Goal: Task Accomplishment & Management: Complete application form

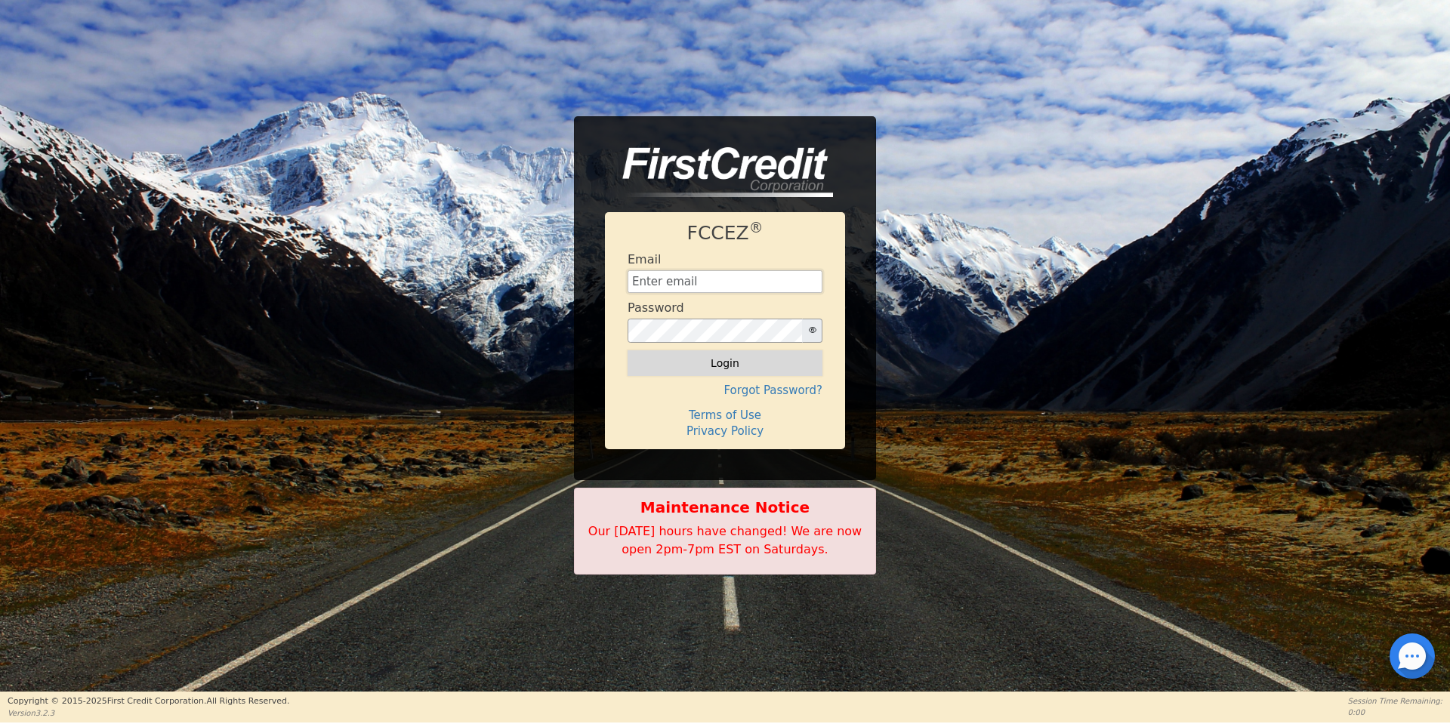
type input "[EMAIL_ADDRESS][DOMAIN_NAME]"
click at [719, 366] on button "Login" at bounding box center [724, 363] width 195 height 26
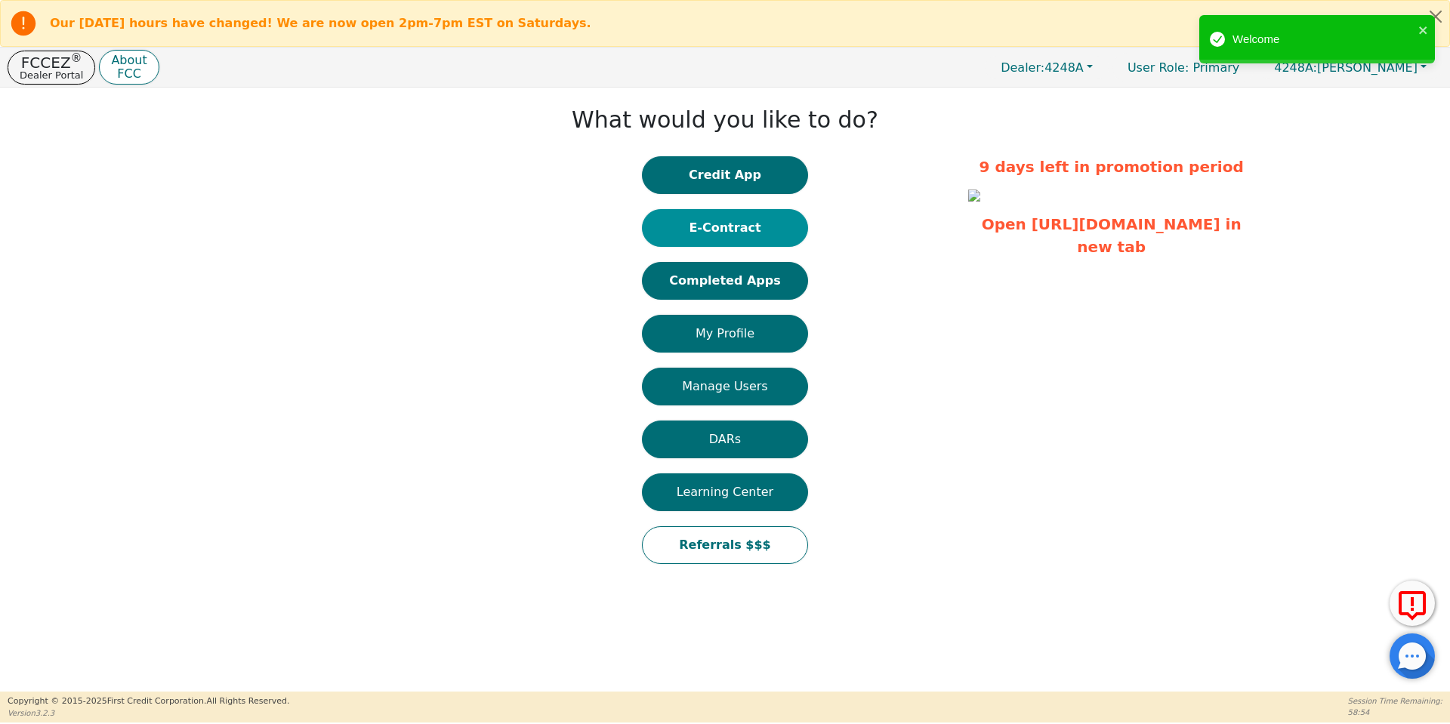
click at [721, 228] on button "E-Contract" at bounding box center [725, 228] width 166 height 38
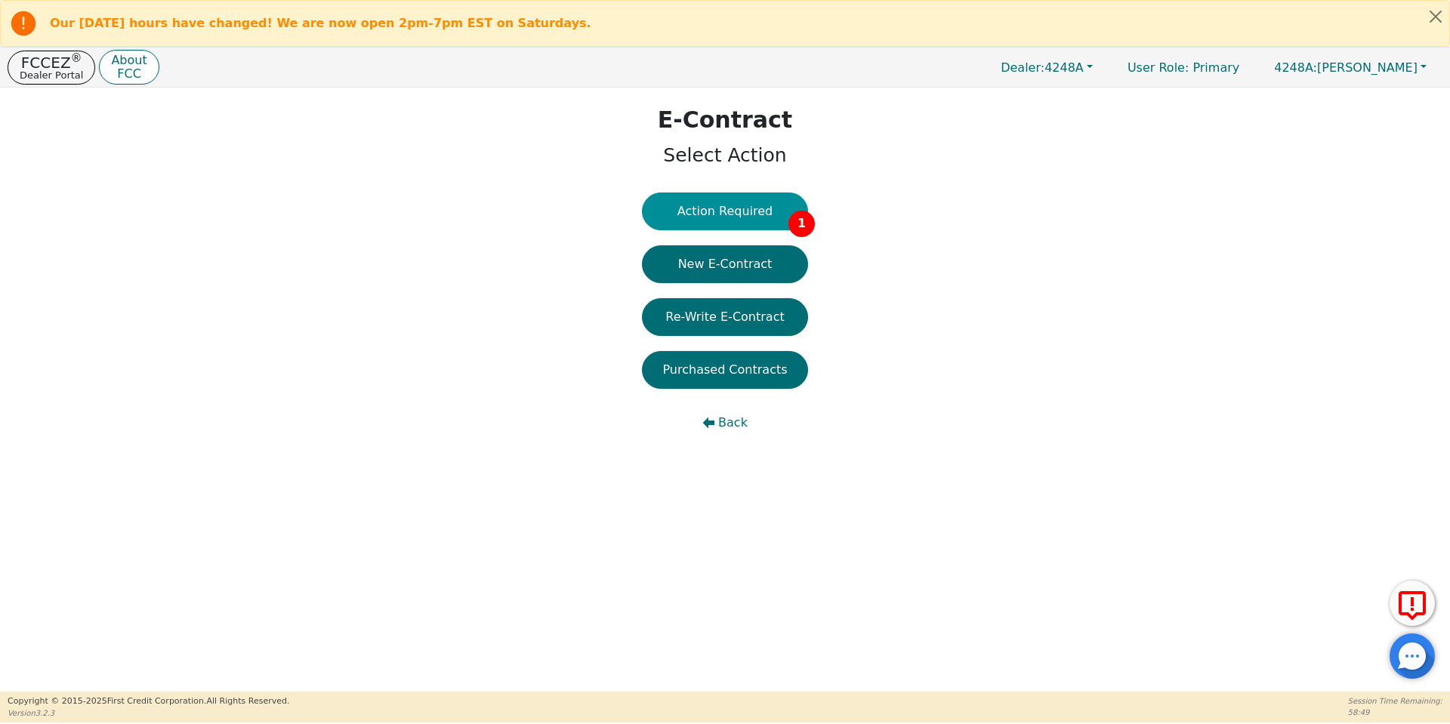
click at [735, 208] on button "Action Required 1" at bounding box center [725, 212] width 166 height 38
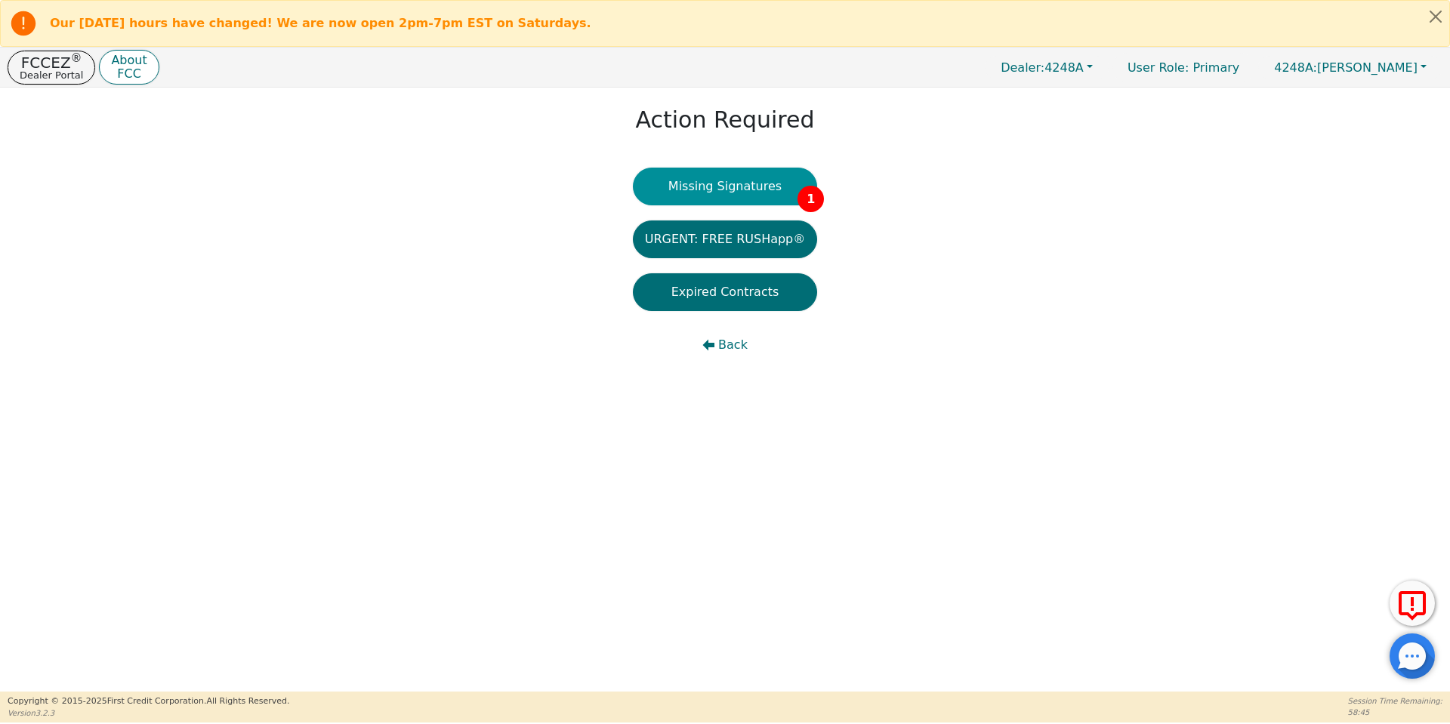
click at [738, 191] on button "Missing Signatures 1" at bounding box center [725, 187] width 185 height 38
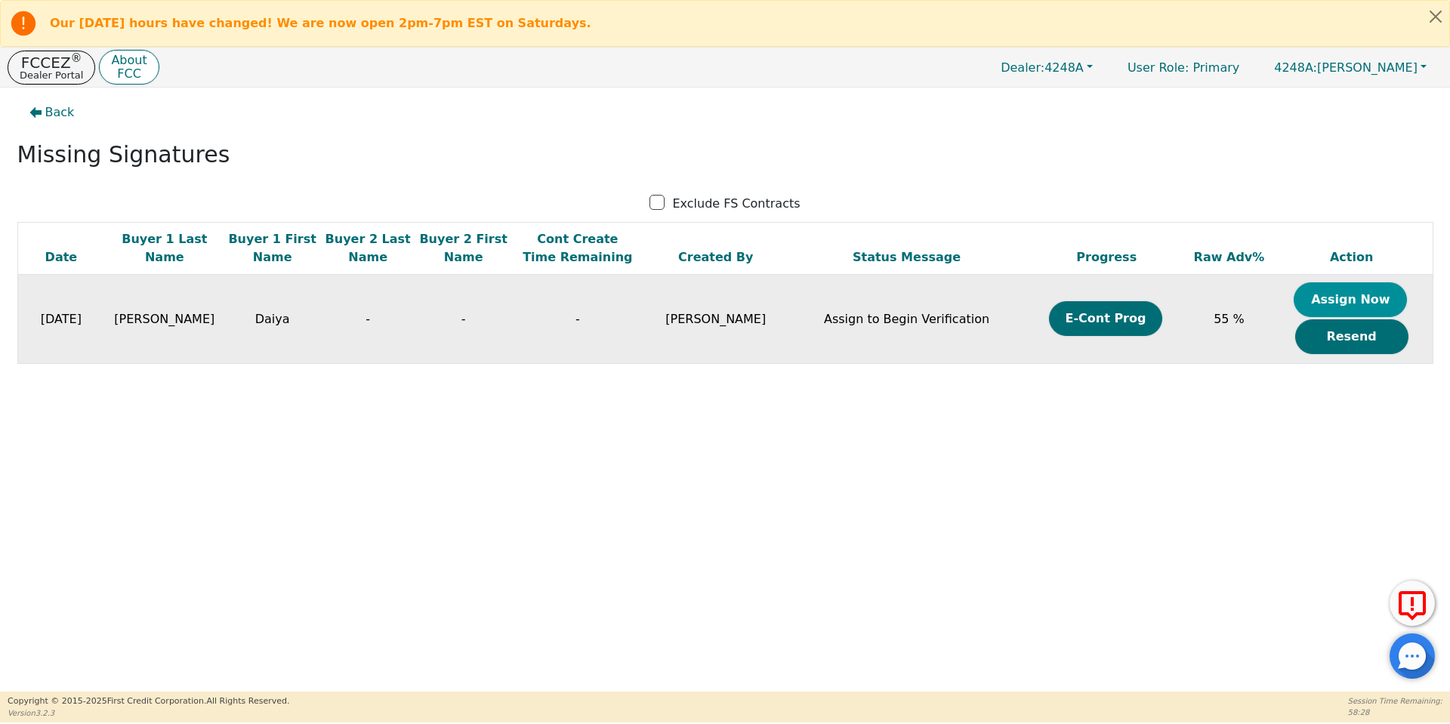
click at [1340, 303] on button "Assign Now" at bounding box center [1349, 299] width 113 height 35
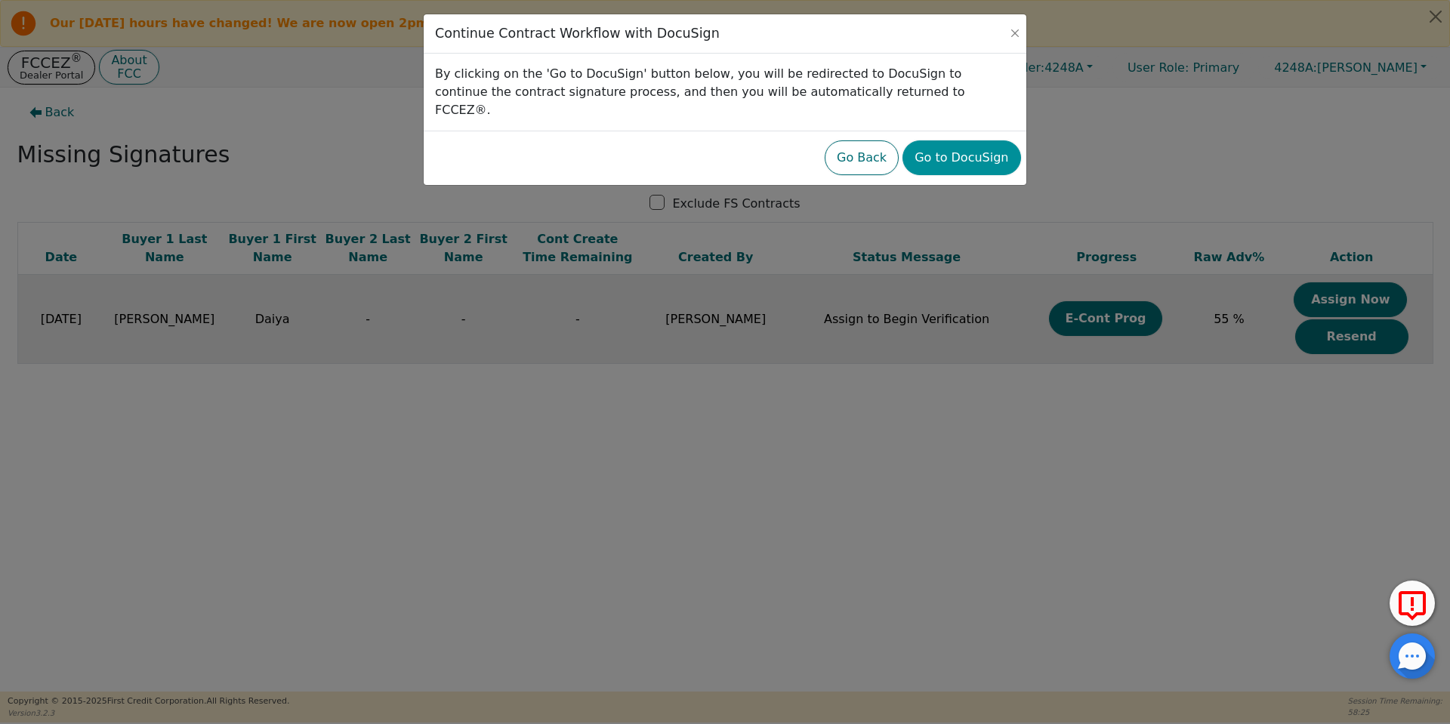
click at [979, 140] on button "Go to DocuSign" at bounding box center [961, 157] width 118 height 35
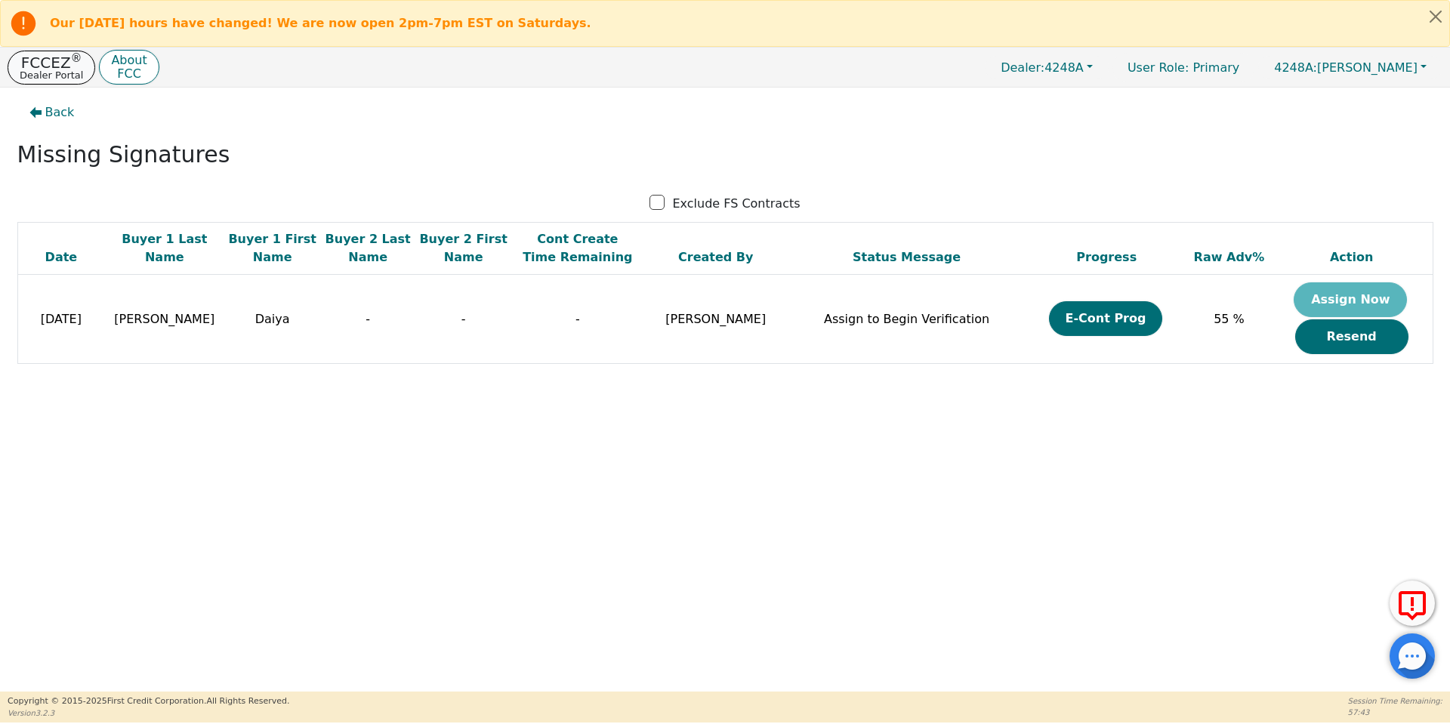
click at [65, 71] on p "Dealer Portal" at bounding box center [51, 75] width 63 height 10
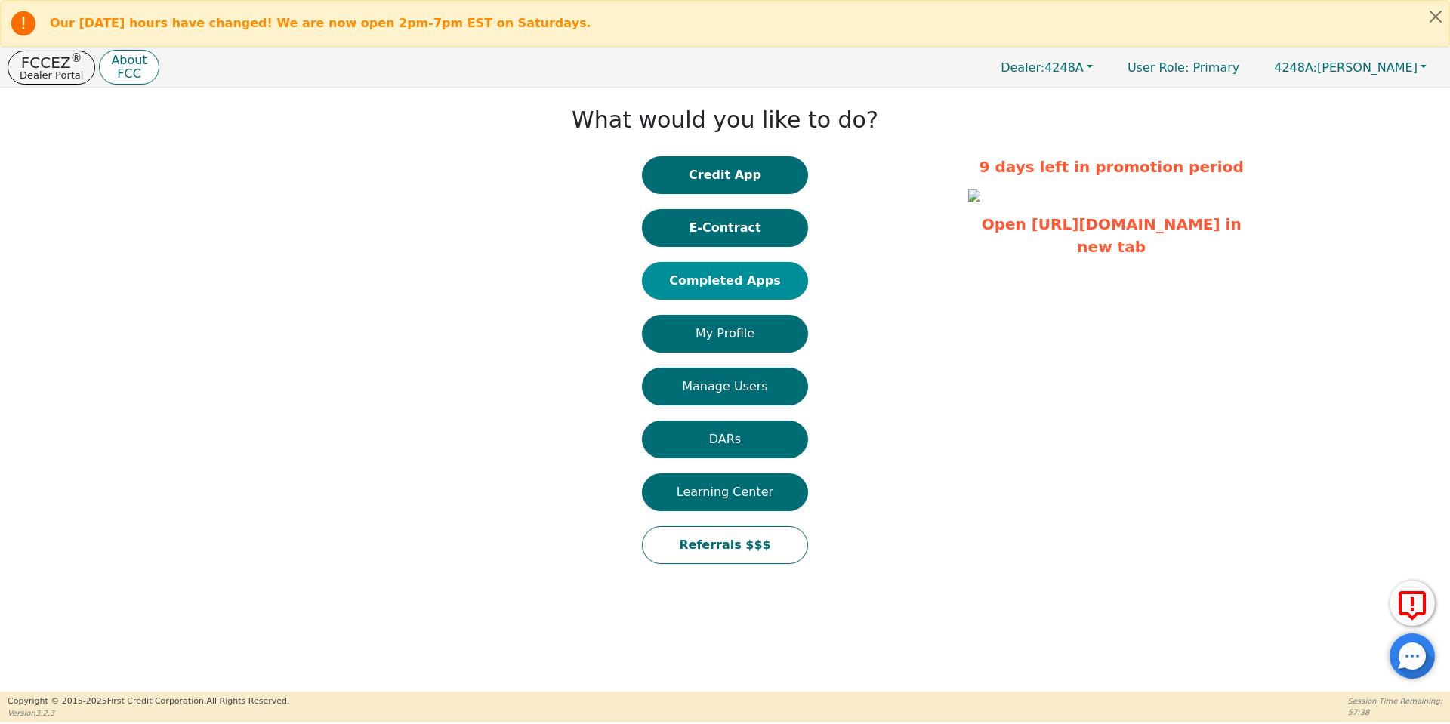
click at [737, 285] on button "Completed Apps" at bounding box center [725, 281] width 166 height 38
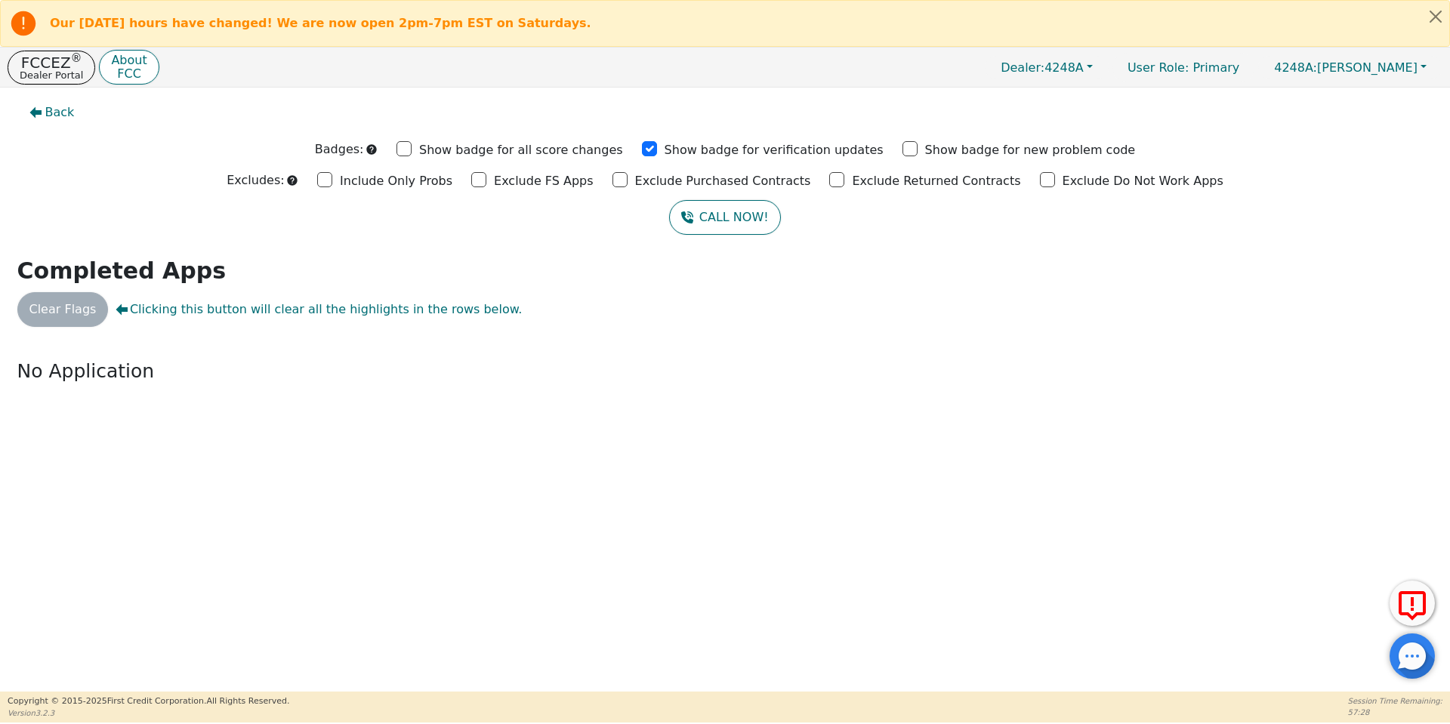
click at [0, 0] on th "Buyer 2 Last Name" at bounding box center [0, 0] width 0 height 0
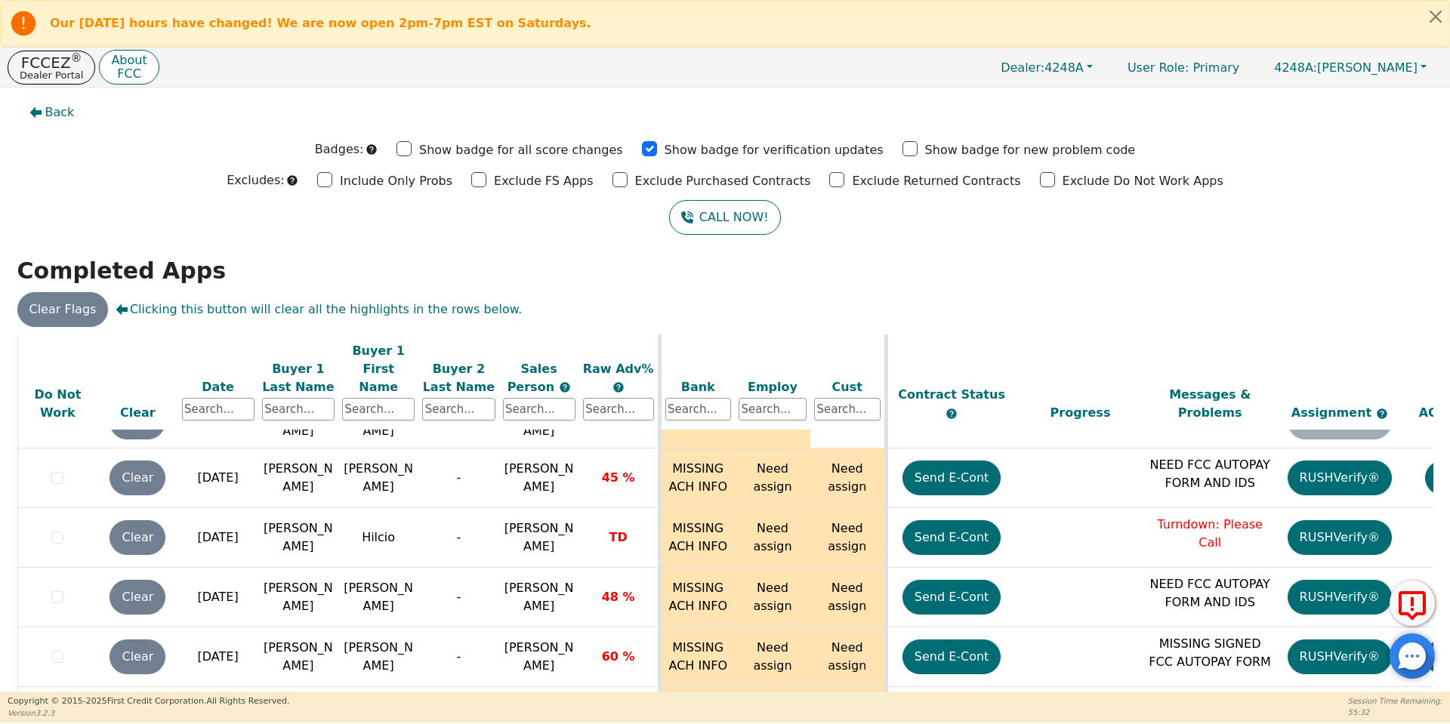
scroll to position [8878, 0]
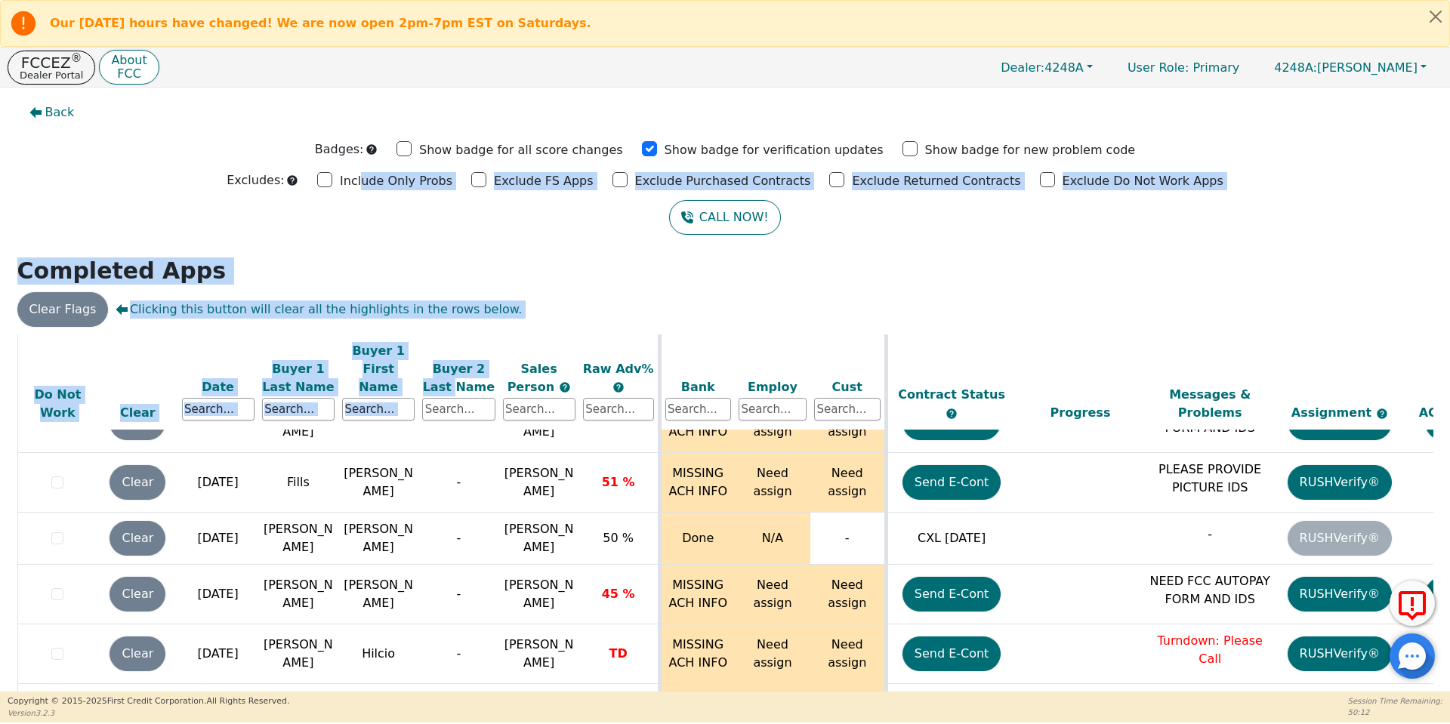
drag, startPoint x: 433, startPoint y: 365, endPoint x: 389, endPoint y: 187, distance: 182.9
click at [389, 187] on div "Back Badges: Show badge for all score changes Show badge for verification updat…" at bounding box center [725, 390] width 1450 height 604
click at [389, 187] on p "Include Only Probs" at bounding box center [396, 181] width 112 height 18
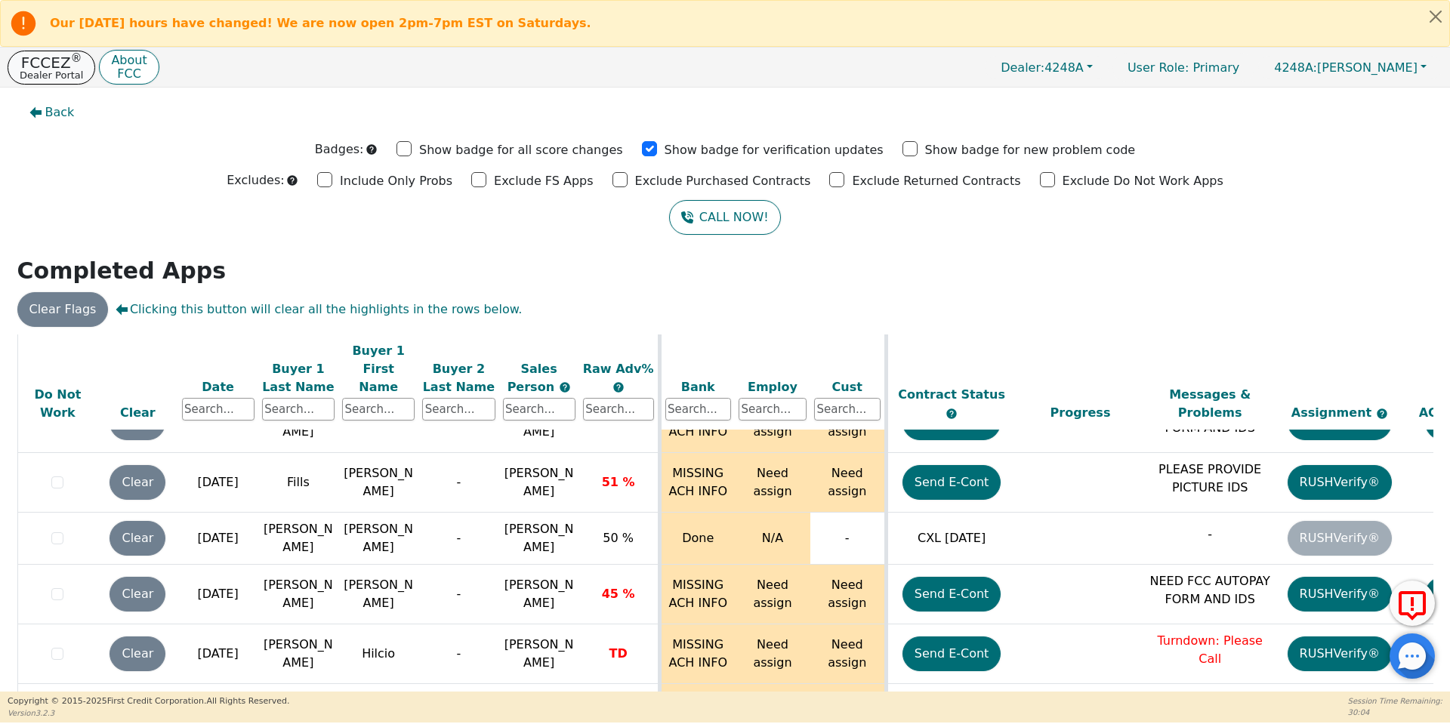
click at [71, 60] on sup "®" at bounding box center [76, 58] width 11 height 14
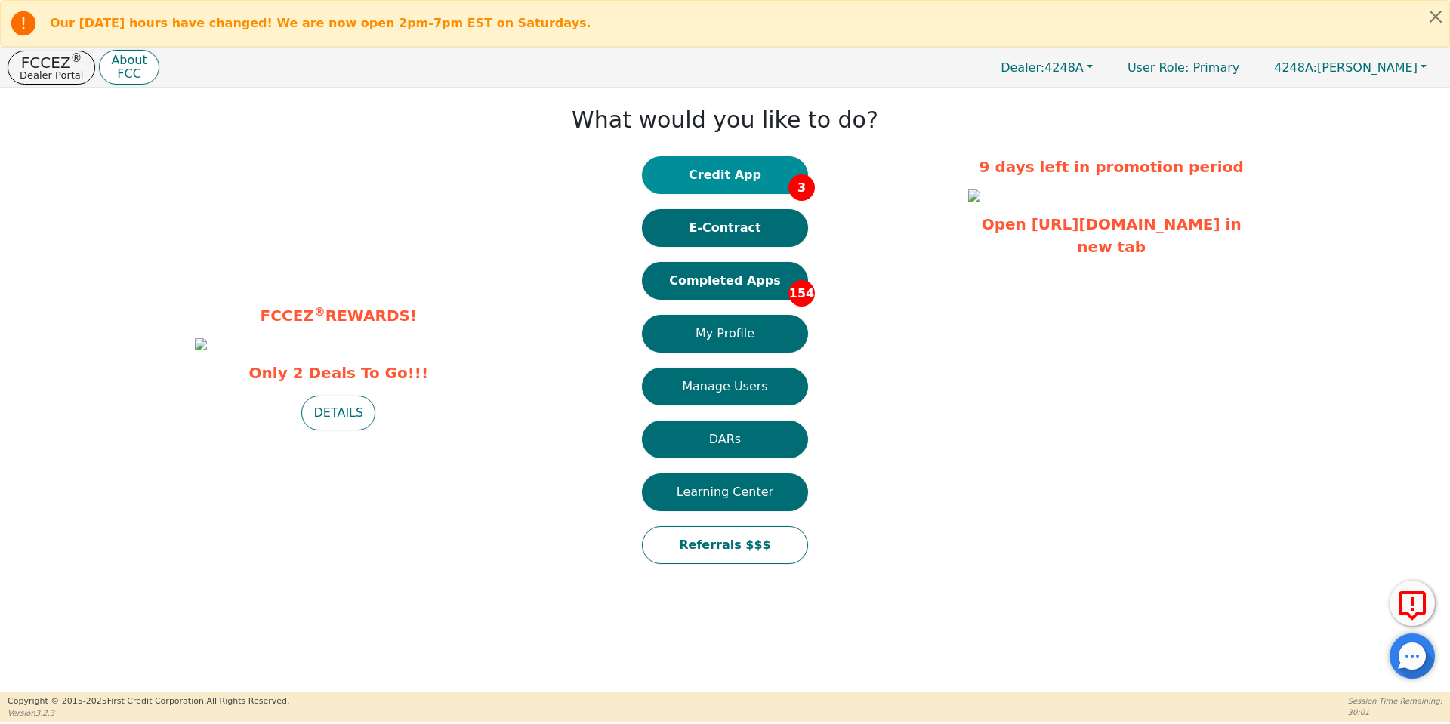
click at [755, 179] on button "Credit App 3" at bounding box center [725, 175] width 166 height 38
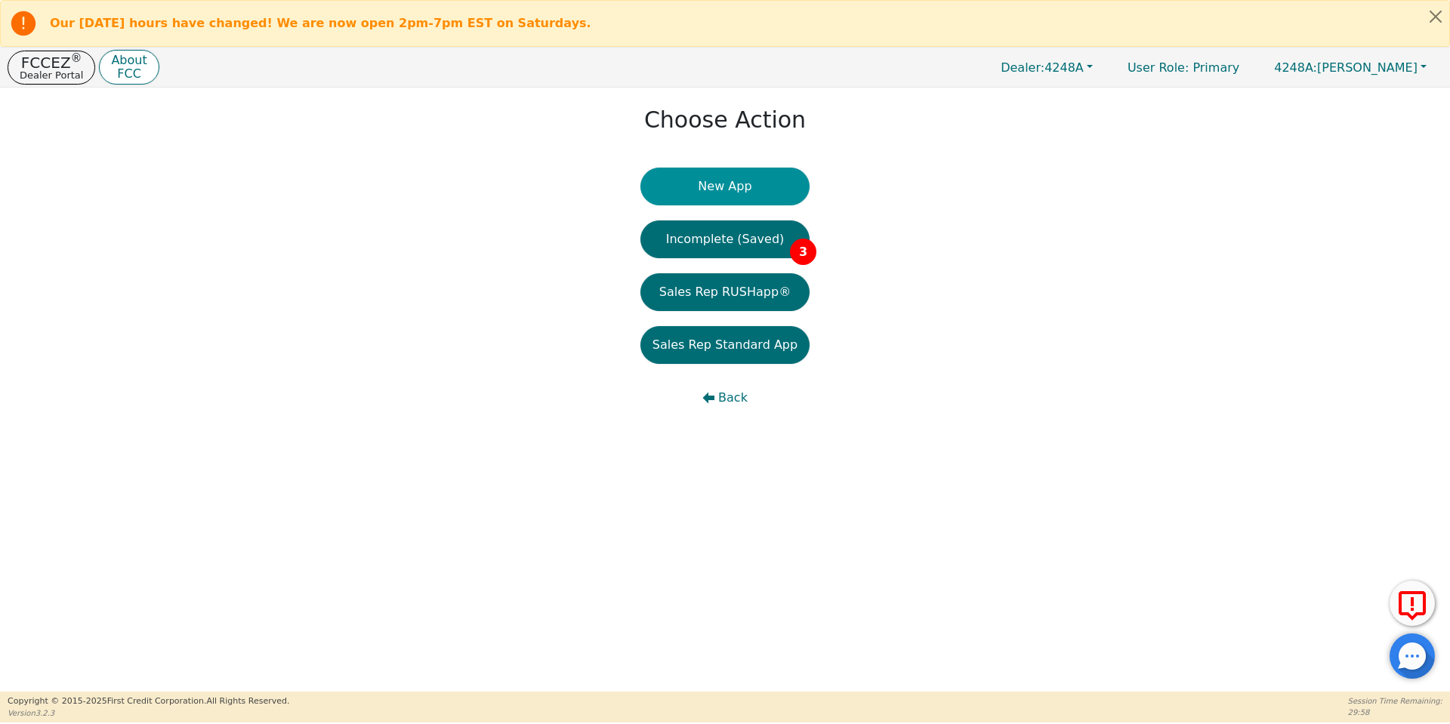
click at [742, 180] on button "New App" at bounding box center [724, 187] width 169 height 38
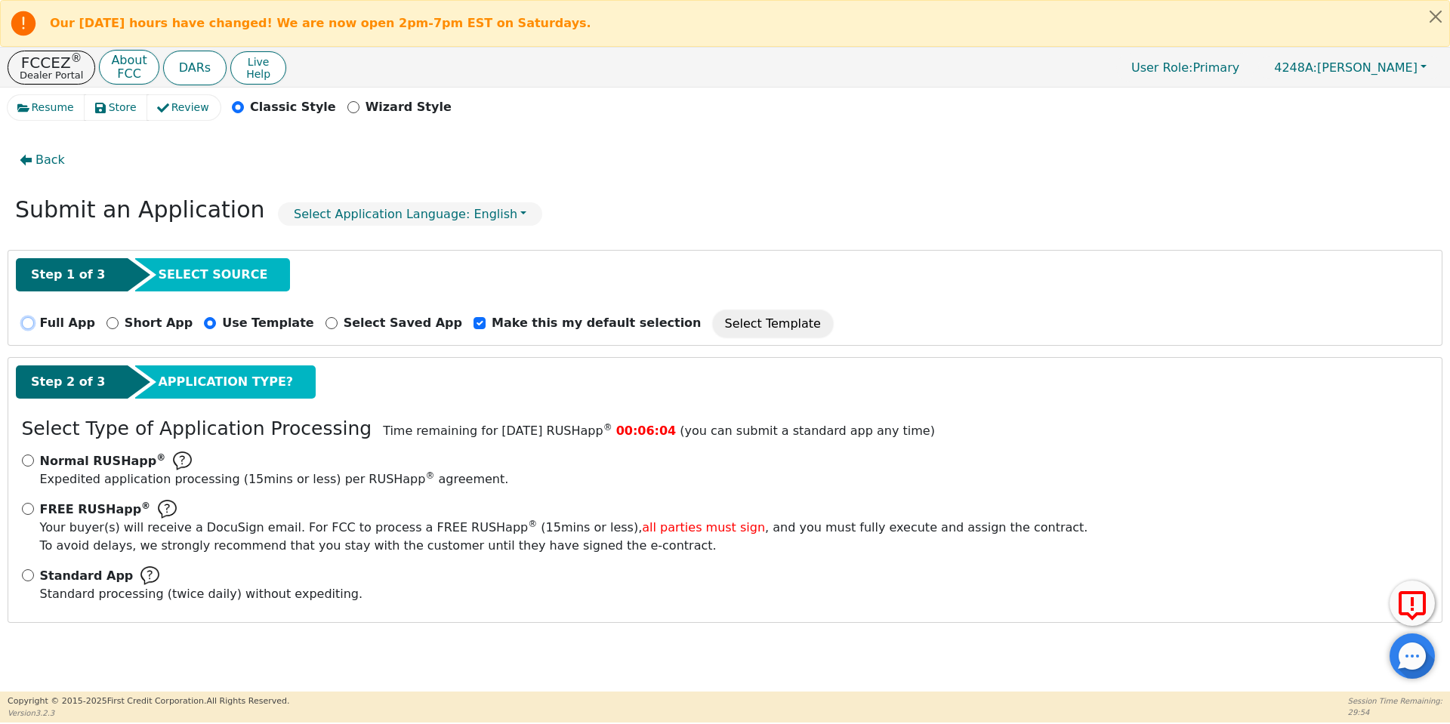
click at [30, 321] on input "Full App" at bounding box center [28, 323] width 12 height 12
radio input "true"
checkbox input "false"
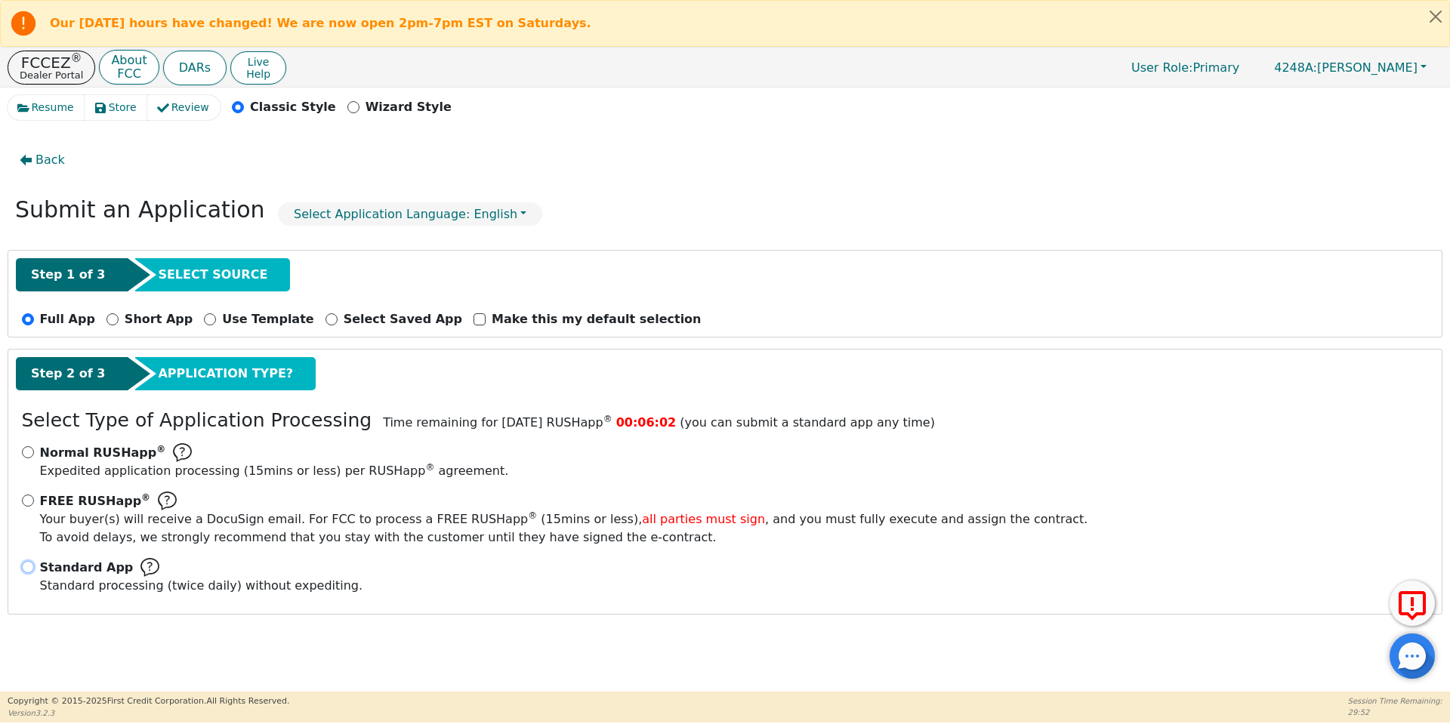
click at [29, 570] on input "Standard App Standard processing (twice daily) without expediting." at bounding box center [28, 567] width 12 height 12
radio input "true"
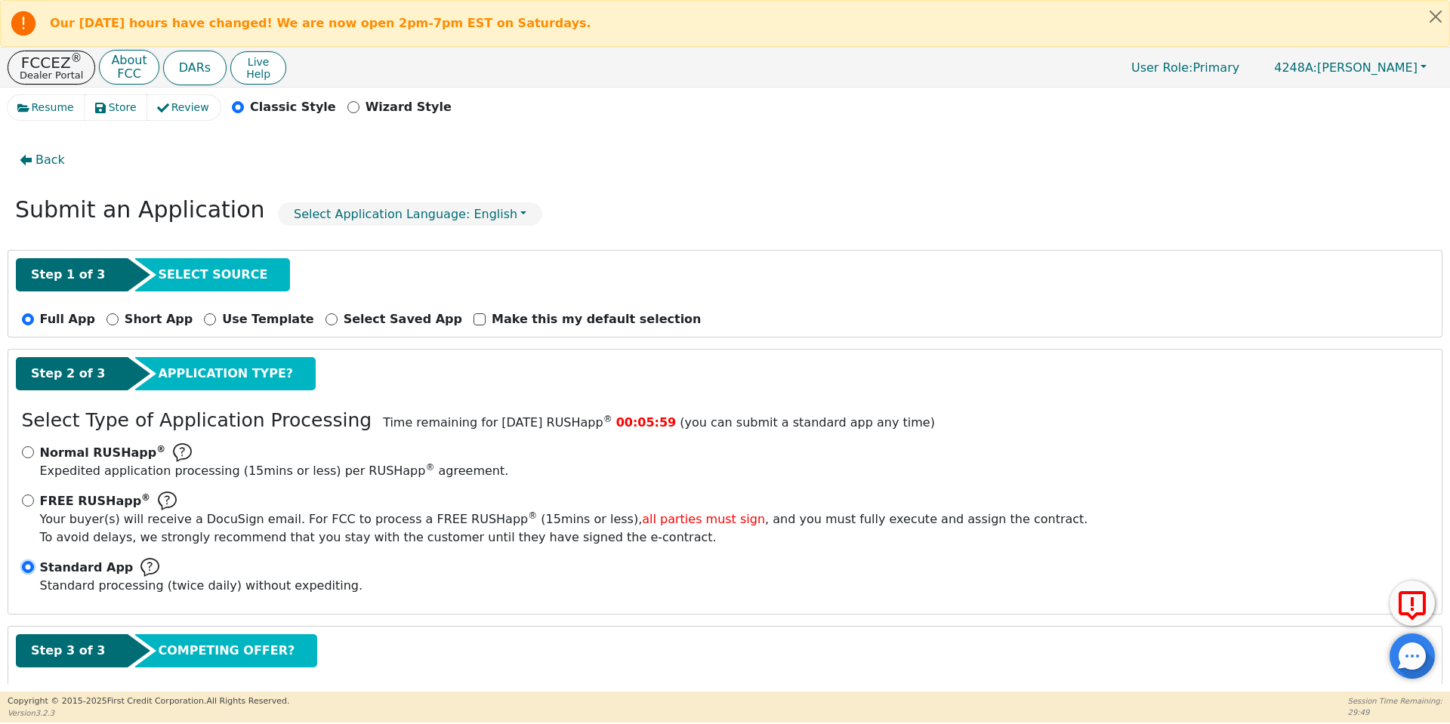
scroll to position [79, 0]
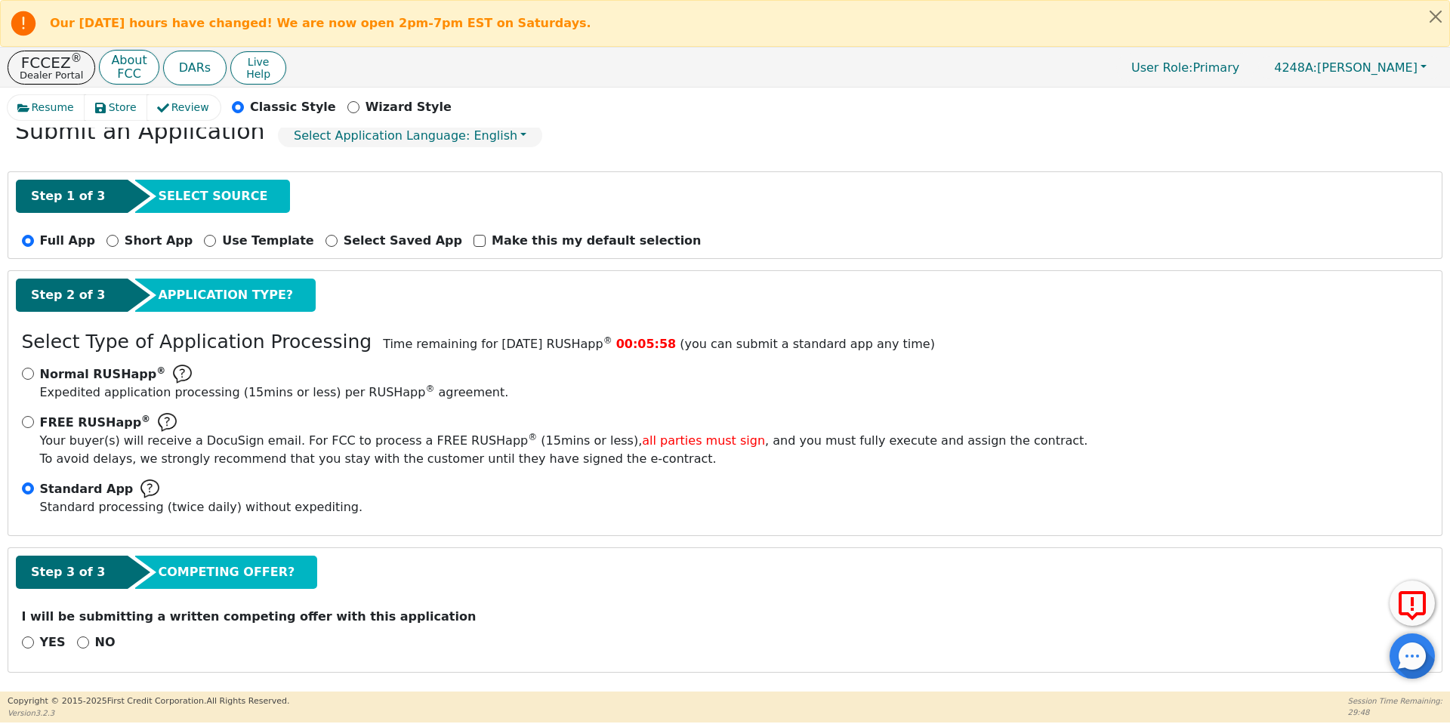
click at [510, 557] on div "Step 3 of 3 COMPETING OFFER?" at bounding box center [725, 572] width 1418 height 33
click at [79, 643] on input "NO" at bounding box center [83, 642] width 12 height 12
radio input "true"
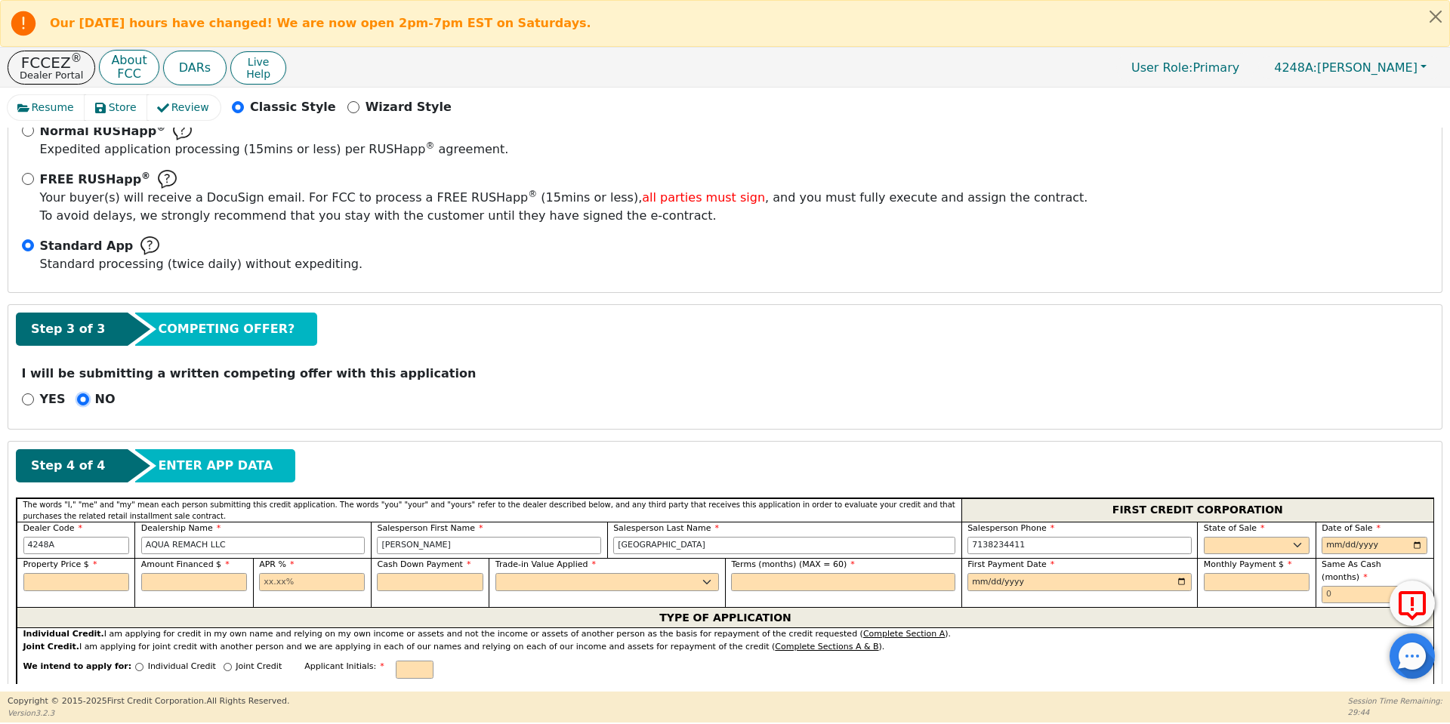
scroll to position [323, 0]
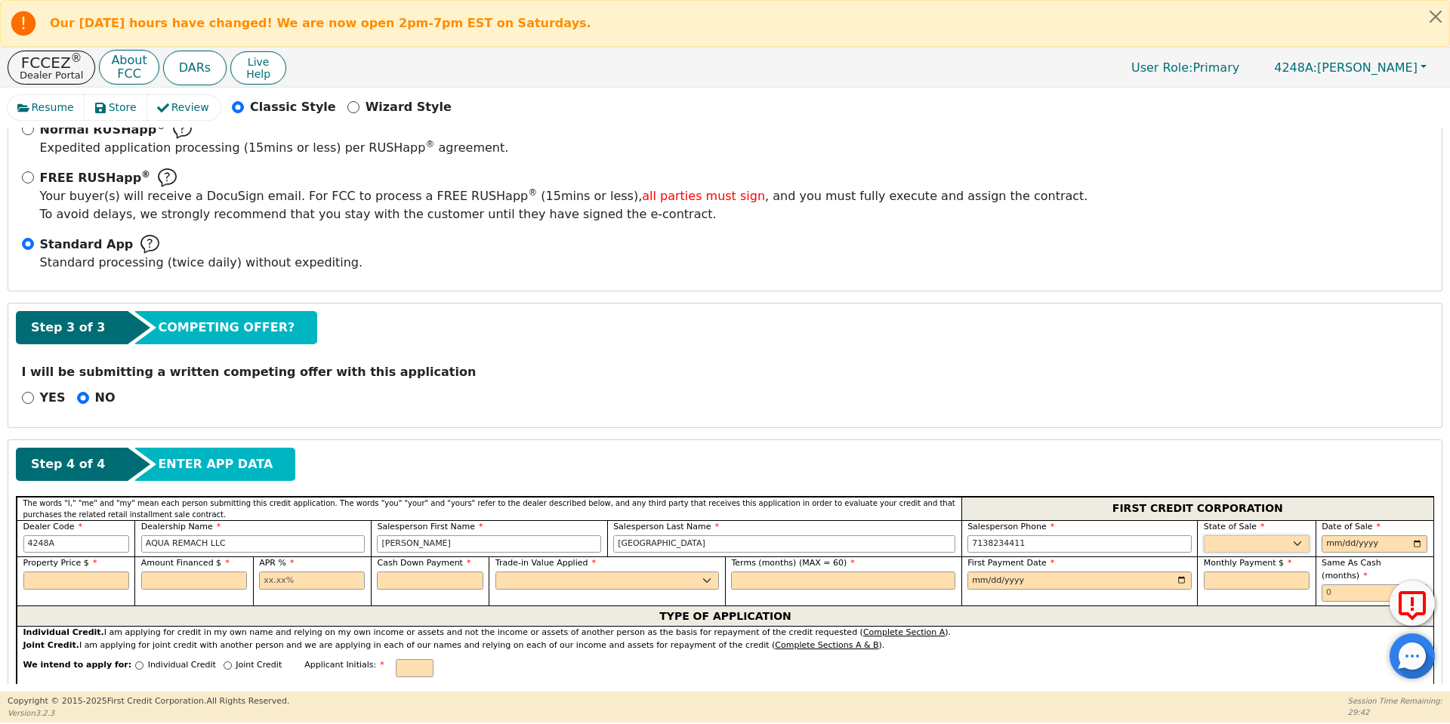
click at [1241, 550] on select "AK AL AR AZ CA CO CT DC DE FL [GEOGRAPHIC_DATA] HI IA ID IL IN KS [GEOGRAPHIC_D…" at bounding box center [1257, 544] width 106 height 18
select select "[GEOGRAPHIC_DATA]"
click at [1204, 535] on select "AK AL AR AZ CA CO CT DC DE FL [GEOGRAPHIC_DATA] HI IA ID IL IN KS [GEOGRAPHIC_D…" at bounding box center [1257, 544] width 106 height 18
click at [1343, 546] on input "date" at bounding box center [1374, 544] width 106 height 18
click at [1414, 541] on input "date" at bounding box center [1374, 544] width 106 height 18
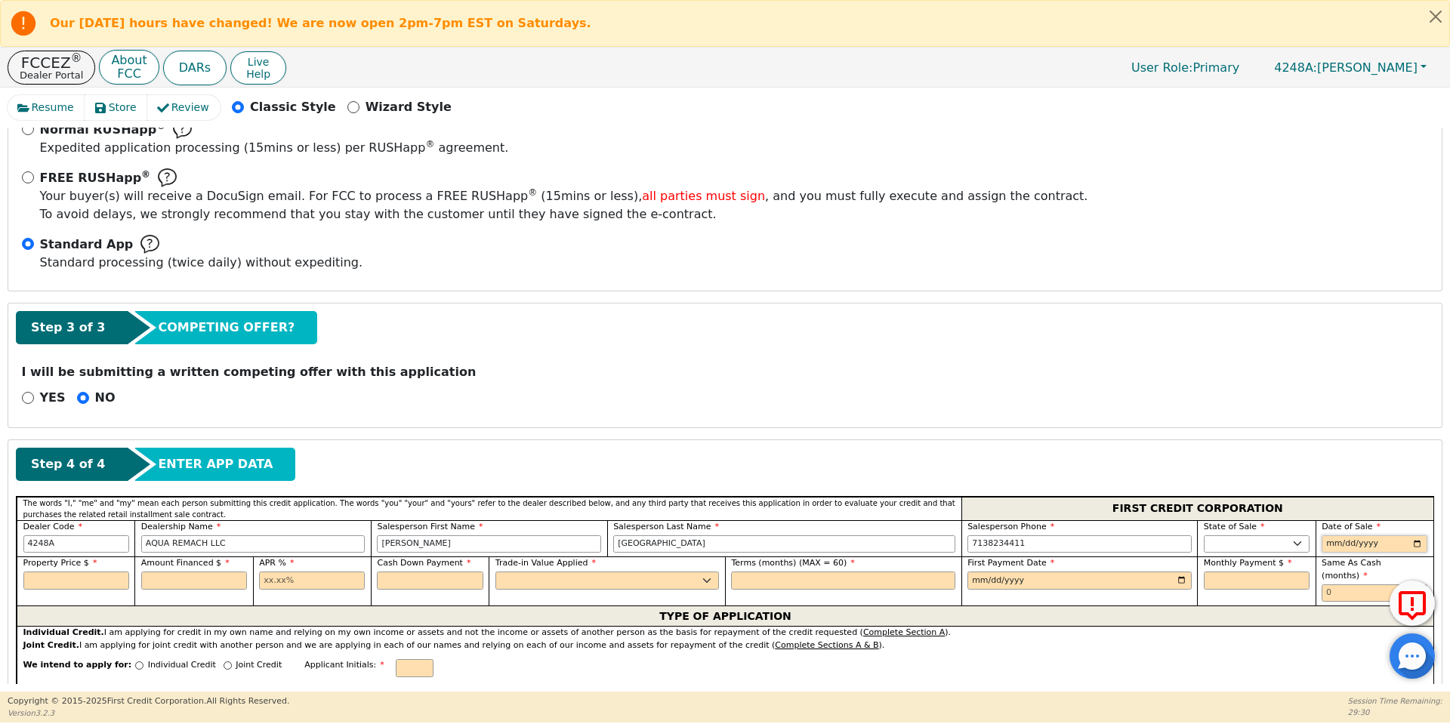
type input "[DATE]"
click at [63, 583] on input "text" at bounding box center [76, 581] width 106 height 18
click at [159, 575] on input "text" at bounding box center [194, 581] width 106 height 18
type input "8500.00"
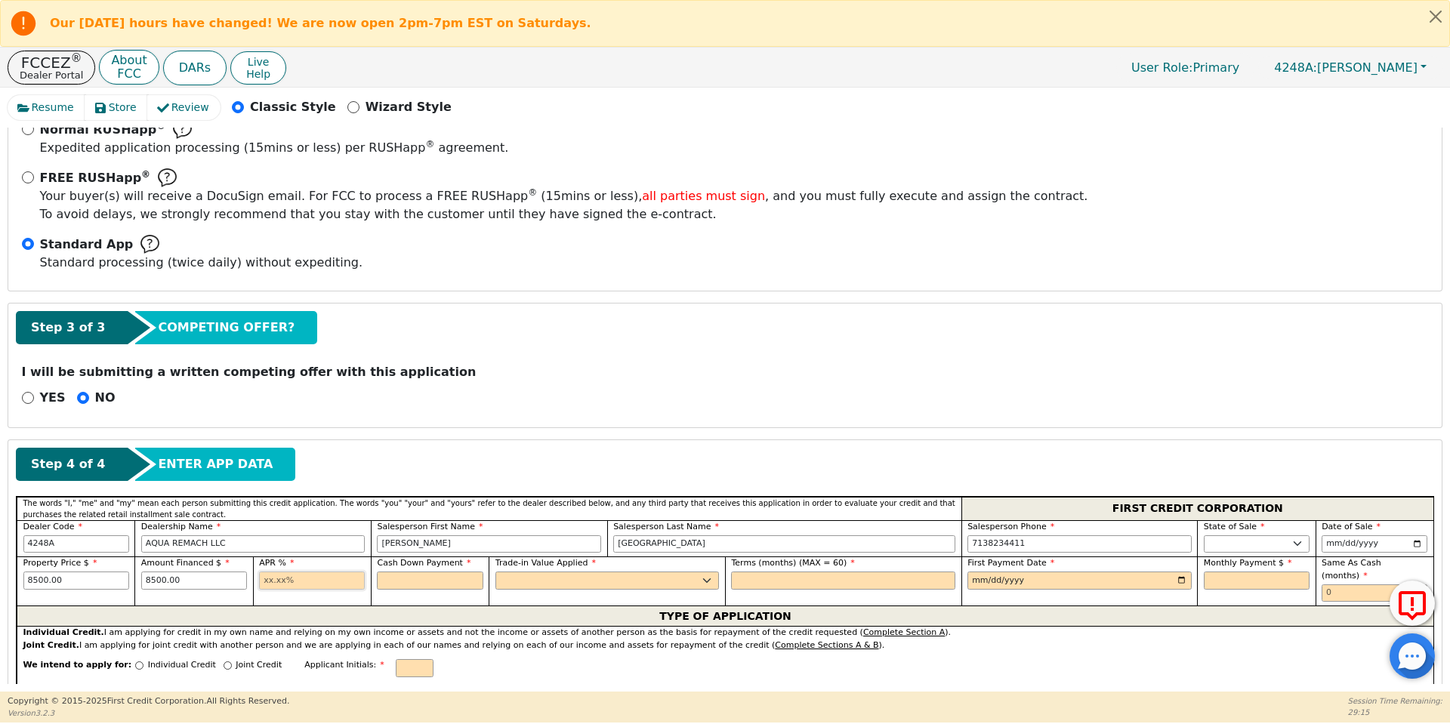
click at [264, 579] on input "text" at bounding box center [312, 581] width 106 height 18
type input "17.99"
click at [423, 584] on input "text" at bounding box center [430, 581] width 106 height 18
click at [521, 578] on select "Yes No" at bounding box center [607, 581] width 224 height 18
type input "0.00"
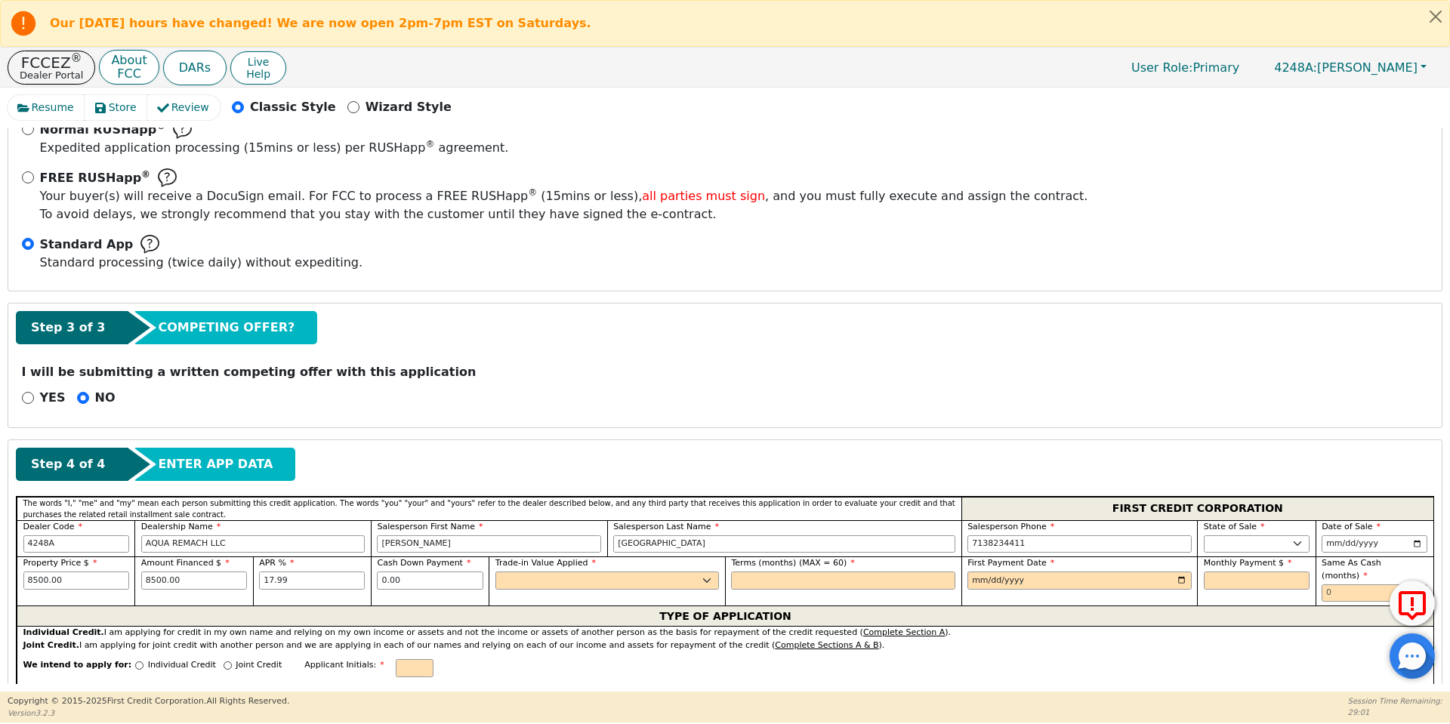
click at [511, 652] on div "We intend to apply for: Individual Credit Joint Credit Applicant Initials:" at bounding box center [725, 668] width 1416 height 32
click at [521, 583] on select "Yes No" at bounding box center [607, 581] width 224 height 18
select select "n"
click at [495, 572] on select "Yes No" at bounding box center [607, 581] width 224 height 18
click at [741, 581] on input "text" at bounding box center [843, 581] width 224 height 18
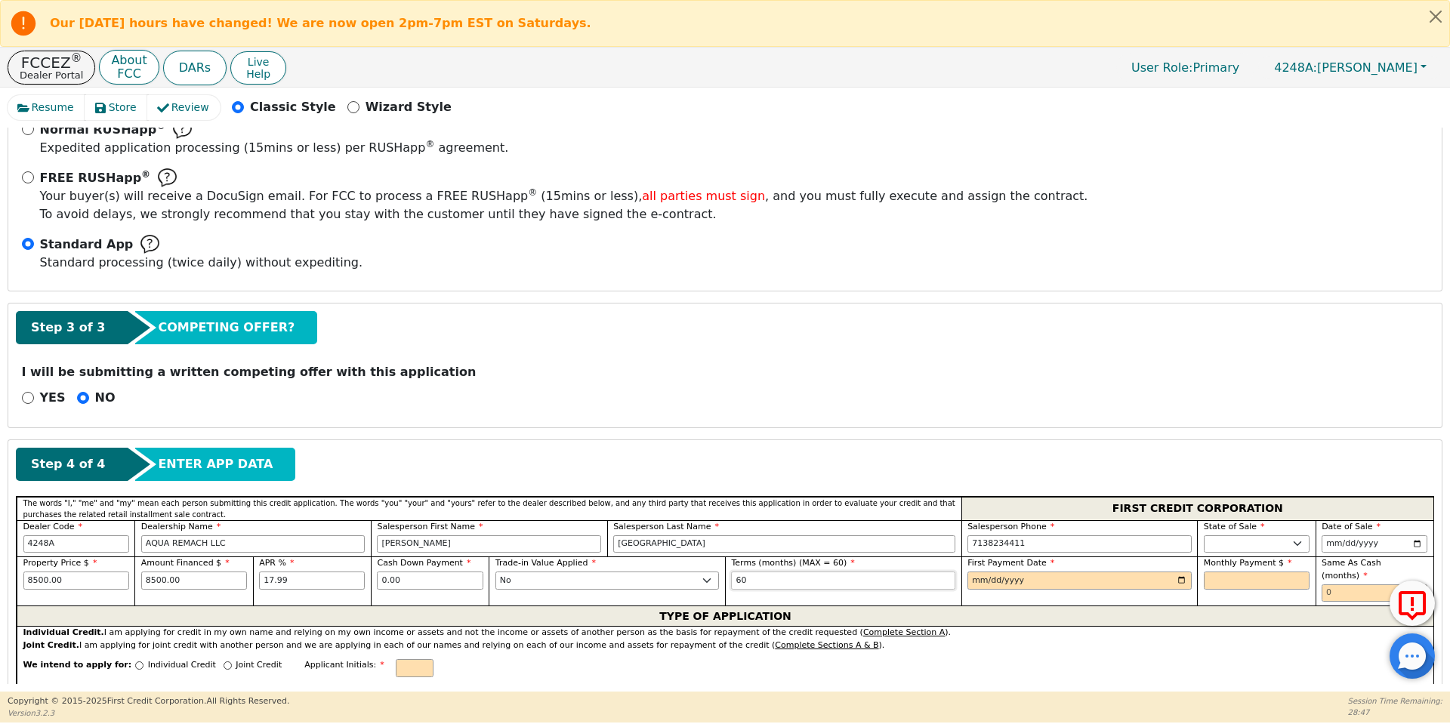
type input "60"
click at [1174, 576] on input "date" at bounding box center [1079, 581] width 224 height 18
type input "[DATE]"
click at [1212, 582] on input "text" at bounding box center [1257, 581] width 106 height 18
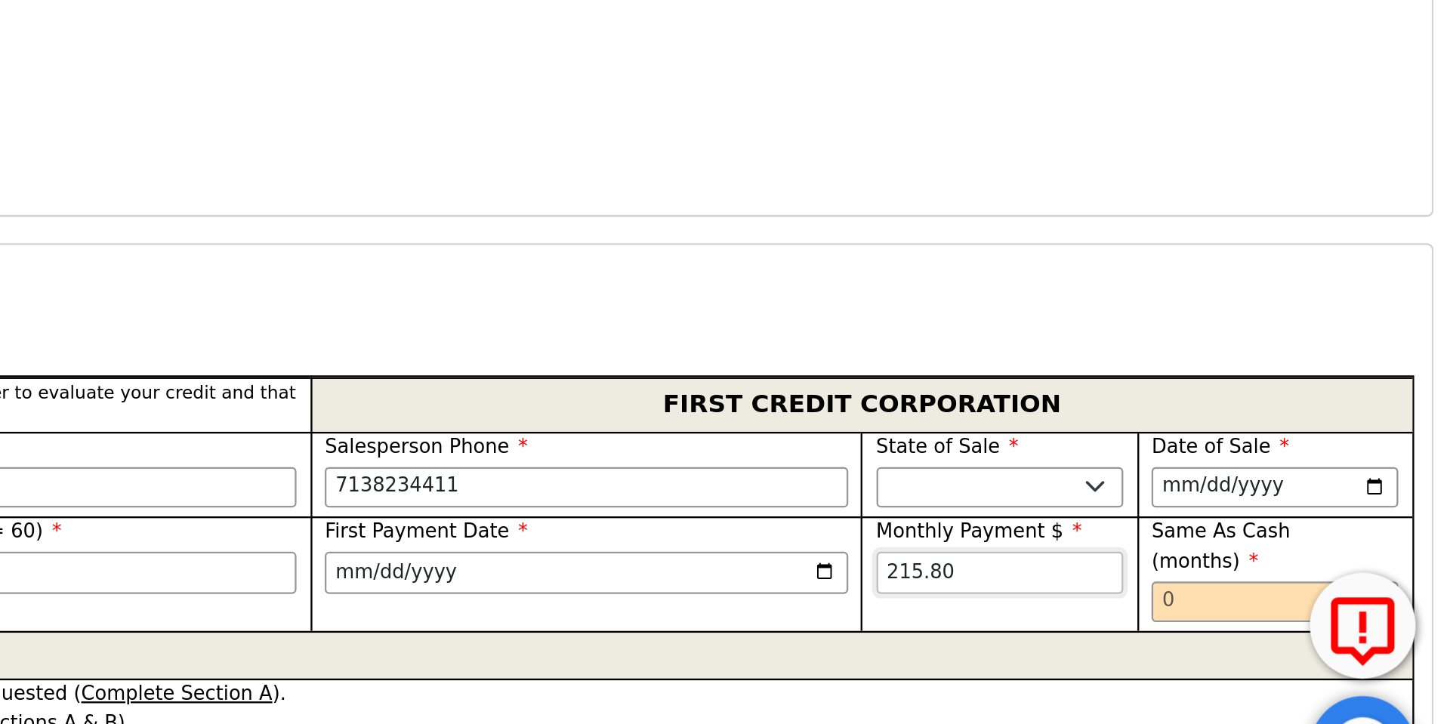
type input "215.80"
click at [1324, 584] on input "text" at bounding box center [1374, 593] width 106 height 18
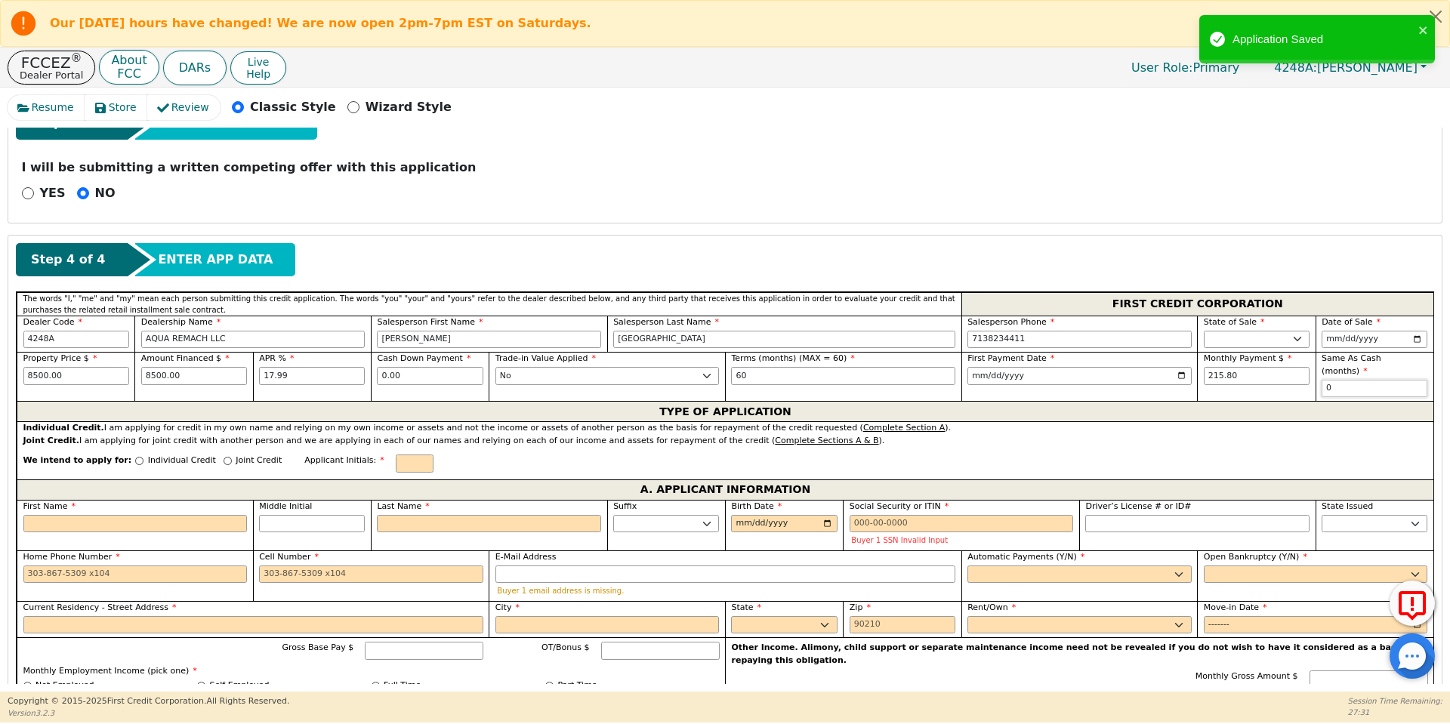
scroll to position [532, 0]
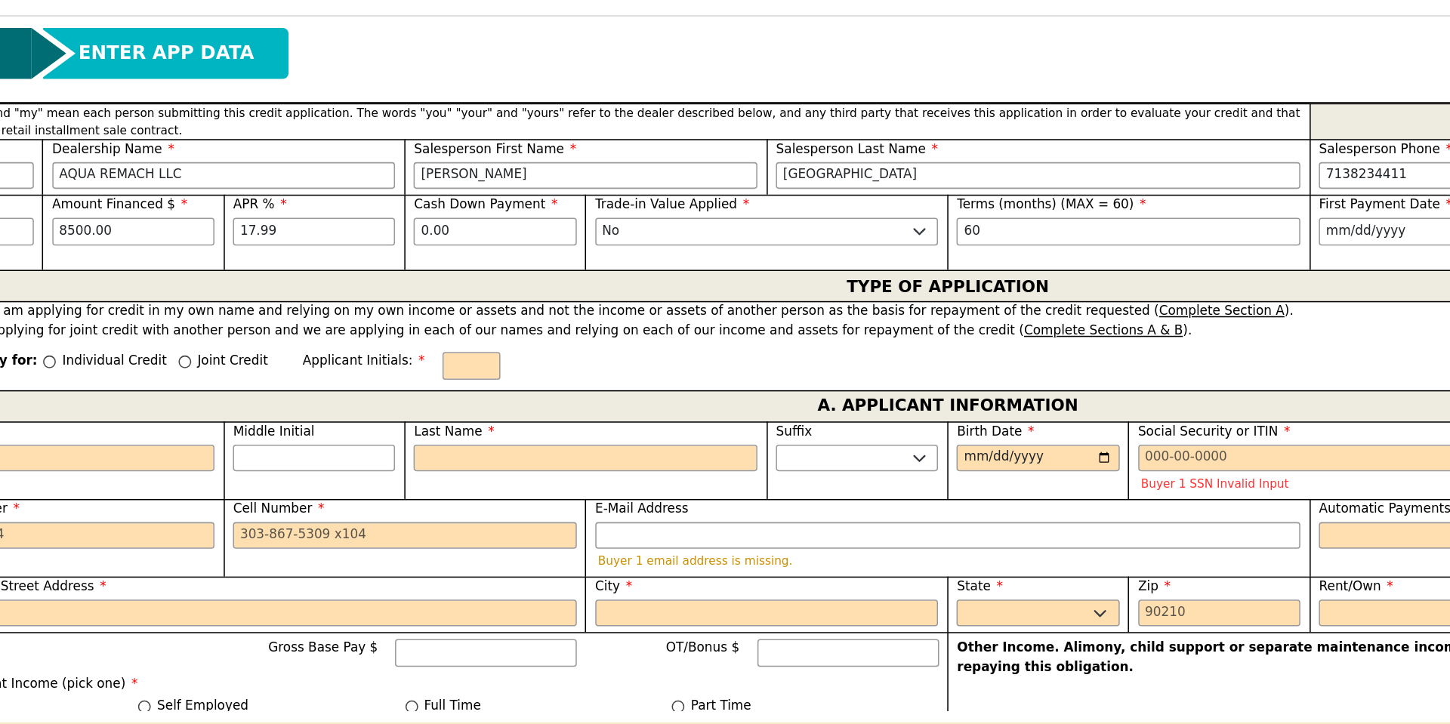
type input "0"
click at [135, 452] on input "Individual Credit" at bounding box center [139, 456] width 8 height 8
radio input "true"
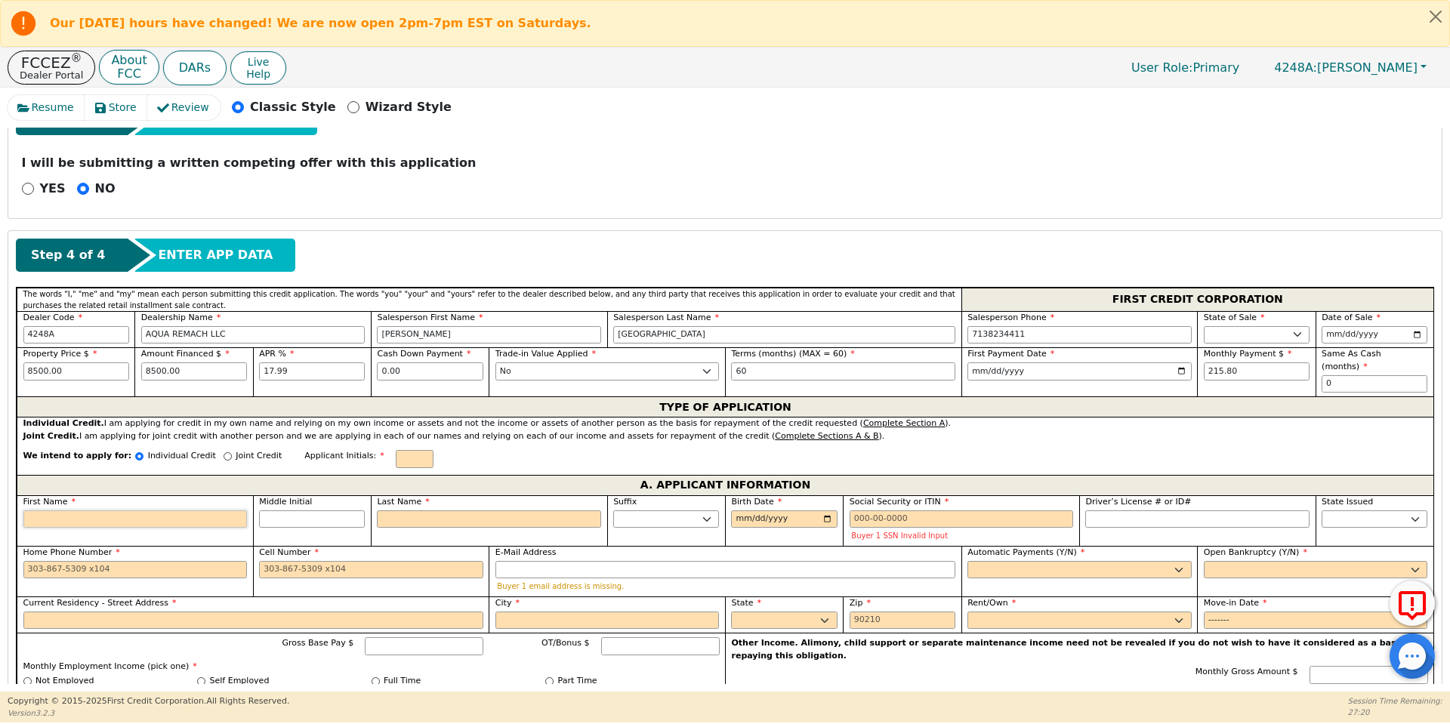
click at [41, 510] on input "First Name" at bounding box center [135, 519] width 224 height 18
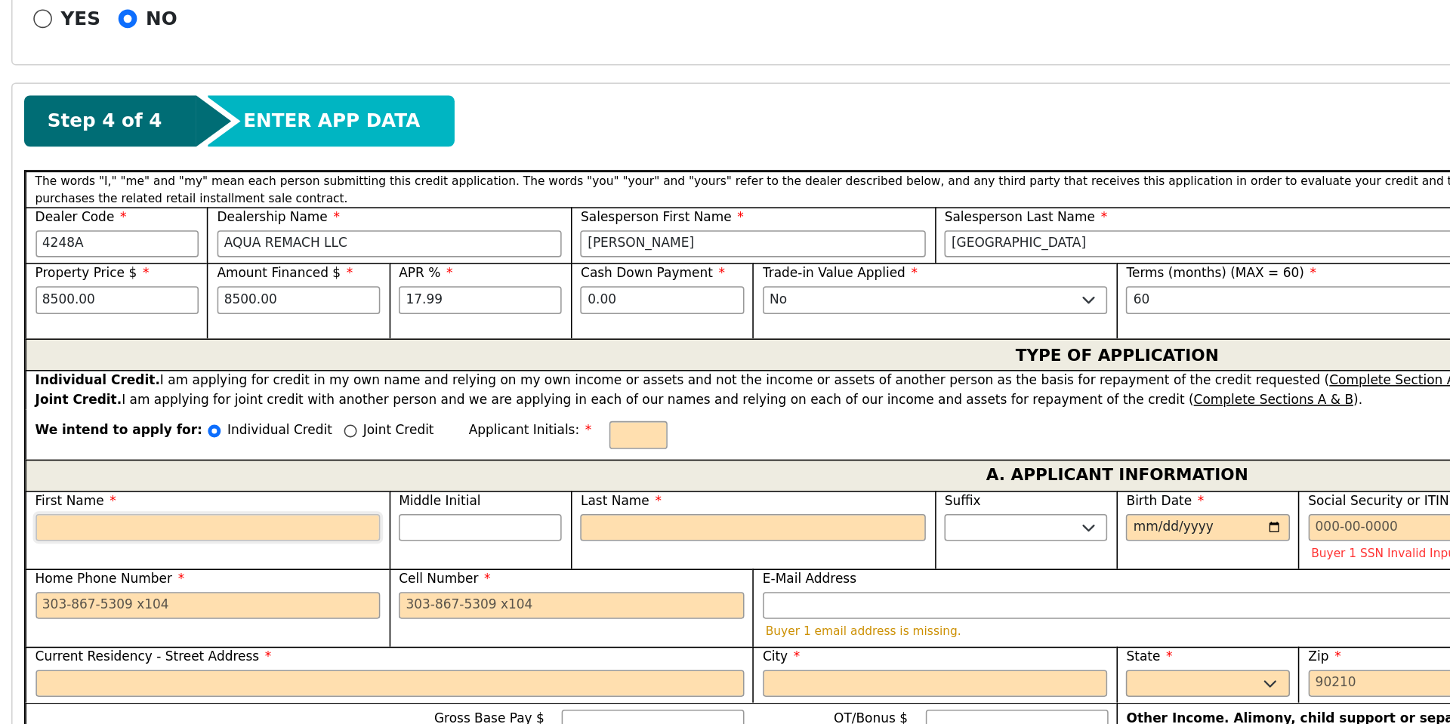
type input "N"
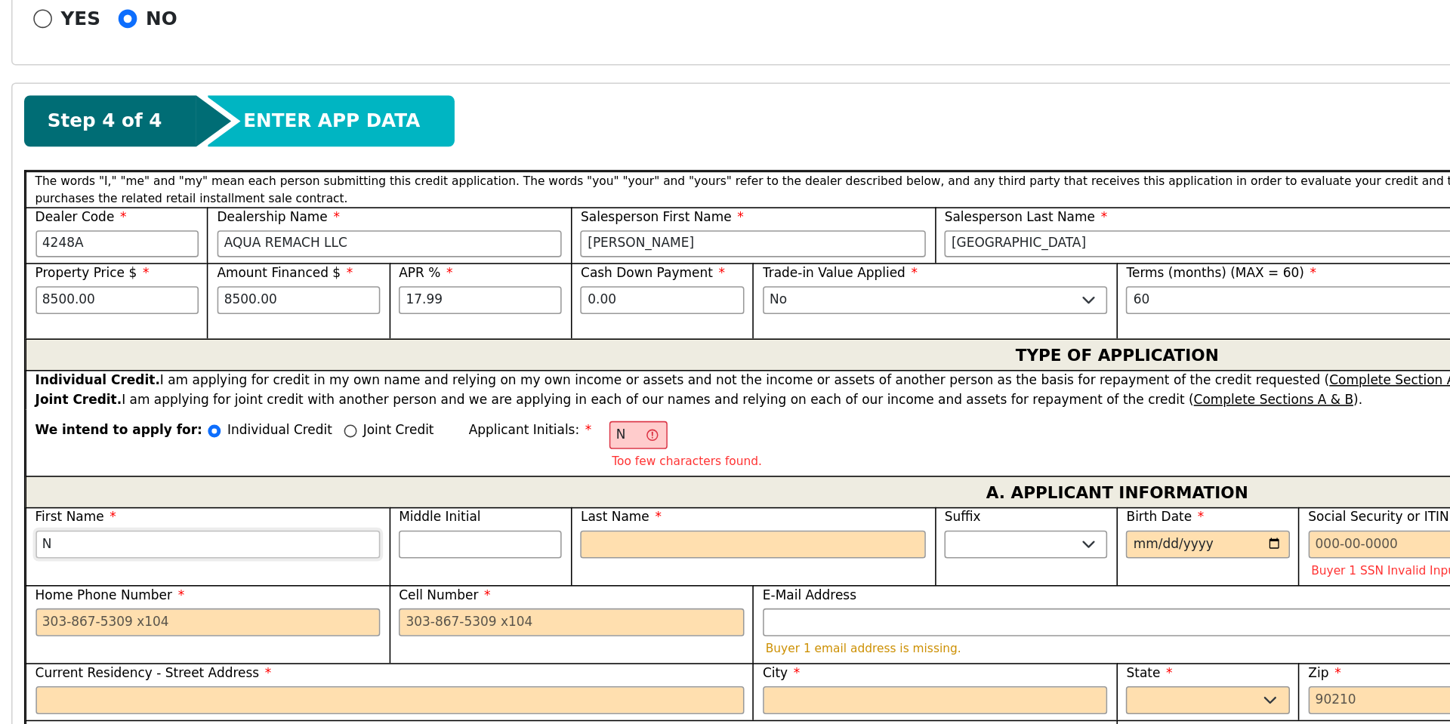
type input "NO"
type input "NOR"
type input "[PERSON_NAME]"
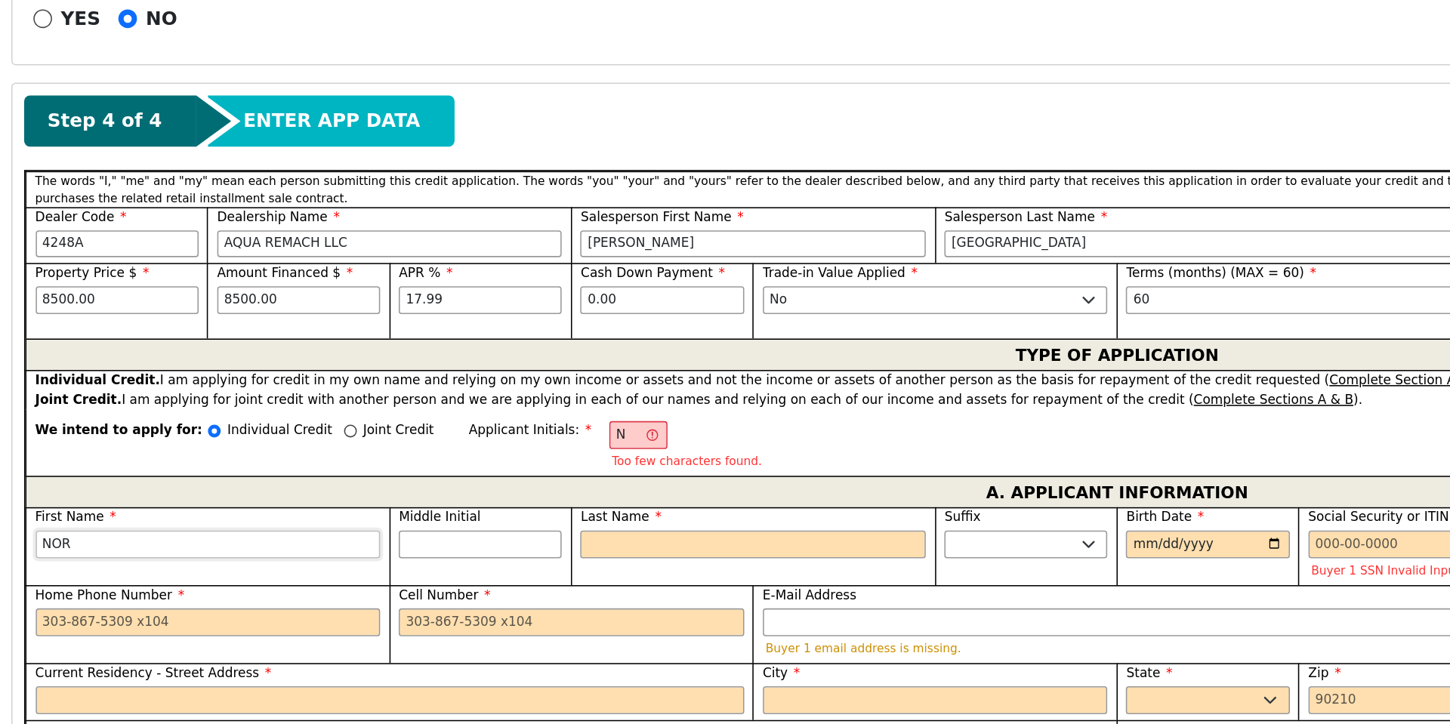
type input "[PERSON_NAME]"
click at [387, 521] on input "Last Name" at bounding box center [489, 530] width 224 height 18
type input "NM"
type input "M"
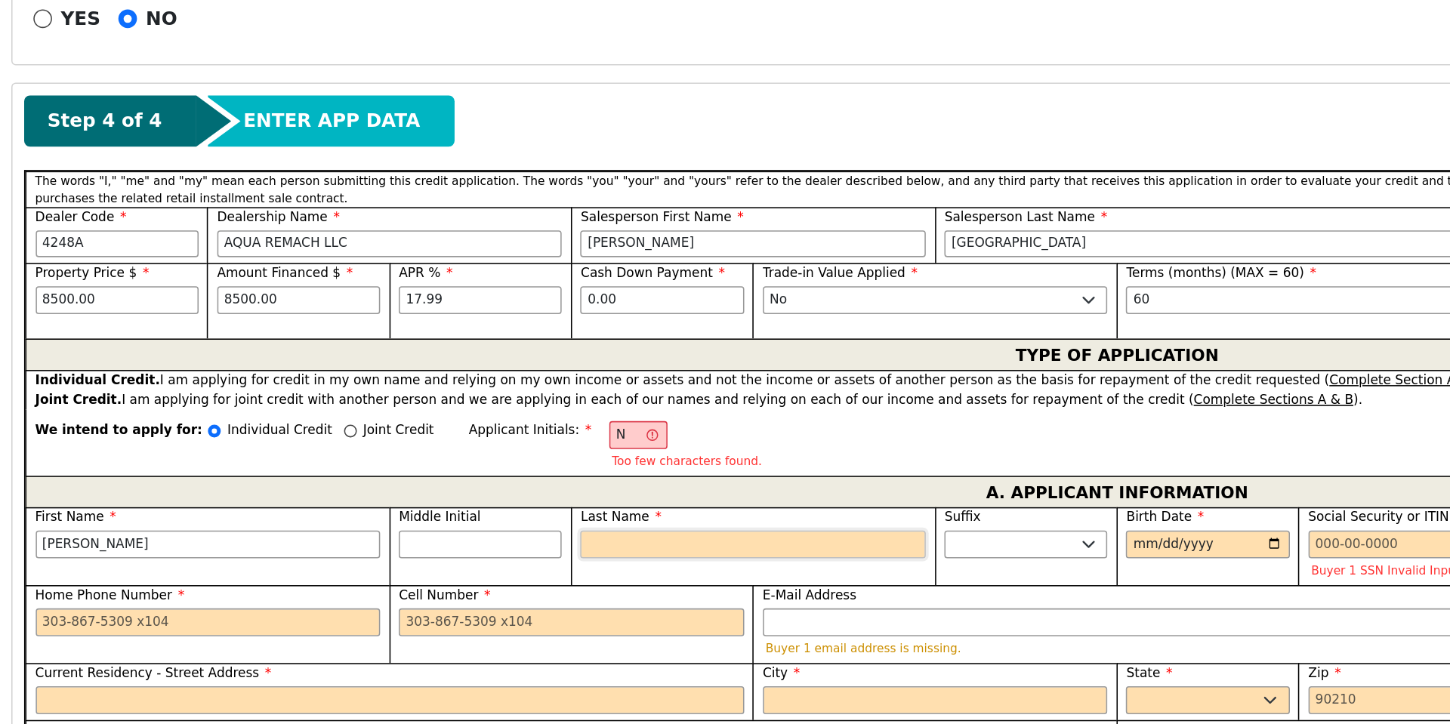
type input "[PERSON_NAME]"
type input "MA"
type input "[PERSON_NAME]"
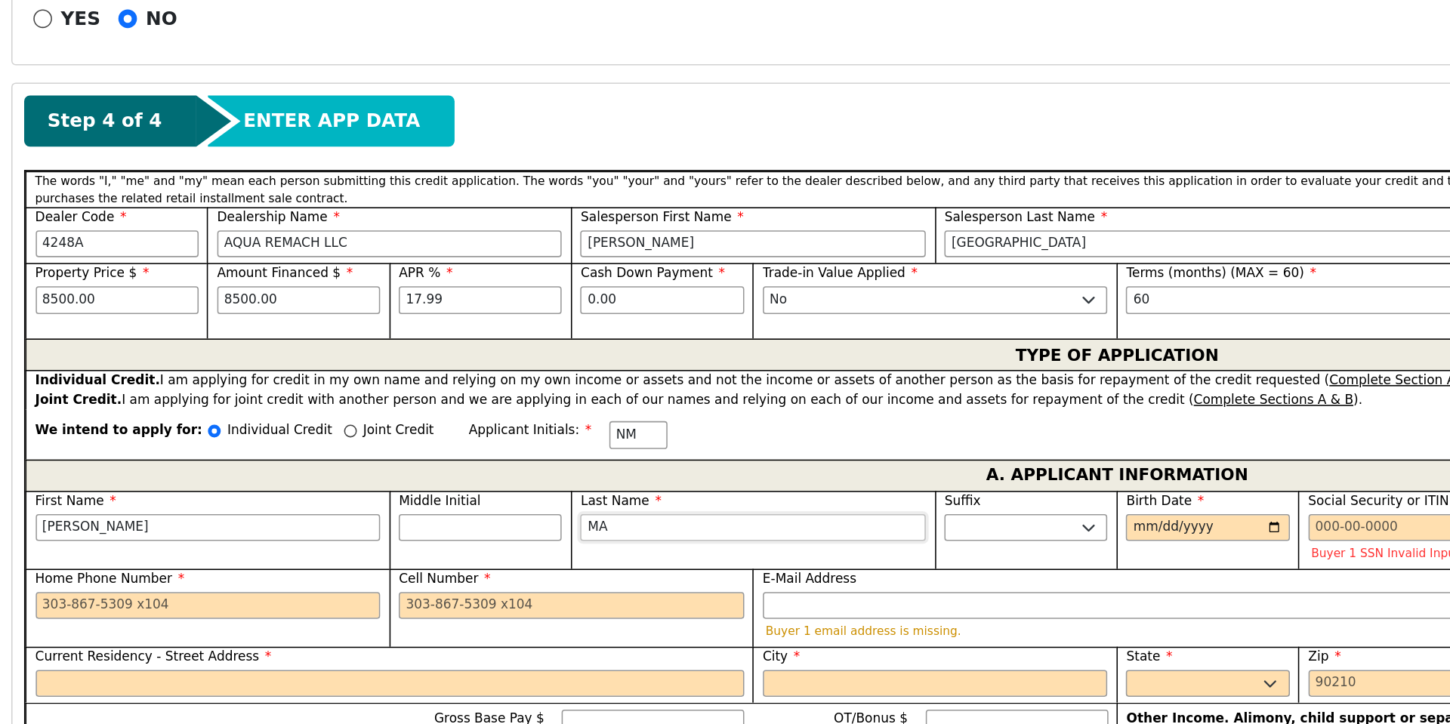
type input "MAR"
type input "[PERSON_NAME]"
type input "MART"
type input "[PERSON_NAME]"
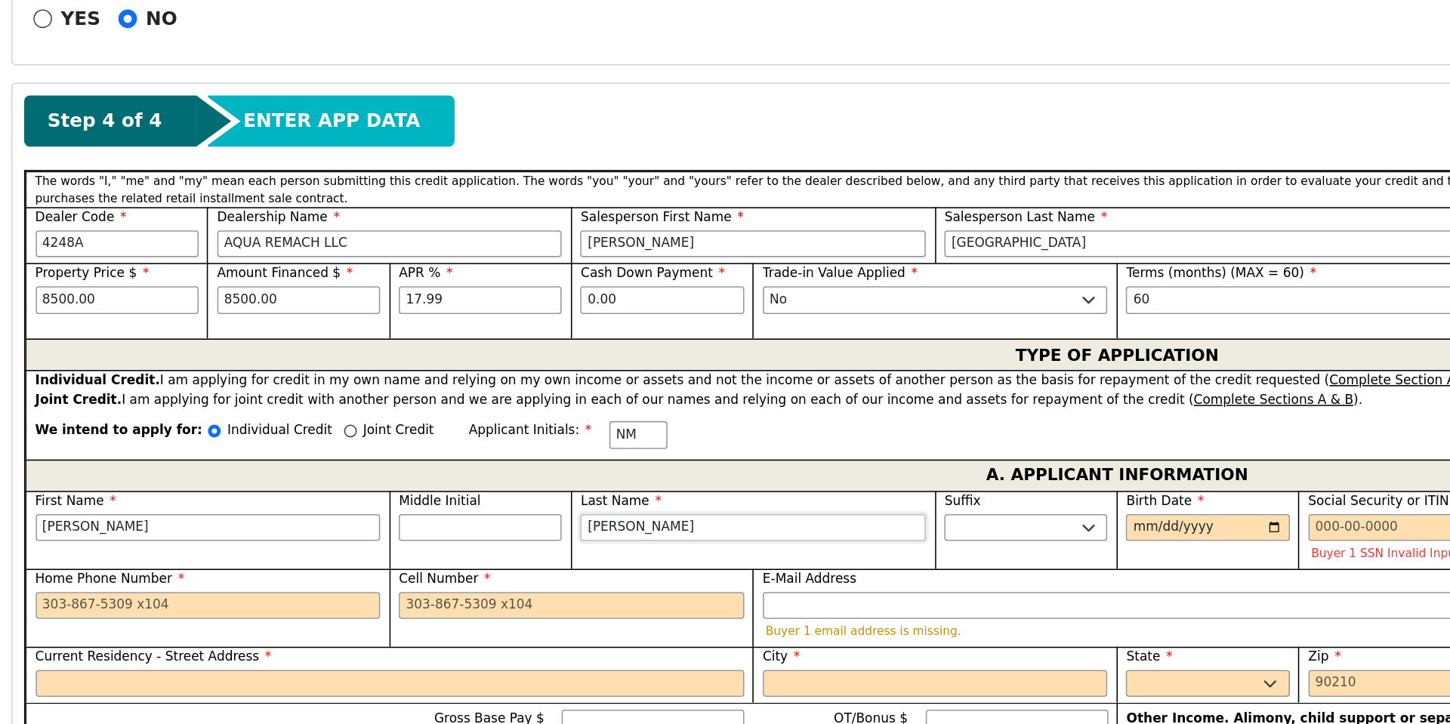
type input "[PERSON_NAME]"
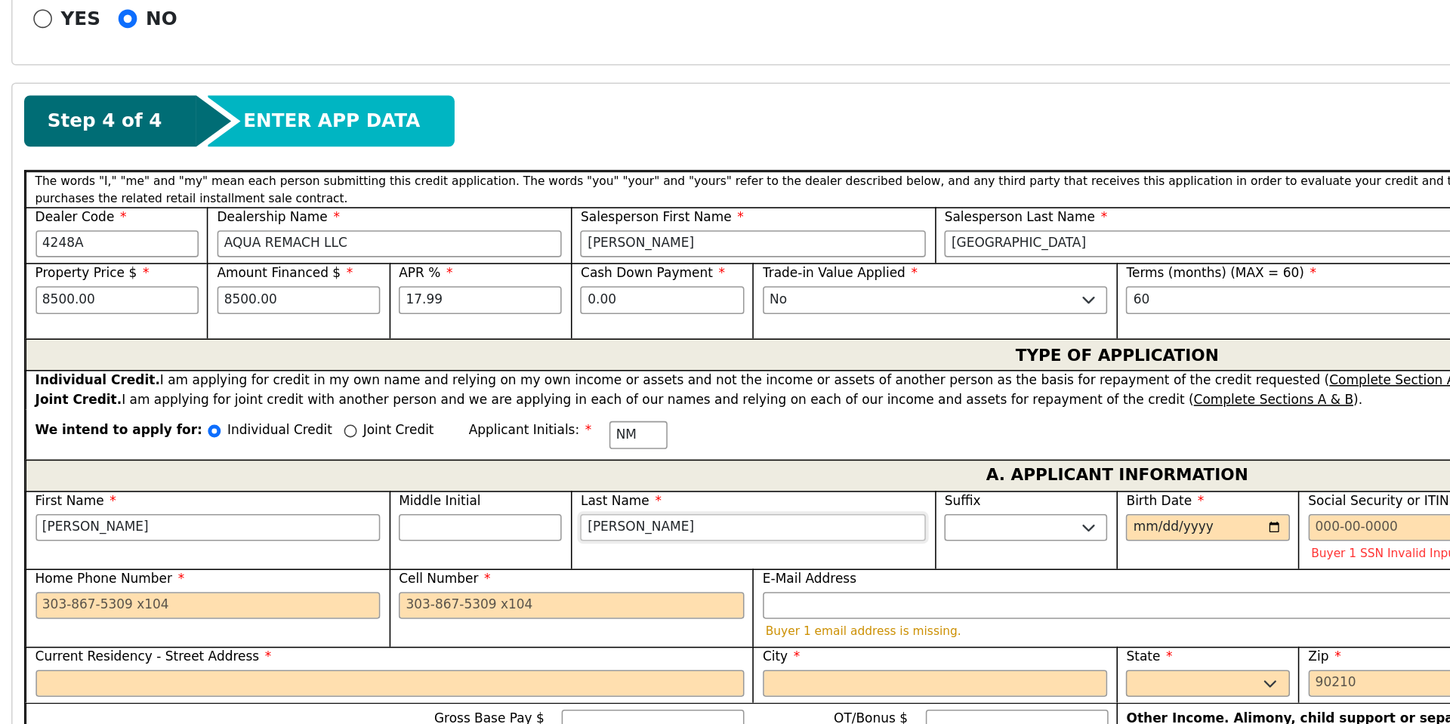
type input "[PERSON_NAME]"
click at [735, 510] on input "Birth Date" at bounding box center [784, 519] width 106 height 18
type input "[DATE]"
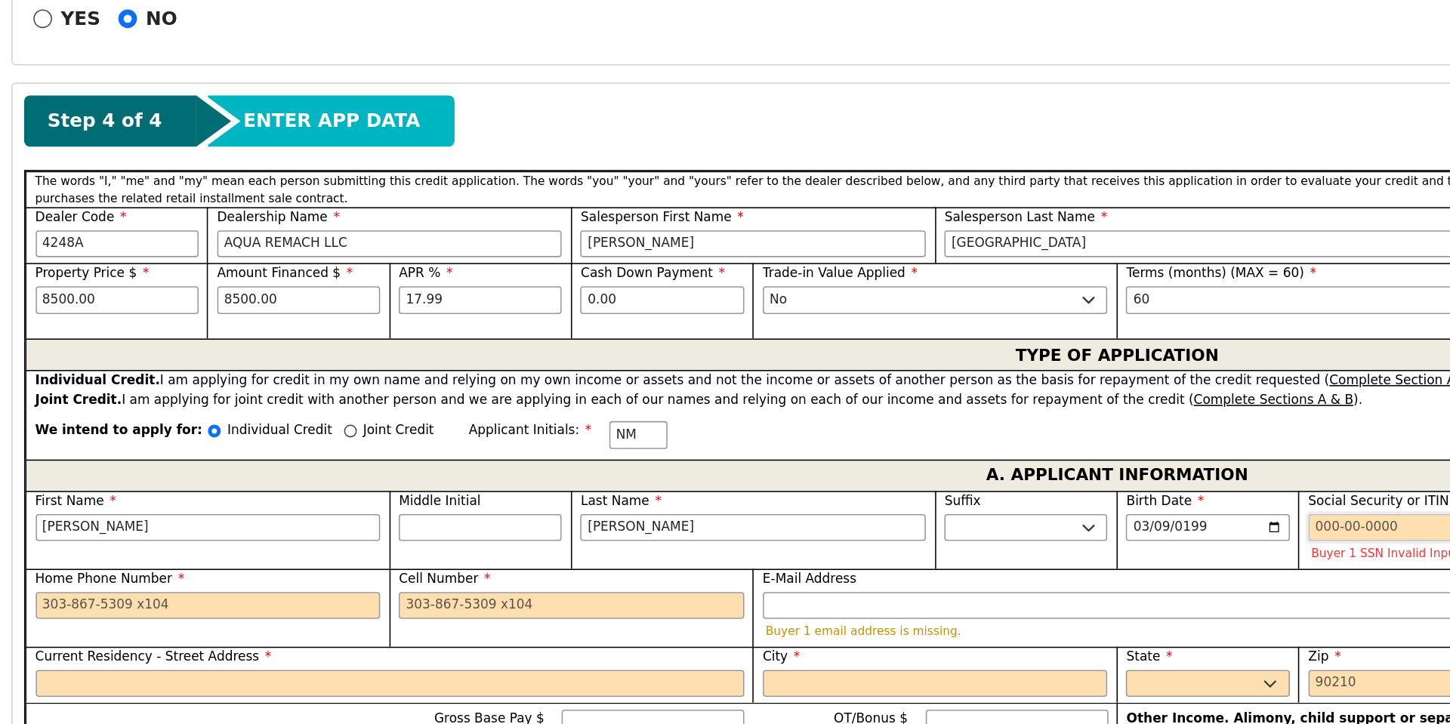
click at [850, 511] on input "Social Security or ITIN" at bounding box center [961, 519] width 224 height 18
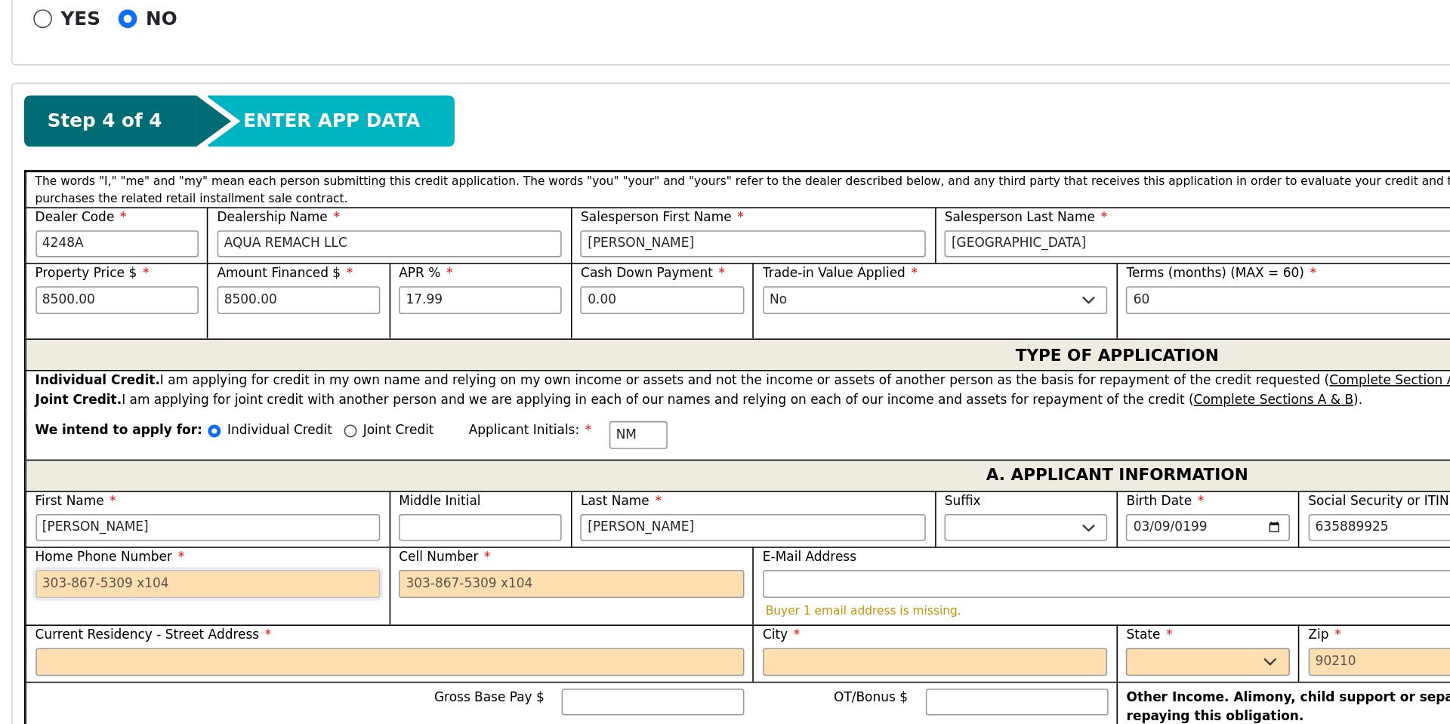
click at [32, 547] on input "Home Phone Number" at bounding box center [135, 556] width 224 height 18
type input "***-**-9925"
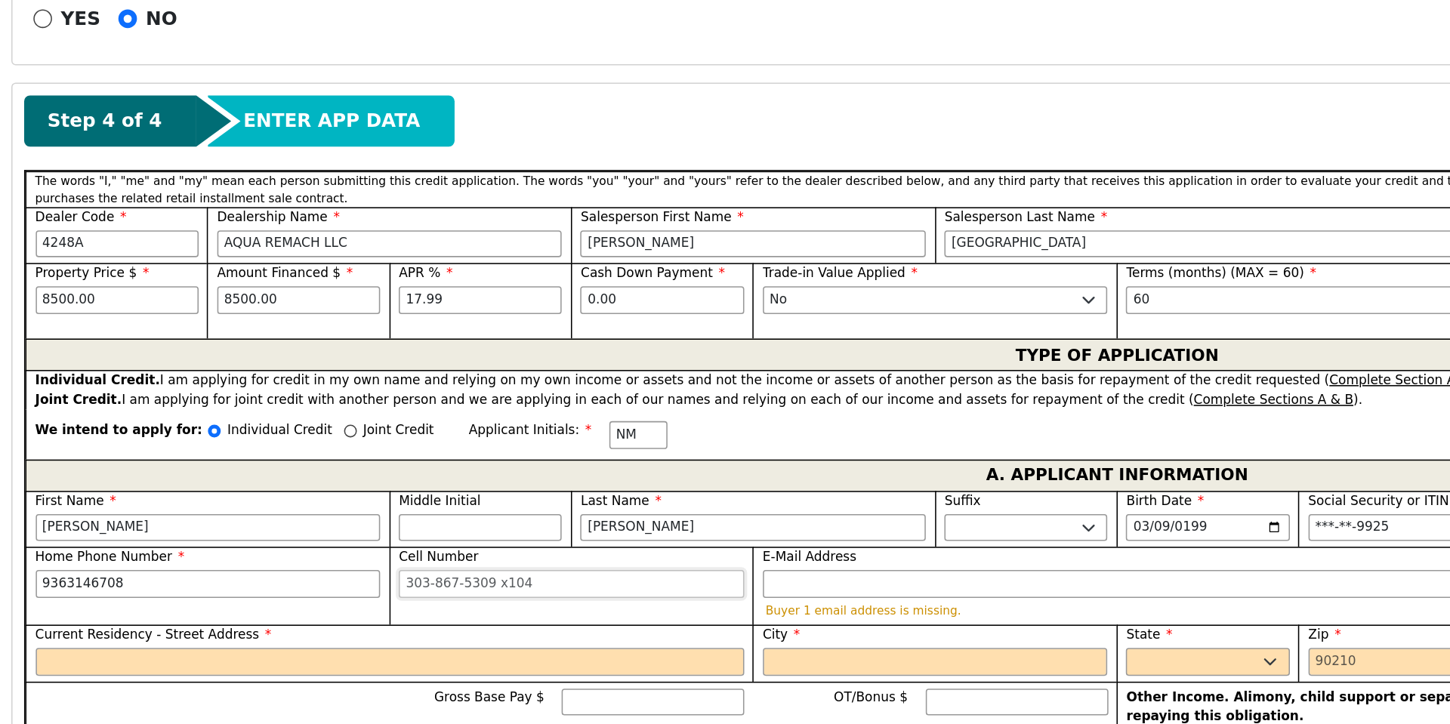
click at [264, 547] on input "Cell Number" at bounding box center [371, 556] width 224 height 18
type input "[PHONE_NUMBER]"
click at [518, 547] on input "E-Mail Address" at bounding box center [725, 556] width 460 height 18
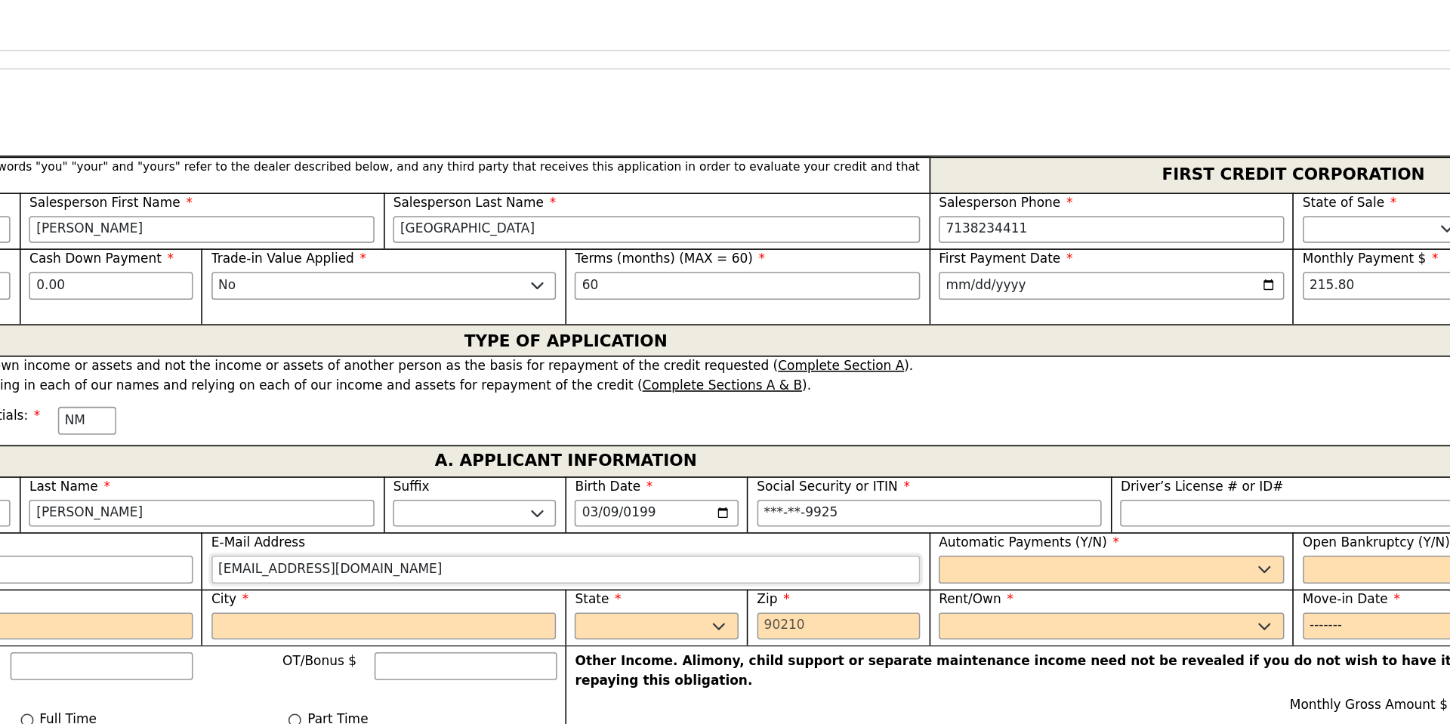
type input "[EMAIL_ADDRESS][DOMAIN_NAME]"
click at [981, 547] on select "Yes No" at bounding box center [1079, 556] width 224 height 18
select select "y"
click at [967, 547] on select "Yes No" at bounding box center [1079, 556] width 224 height 18
type input "[PERSON_NAME]"
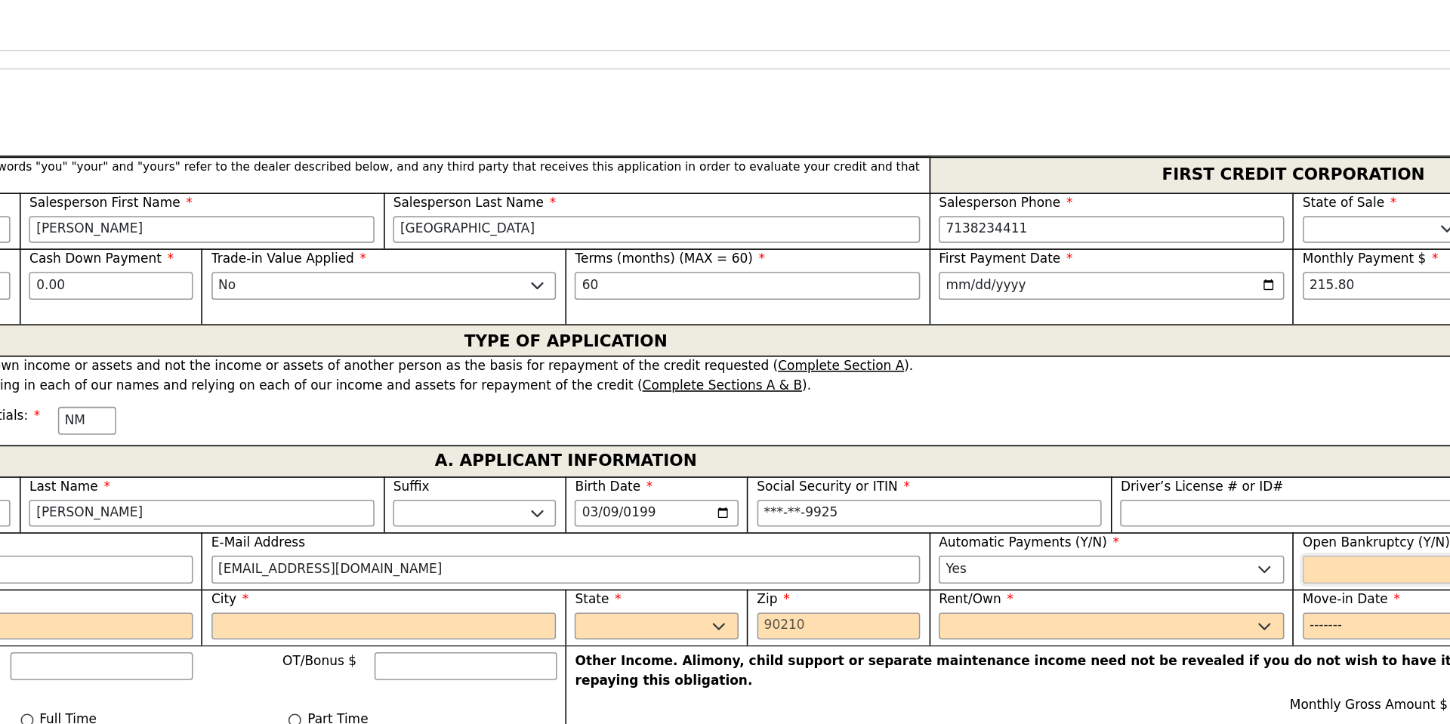
click at [1209, 547] on select "Yes No" at bounding box center [1316, 556] width 224 height 18
select select "n"
click at [1204, 547] on select "Yes No" at bounding box center [1316, 556] width 224 height 18
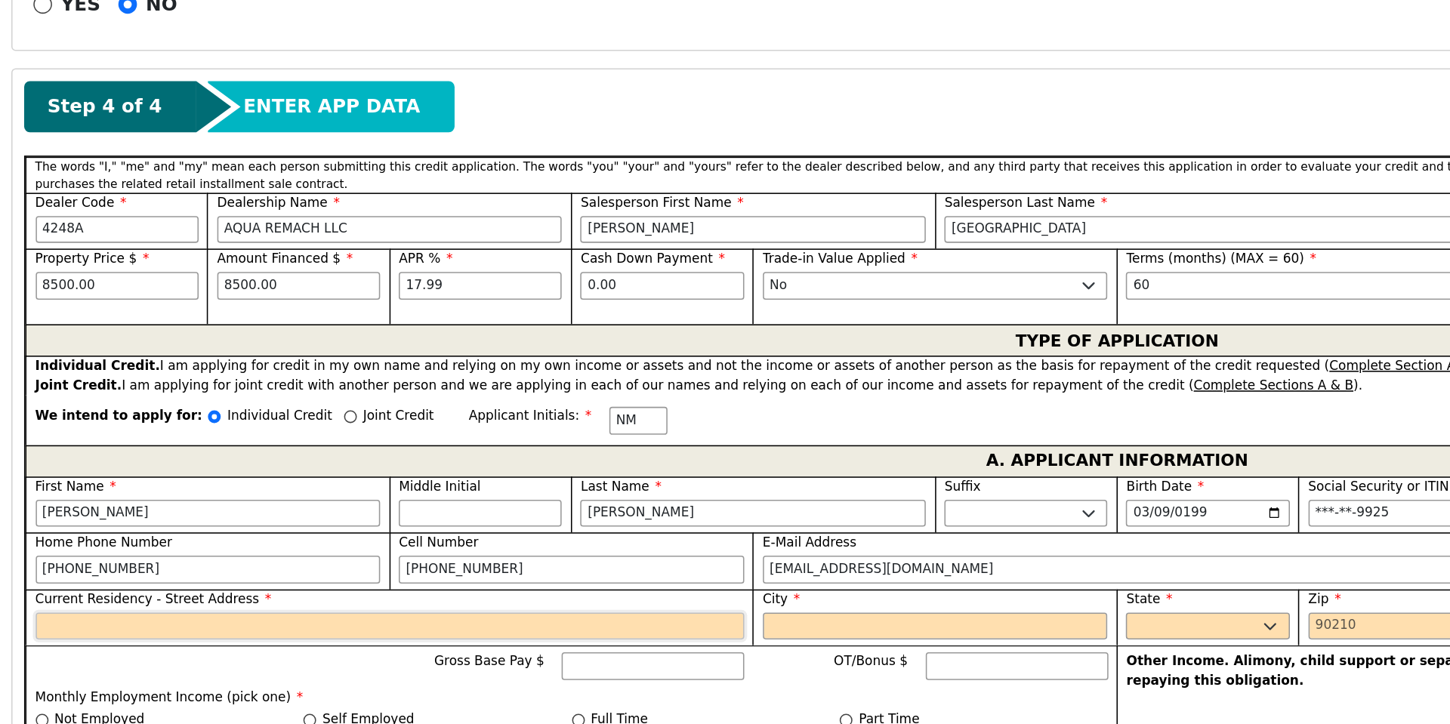
click at [37, 584] on input "Current Residency - Street Address" at bounding box center [253, 593] width 460 height 18
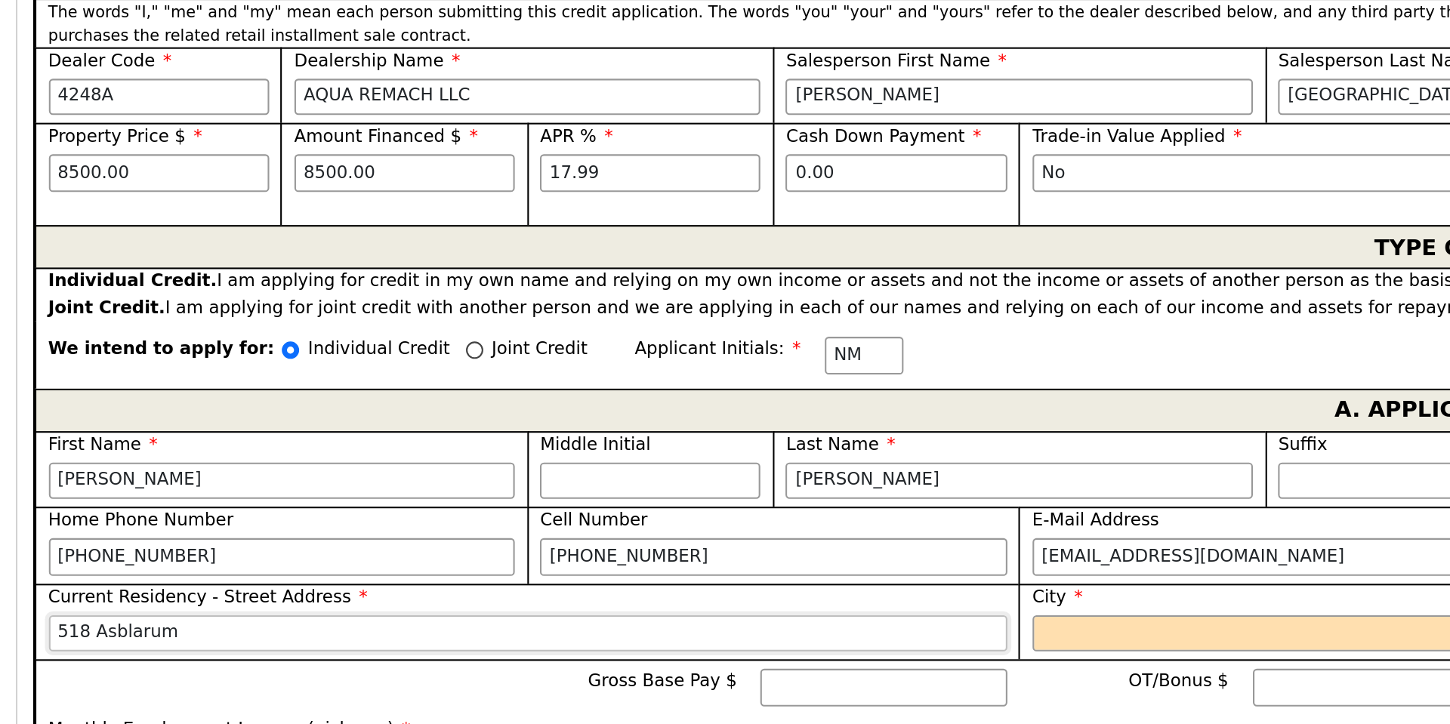
type input "518 Asblarum"
click at [507, 584] on input "City" at bounding box center [607, 593] width 224 height 18
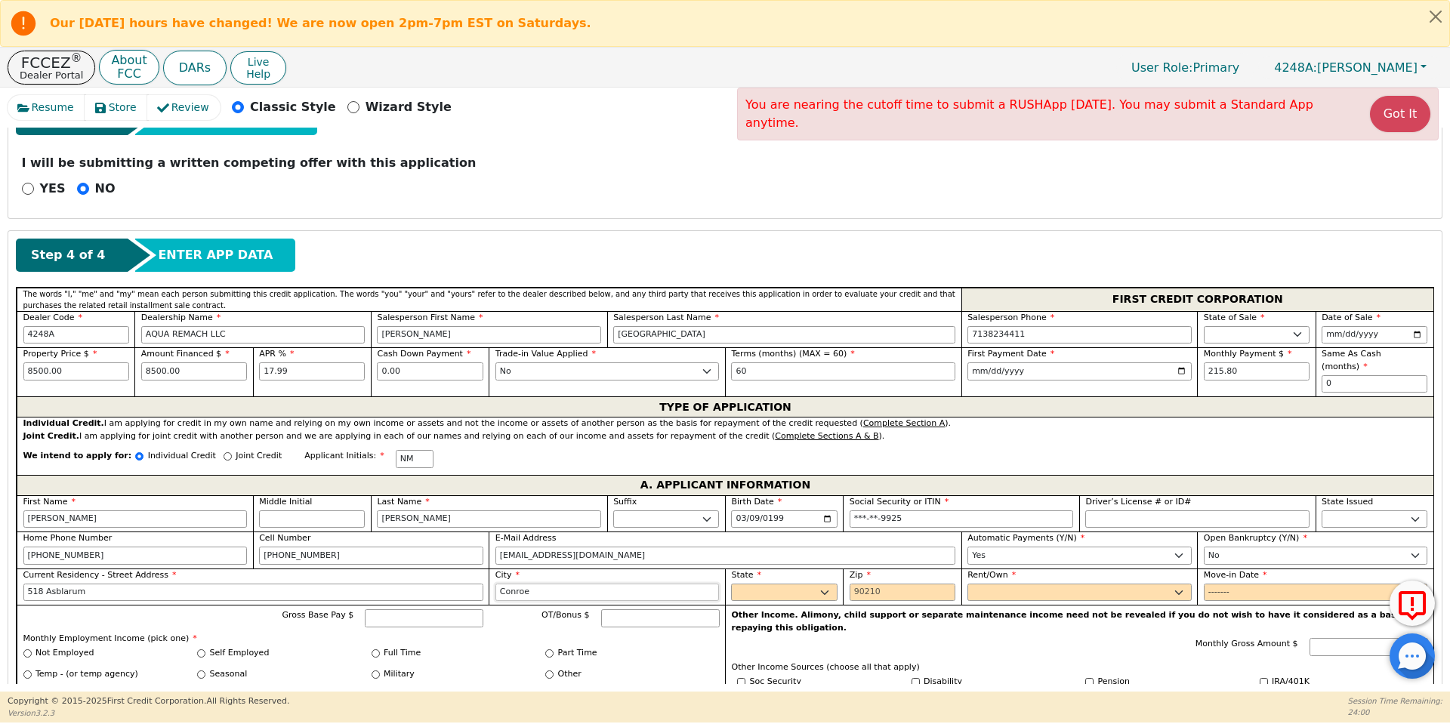
type input "Conroe"
click at [778, 584] on select "AK AL AR AZ CA CO CT DC DE FL [GEOGRAPHIC_DATA] HI IA ID IL IN KS [GEOGRAPHIC_D…" at bounding box center [784, 593] width 106 height 18
select select "[GEOGRAPHIC_DATA]"
click at [731, 584] on select "AK AL AR AZ CA CO CT DC DE FL [GEOGRAPHIC_DATA] HI IA ID IL IN KS [GEOGRAPHIC_D…" at bounding box center [784, 593] width 106 height 18
click at [857, 584] on input "Zip" at bounding box center [902, 593] width 106 height 18
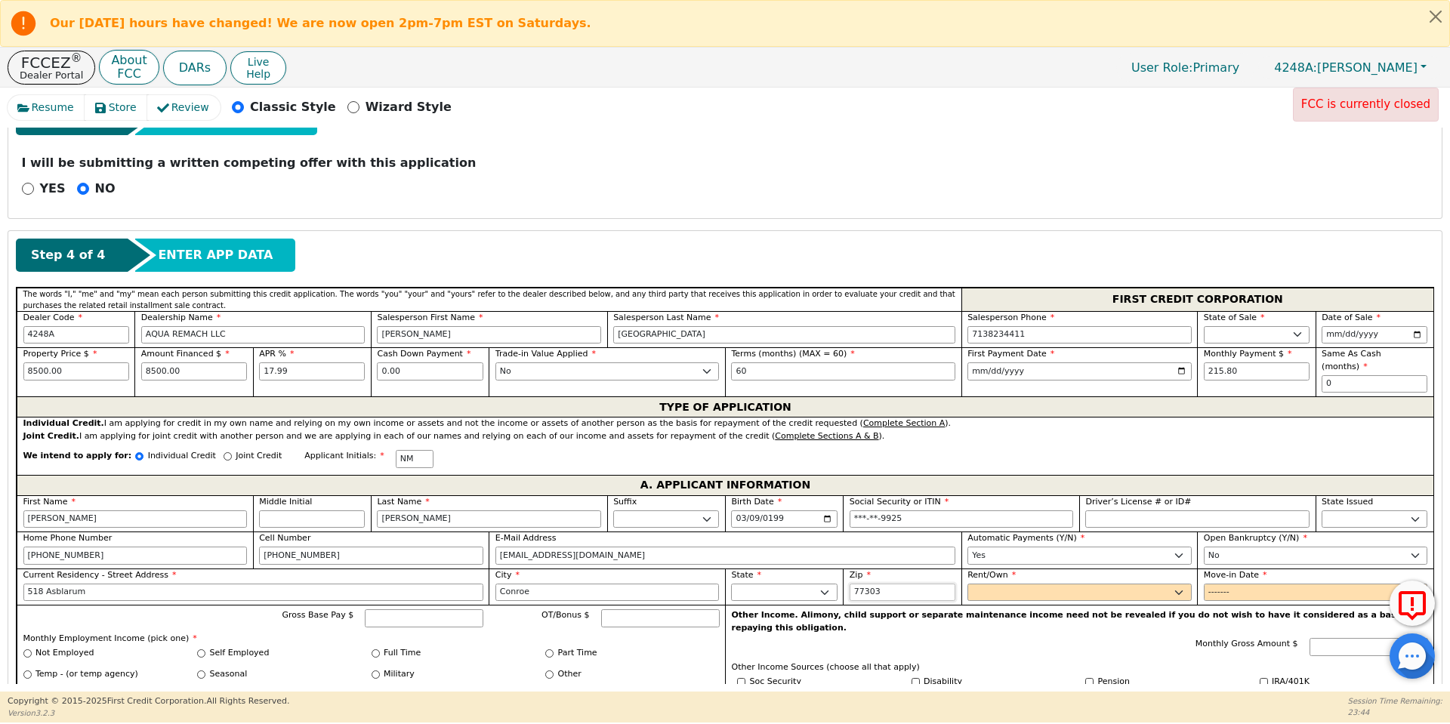
type input "77303"
click at [1020, 584] on select "Rent Own" at bounding box center [1079, 593] width 224 height 18
select select "Own"
click at [967, 584] on select "Rent Own" at bounding box center [1079, 593] width 224 height 18
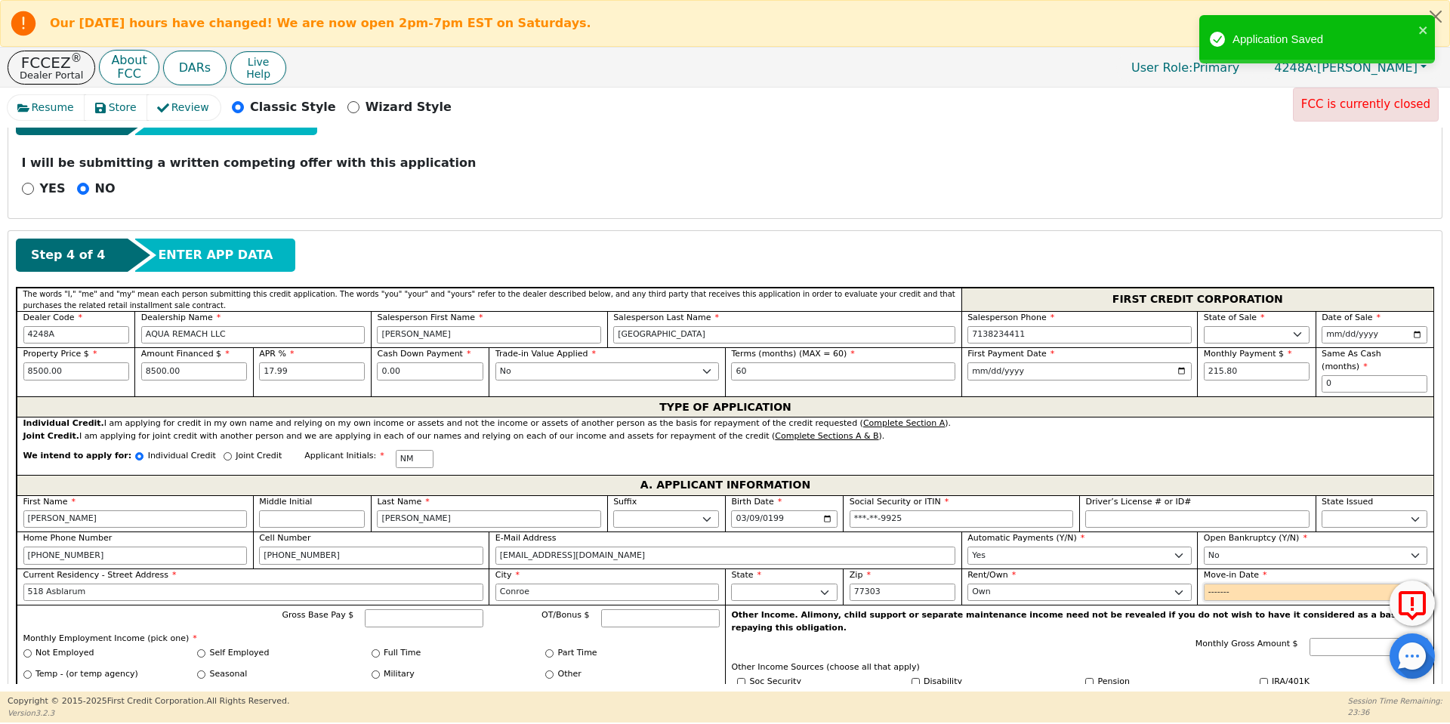
click at [1213, 584] on input "Move-in Date" at bounding box center [1316, 593] width 224 height 18
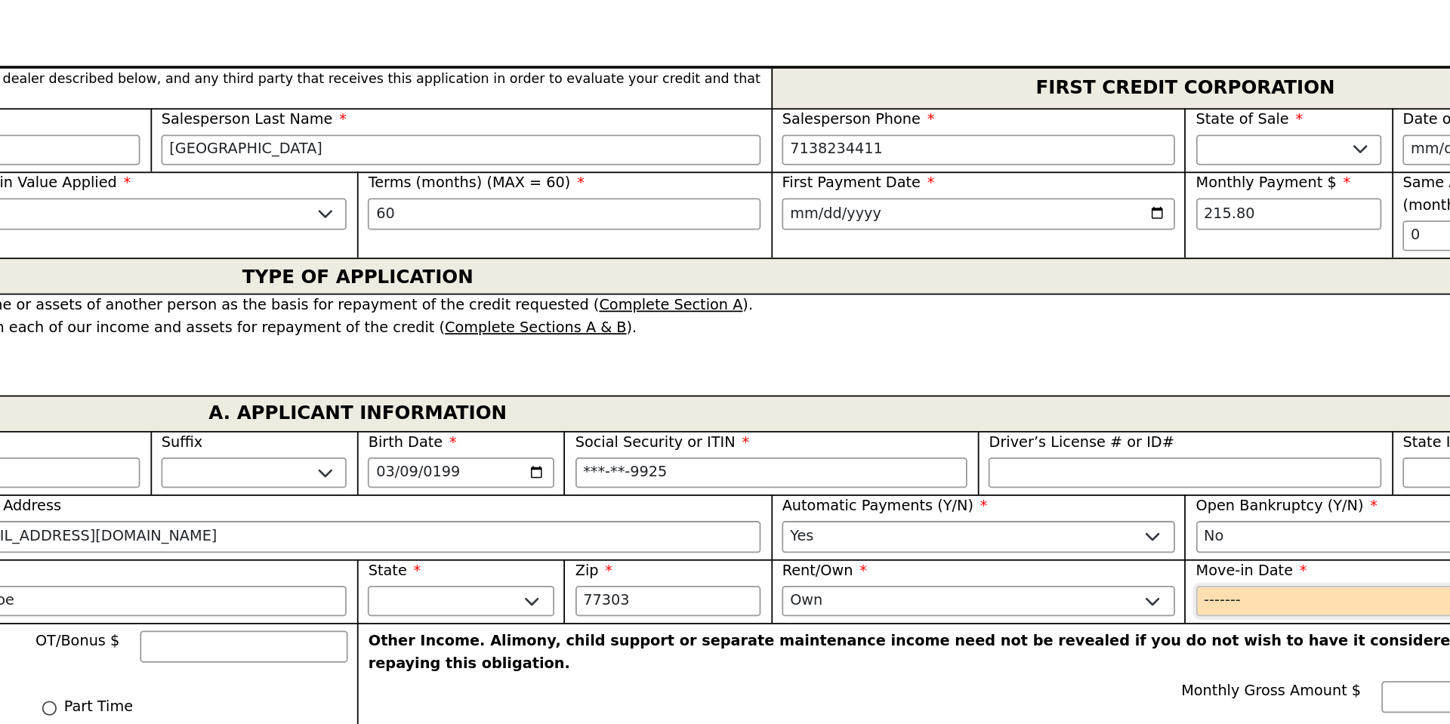
click at [1241, 584] on input "Move-in Date" at bounding box center [1316, 593] width 224 height 18
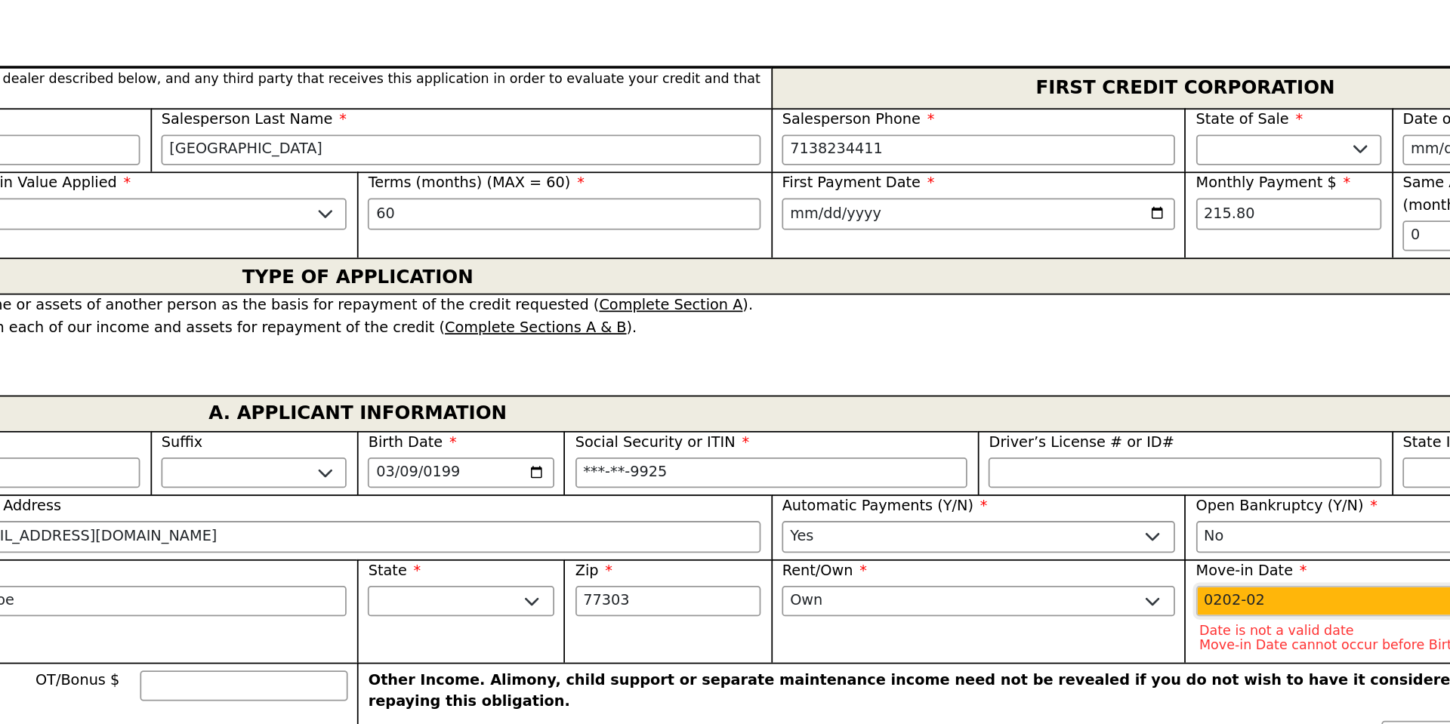
type input "2021-02"
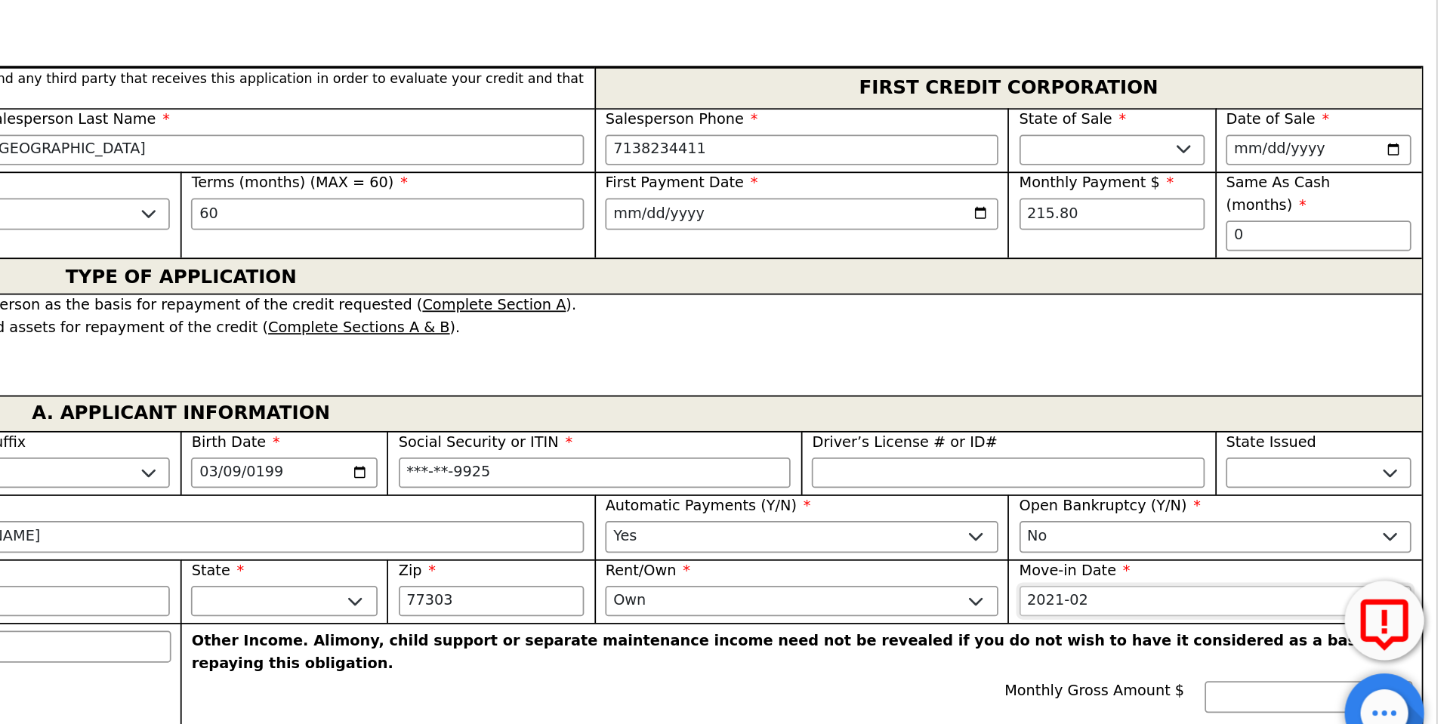
scroll to position [0, 0]
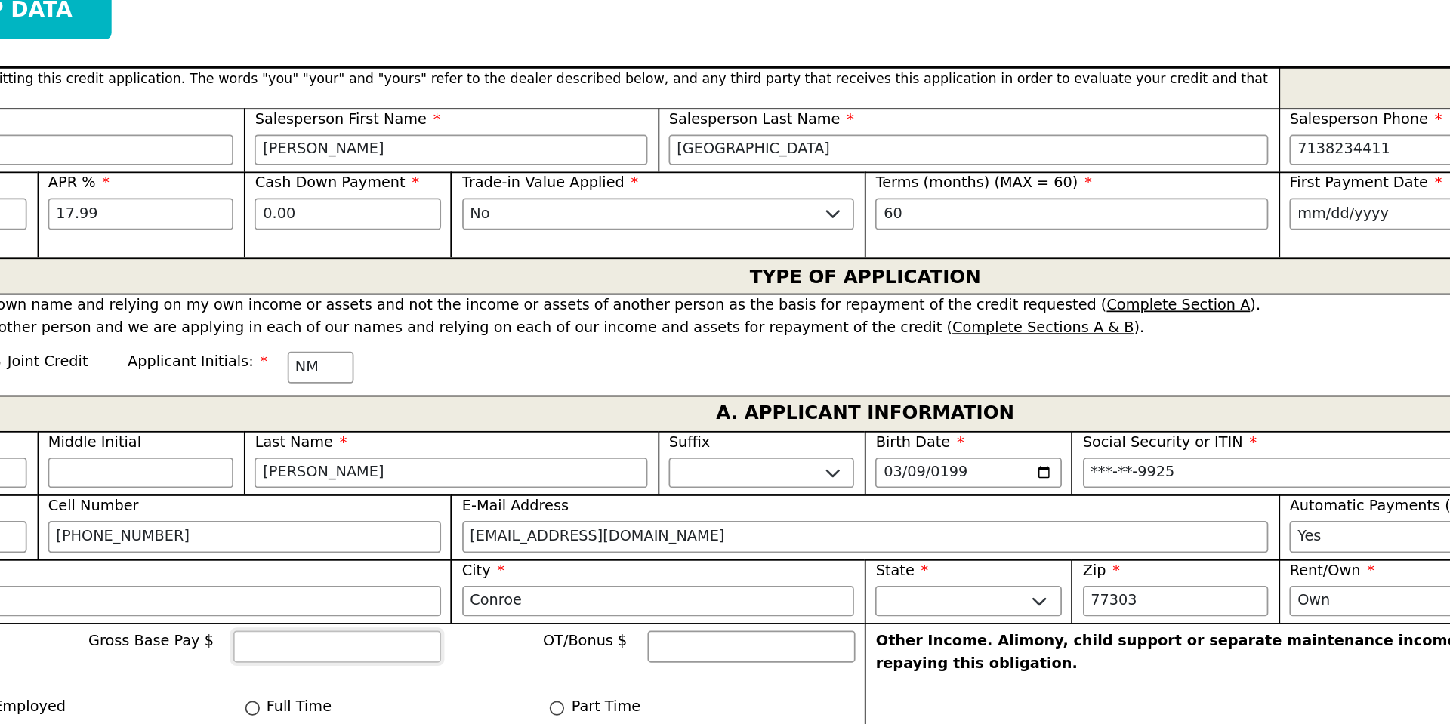
click at [382, 609] on input "Gross Base Pay $" at bounding box center [424, 618] width 119 height 18
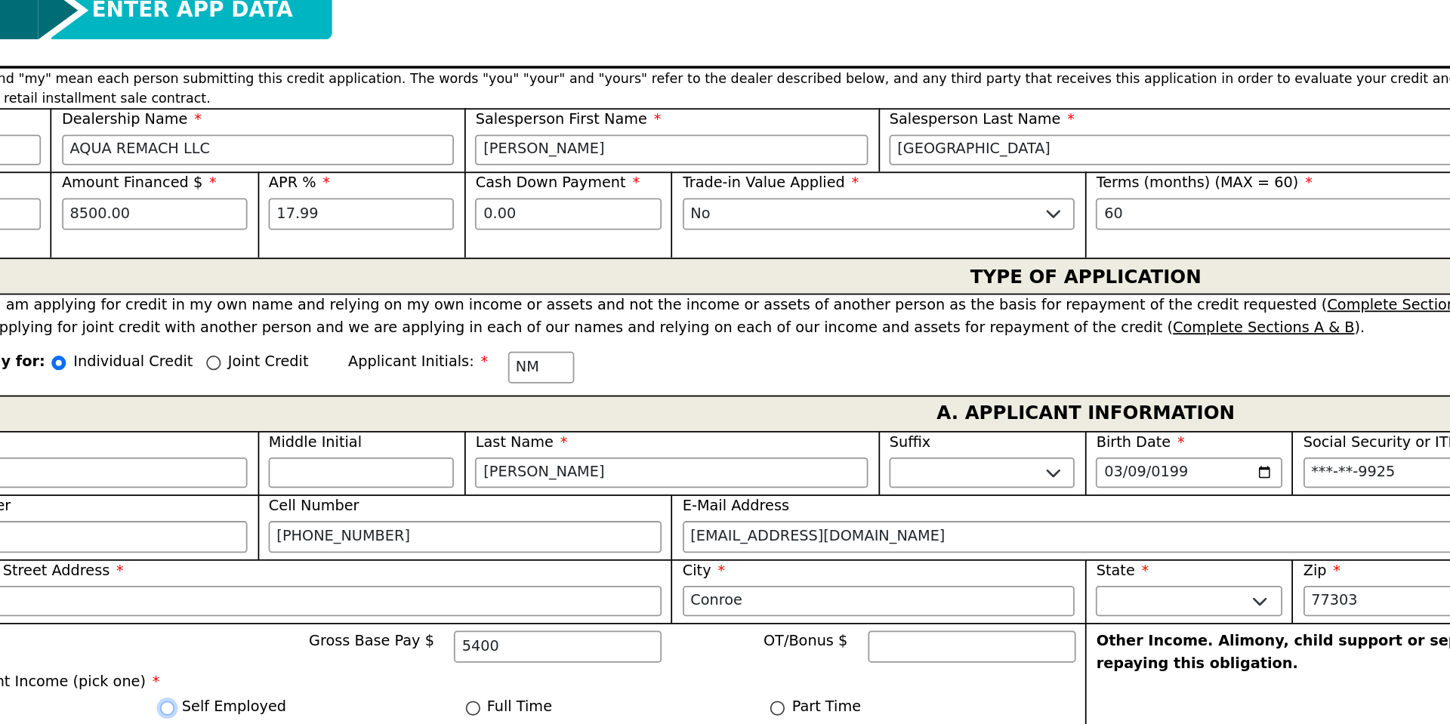
type input "5400.00"
click at [199, 649] on input "Self Employed" at bounding box center [201, 653] width 8 height 8
radio input "true"
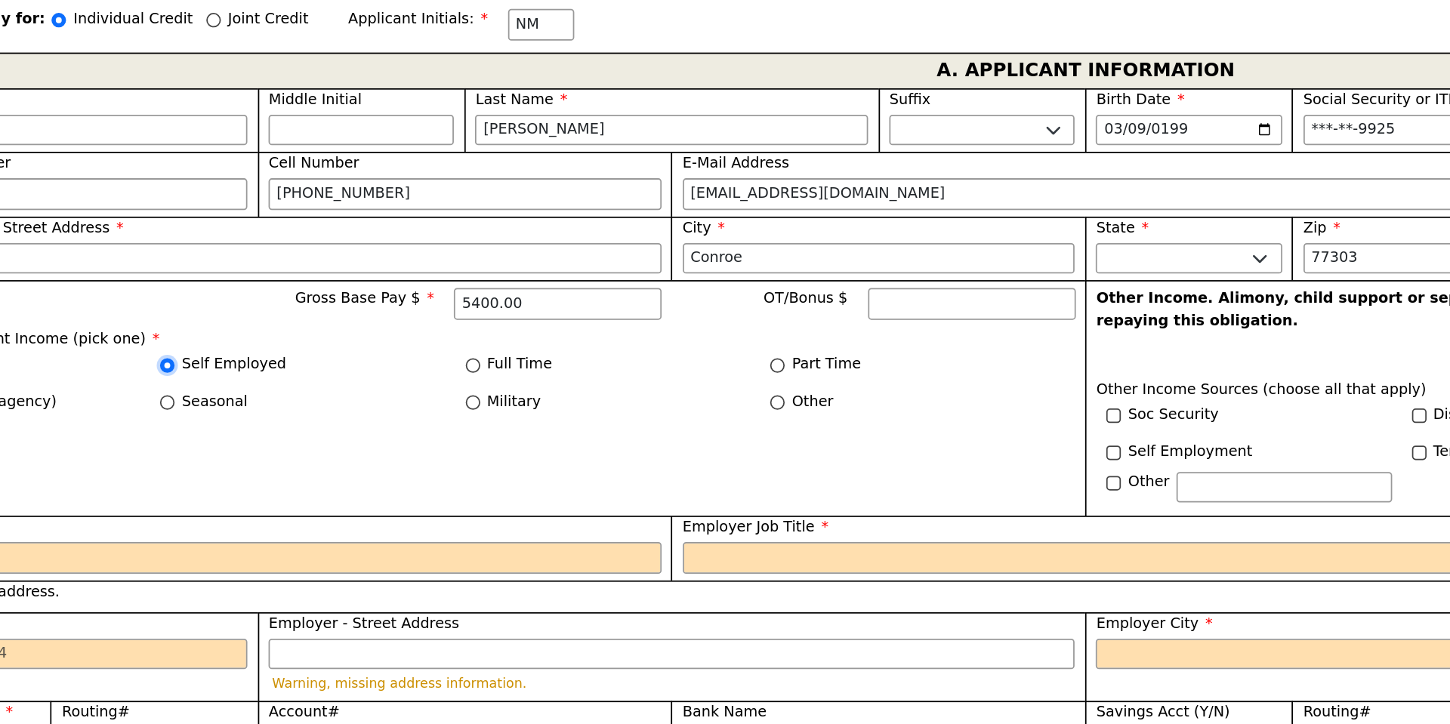
scroll to position [731, 0]
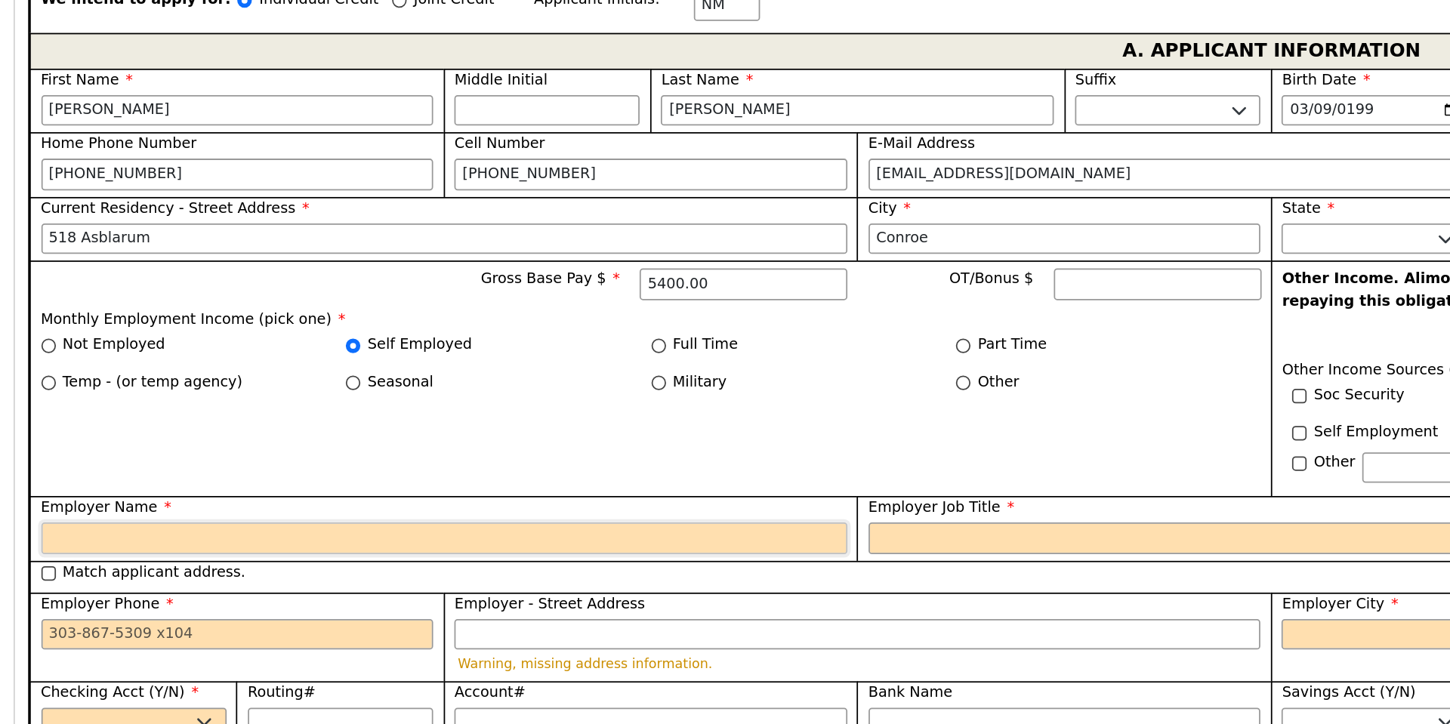
click at [51, 556] on input "Employer Name" at bounding box center [253, 565] width 460 height 18
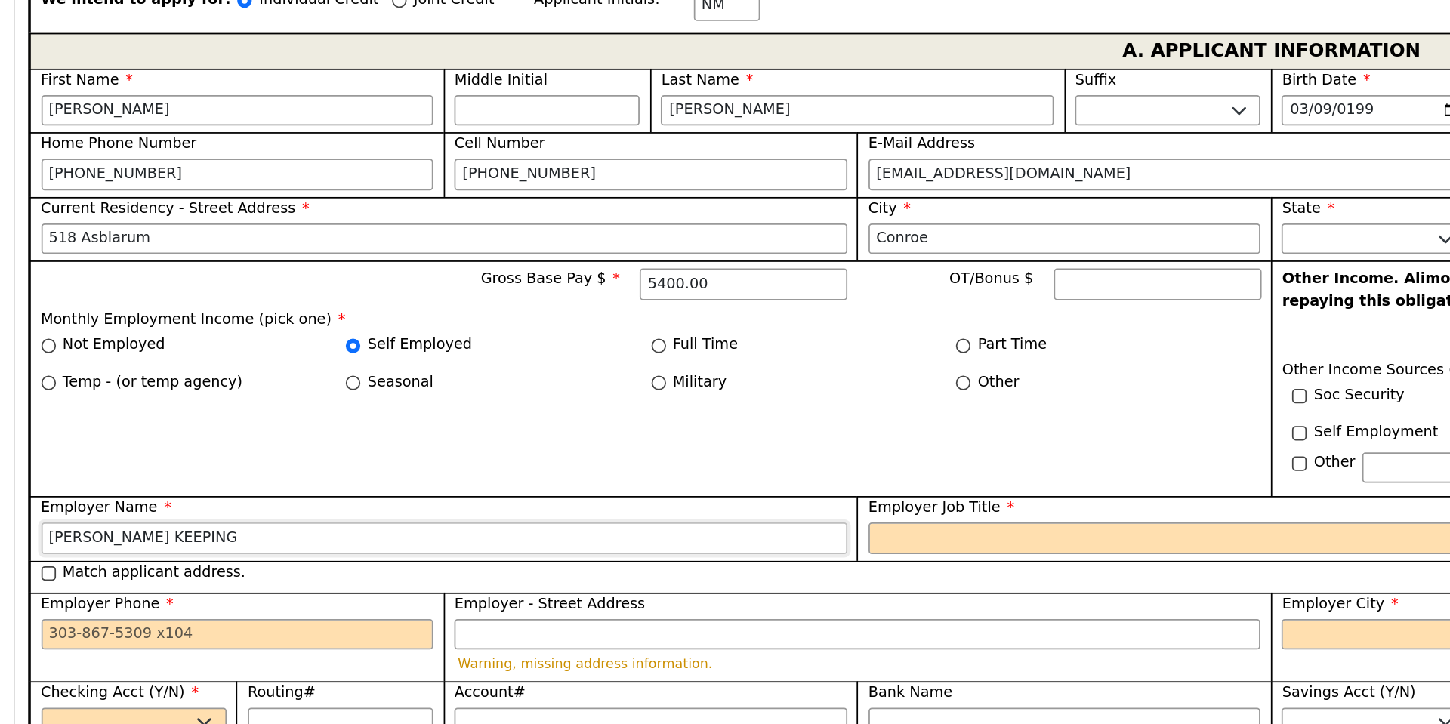
type input "[PERSON_NAME] KEEPING"
click at [515, 556] on input "Employer Job Title" at bounding box center [725, 565] width 460 height 18
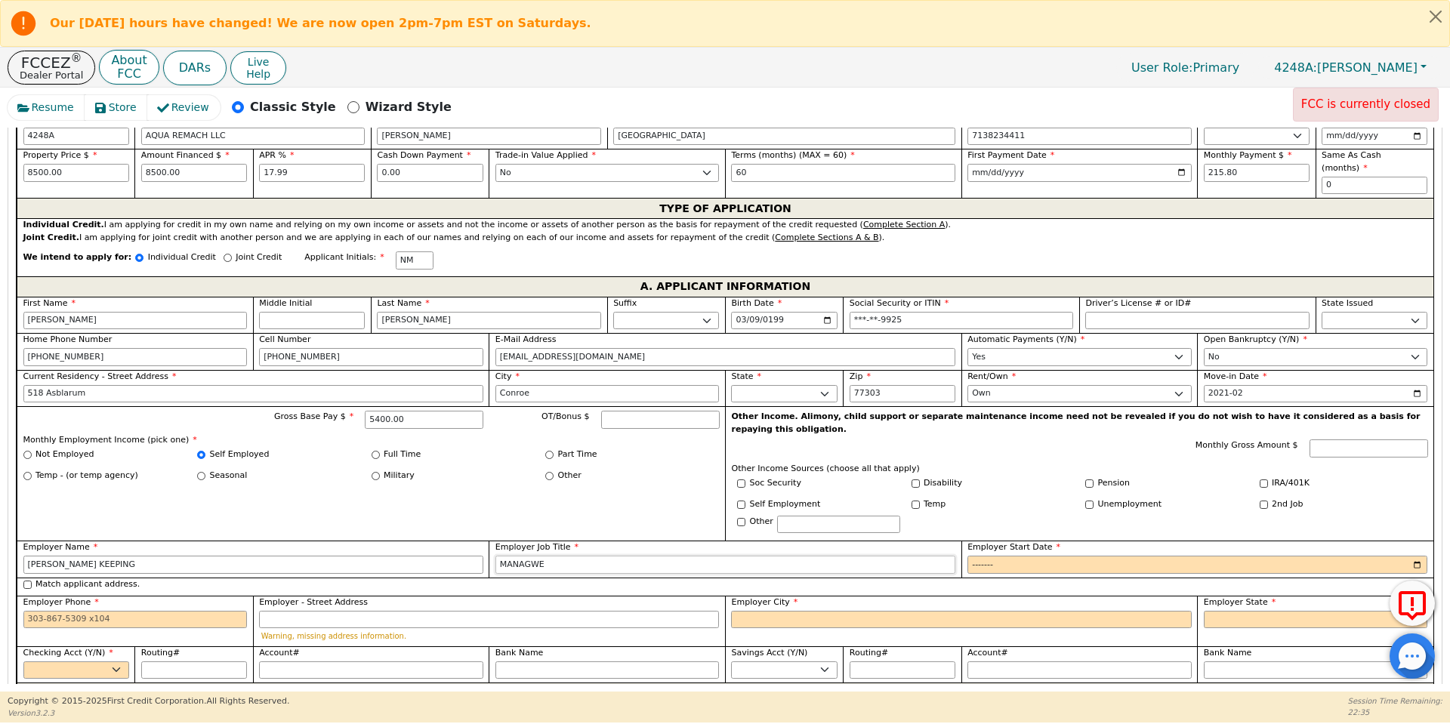
type input "MANAGWE"
click at [982, 556] on input "Employer Start Date" at bounding box center [1197, 565] width 460 height 18
click at [999, 556] on input "Employer Start Date" at bounding box center [1197, 565] width 460 height 18
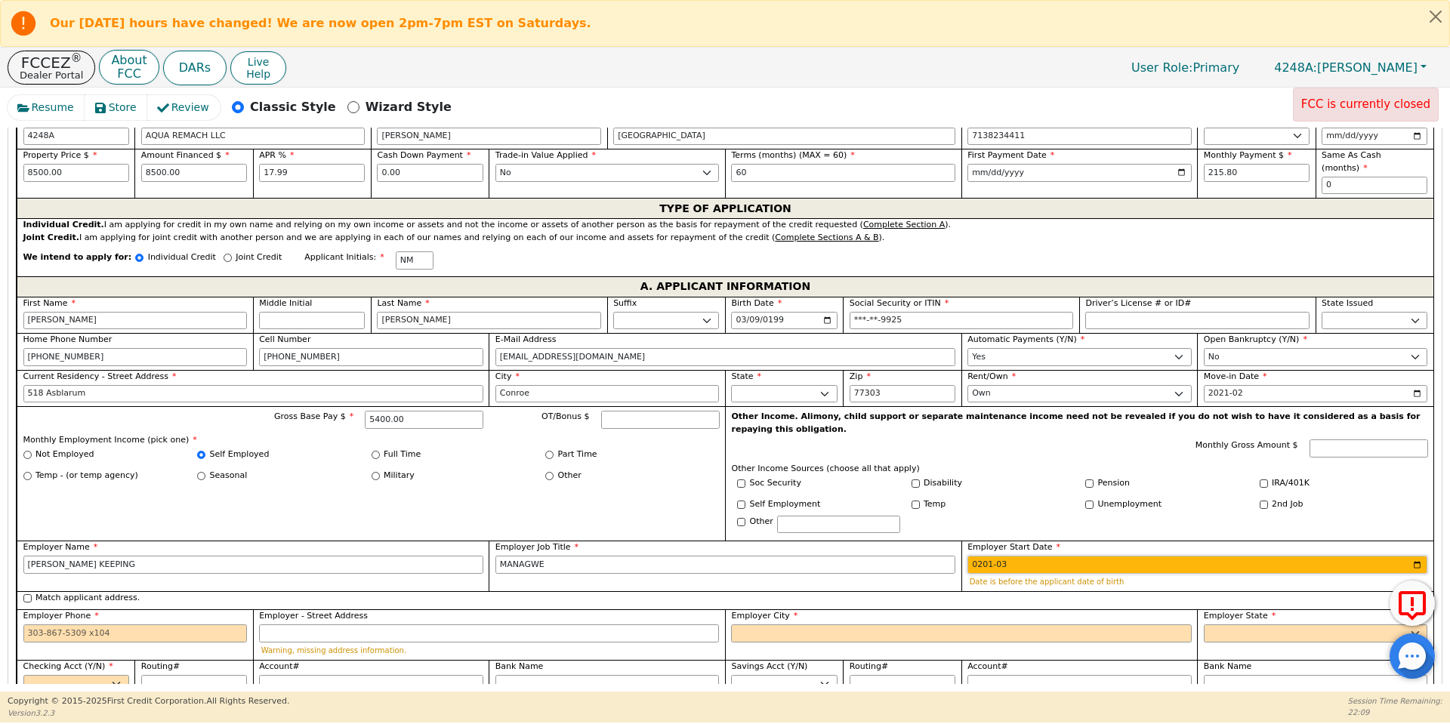
type input "2017-03"
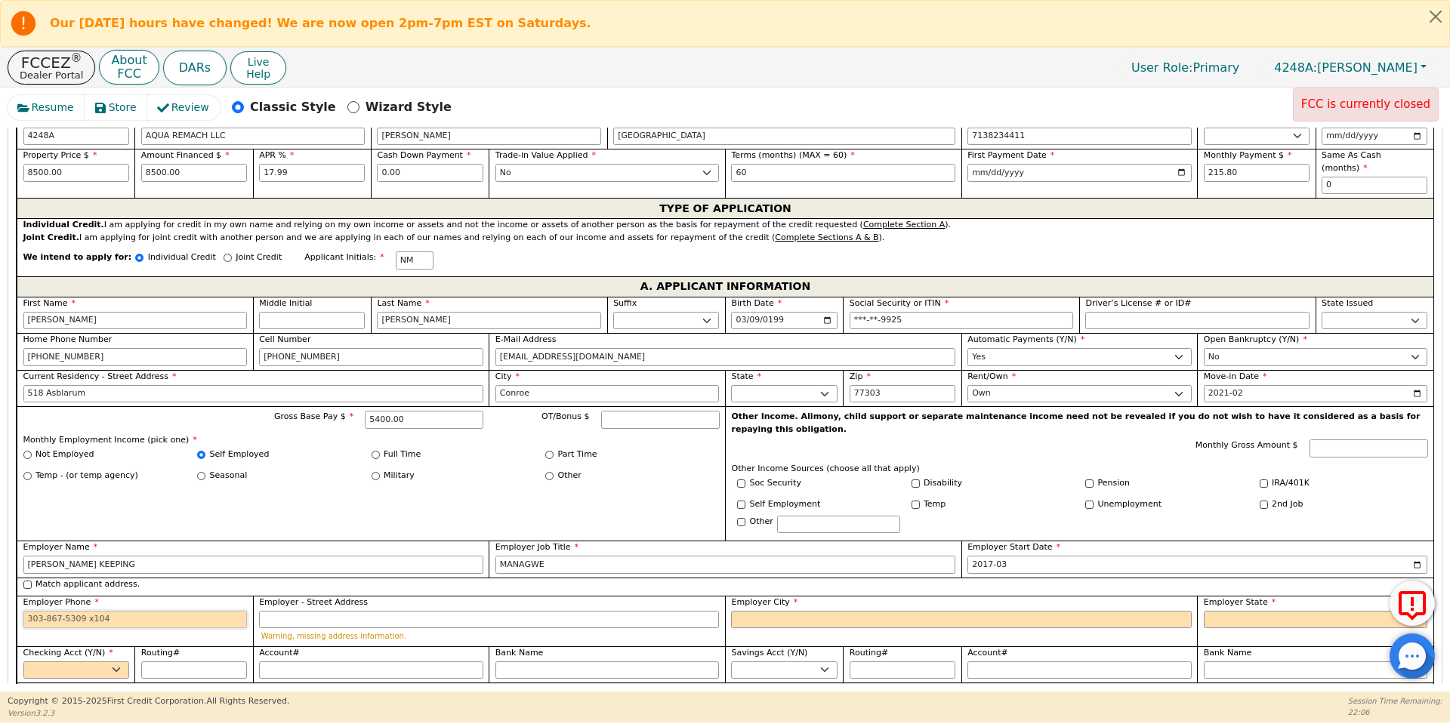
click at [60, 611] on input "Employer Phone" at bounding box center [135, 620] width 224 height 18
click at [48, 611] on input "Employer Phone" at bounding box center [135, 620] width 224 height 18
type input "[PHONE_NUMBER]"
click at [761, 611] on input "Employer City" at bounding box center [961, 620] width 460 height 18
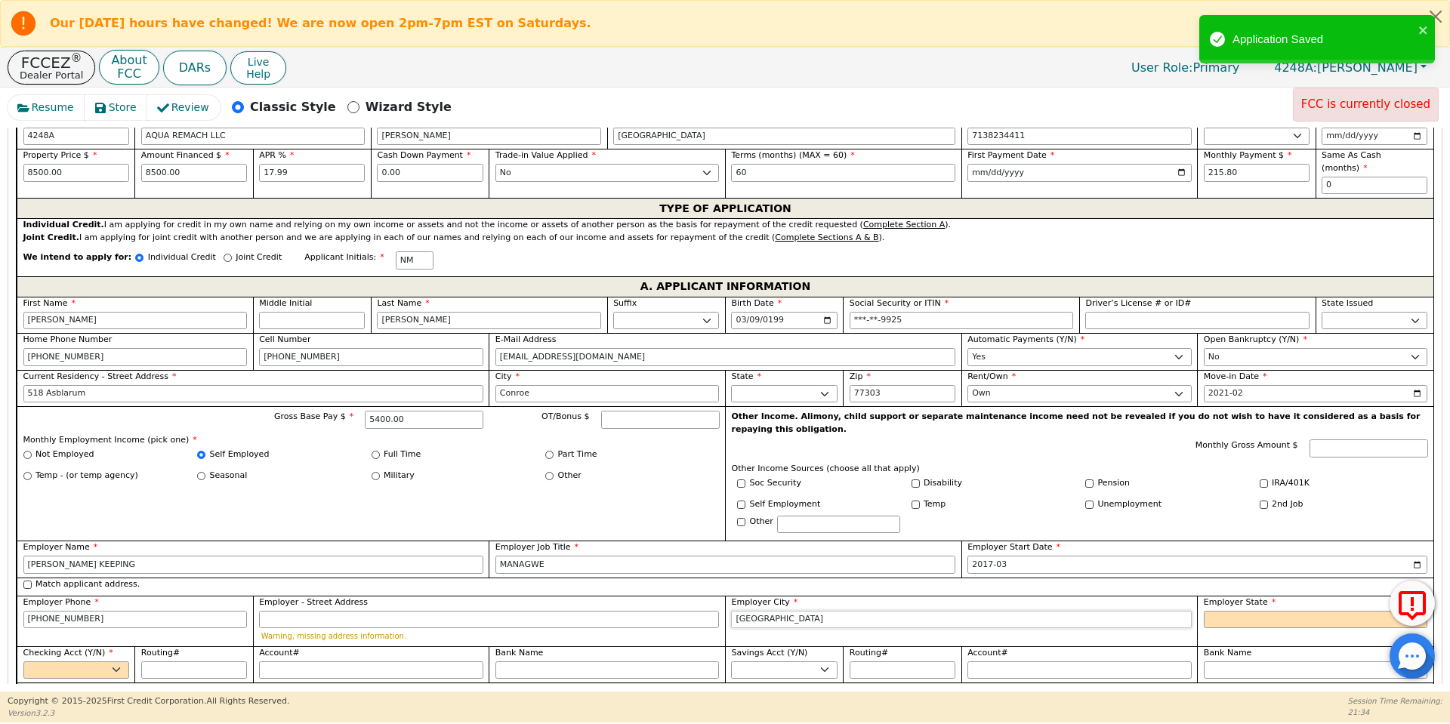
type input "[GEOGRAPHIC_DATA]"
click at [1223, 611] on select "AK AL AR AZ CA CO CT DC DE FL [GEOGRAPHIC_DATA] HI IA ID [GEOGRAPHIC_DATA] IN K…" at bounding box center [1316, 620] width 224 height 18
select select "[GEOGRAPHIC_DATA]"
click at [1204, 611] on select "AK AL AR AZ CA CO CT DC DE FL [GEOGRAPHIC_DATA] HI IA ID [GEOGRAPHIC_DATA] IN K…" at bounding box center [1316, 620] width 224 height 18
click at [114, 661] on select "Yes No" at bounding box center [76, 670] width 106 height 18
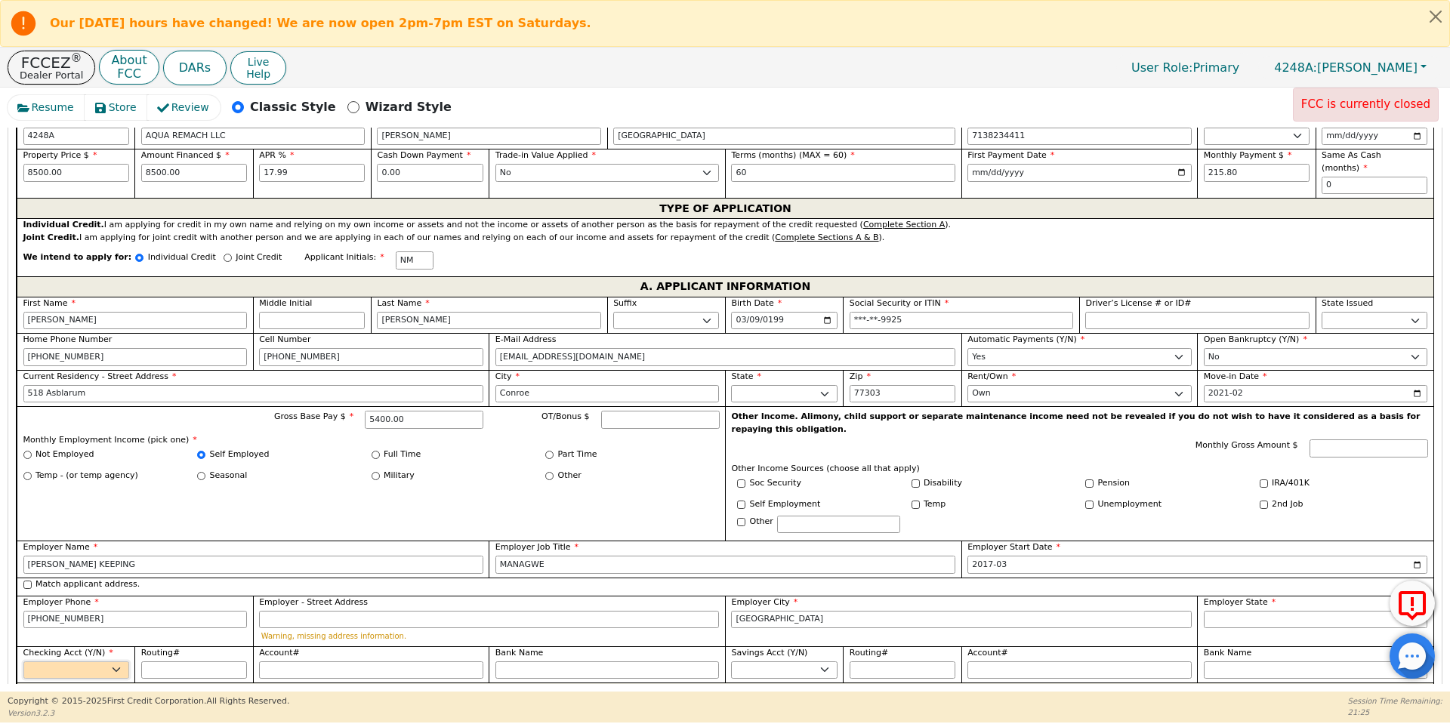
select select "y"
click at [23, 661] on select "Yes No" at bounding box center [76, 670] width 106 height 18
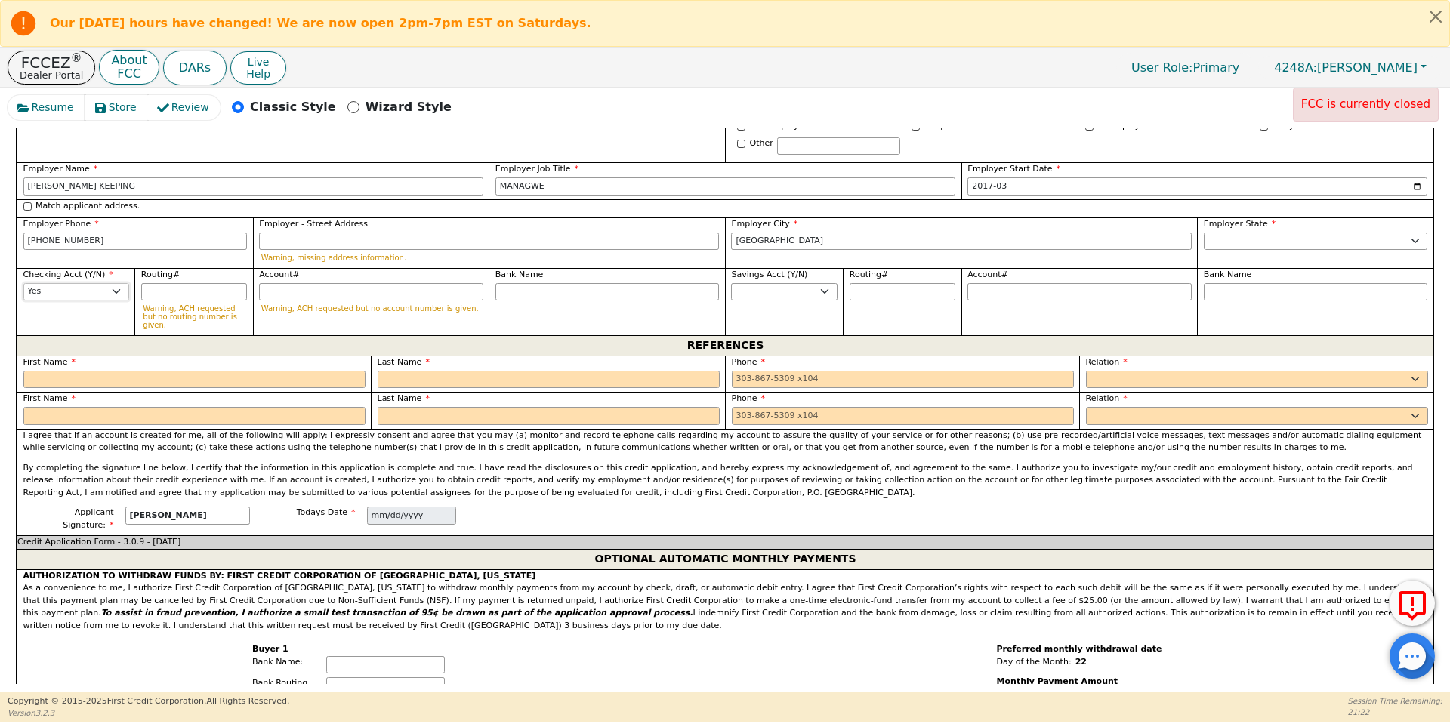
scroll to position [1114, 0]
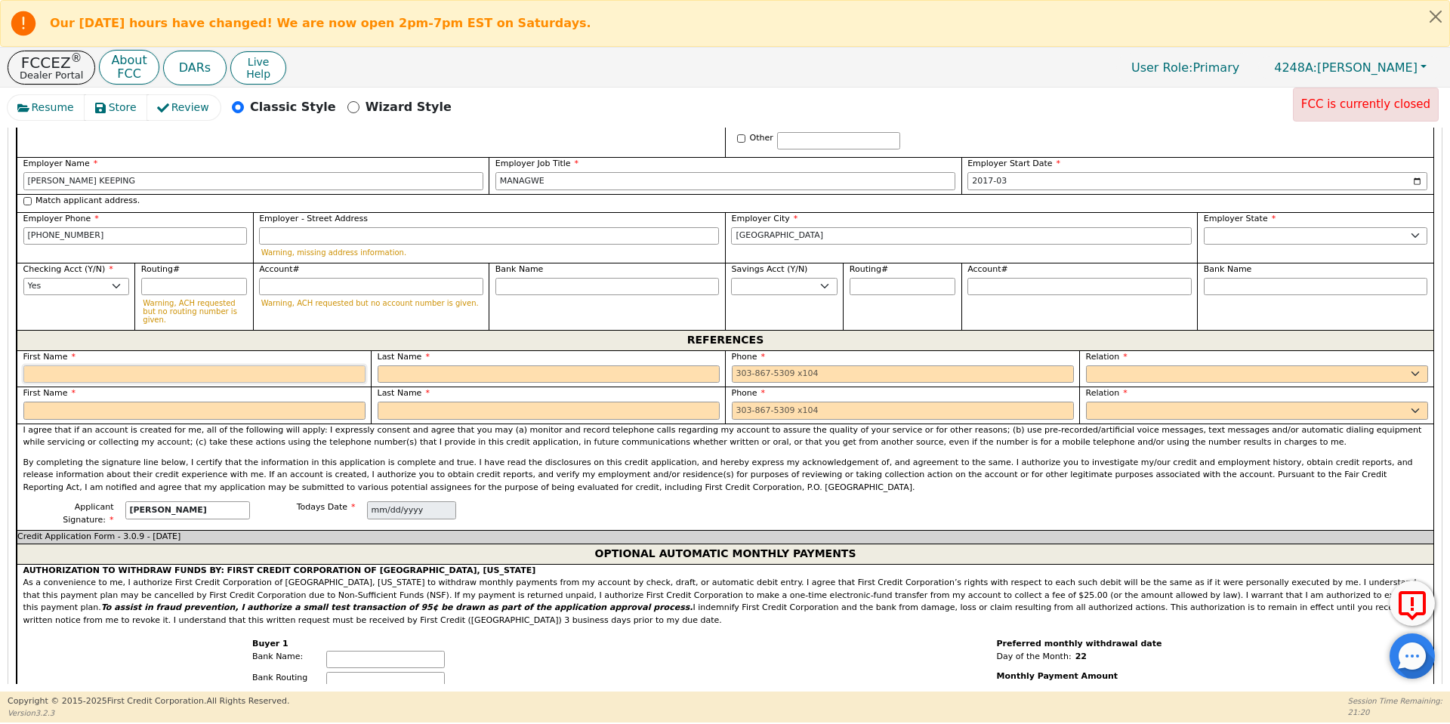
click at [50, 365] on input "text" at bounding box center [194, 374] width 342 height 18
type input "[PERSON_NAME]"
click at [407, 365] on input "text" at bounding box center [549, 374] width 342 height 18
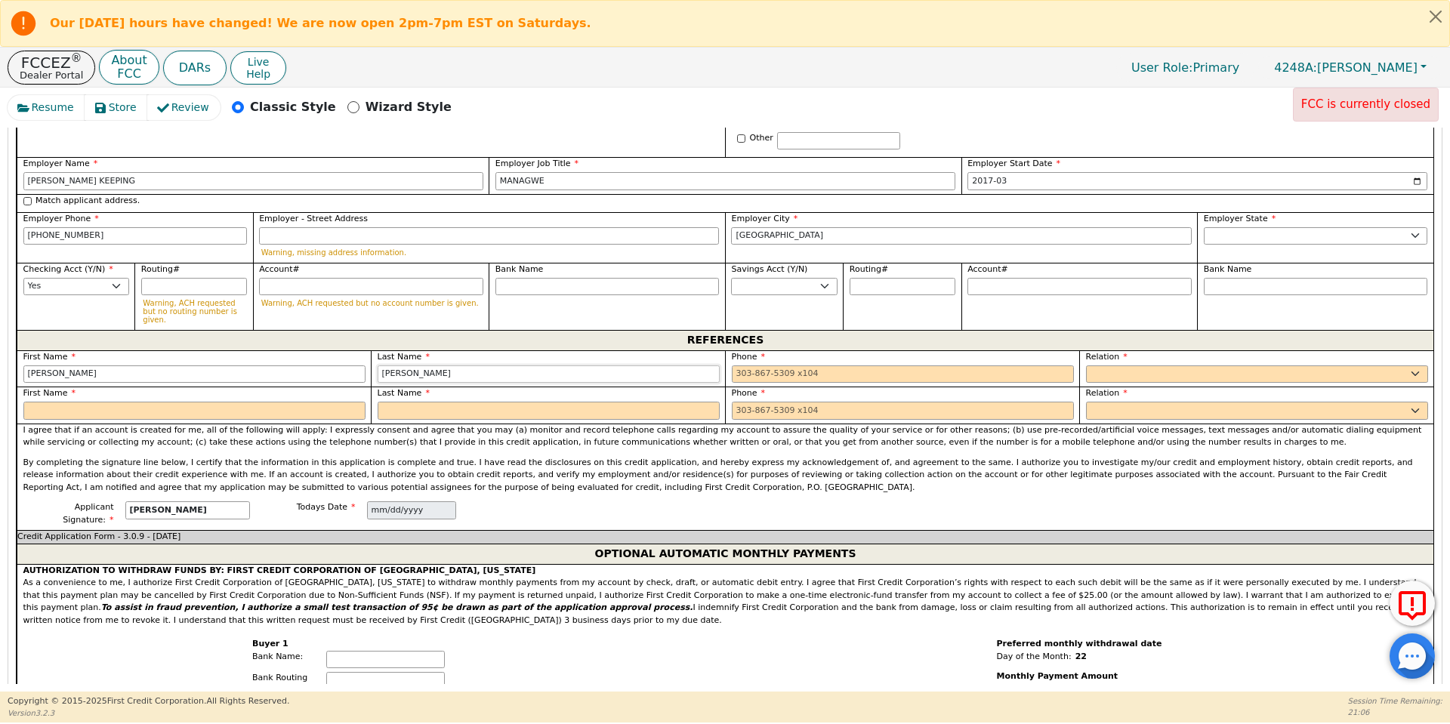
type input "[PERSON_NAME]"
click at [741, 365] on input "tel" at bounding box center [903, 374] width 342 height 18
click at [1107, 365] on select "FATHER MOTHER SISTER BROTHER DAUGHTER SON CO-WORKER NEIGHBOR FRIEND COUSIN G-MO…" at bounding box center [1257, 374] width 342 height 18
type input "[PHONE_NUMBER]"
select select "FRIEND"
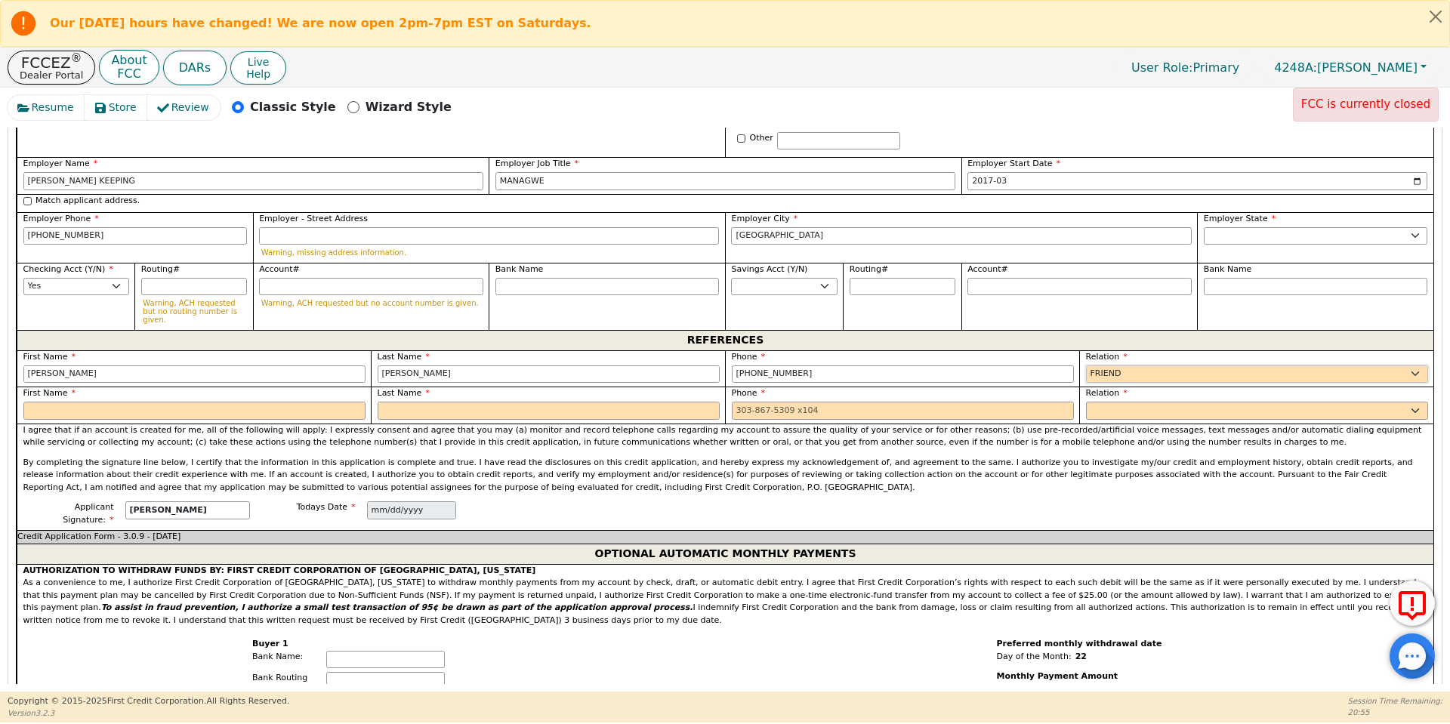
click at [1086, 365] on select "FATHER MOTHER SISTER BROTHER DAUGHTER SON CO-WORKER NEIGHBOR FRIEND COUSIN G-MO…" at bounding box center [1257, 374] width 342 height 18
click at [53, 402] on input "text" at bounding box center [194, 411] width 342 height 18
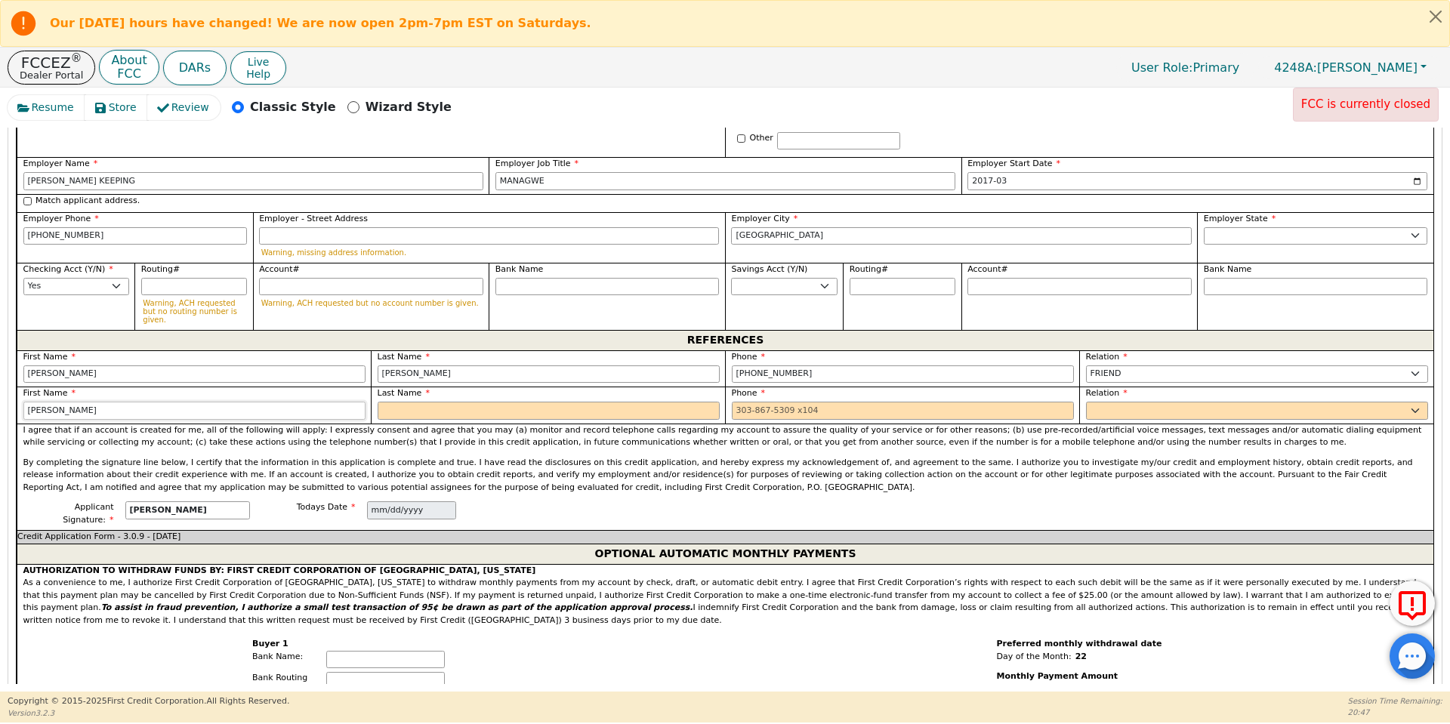
type input "[PERSON_NAME]"
click at [399, 402] on input "text" at bounding box center [549, 411] width 342 height 18
type input "[GEOGRAPHIC_DATA]"
click at [741, 402] on input "tel" at bounding box center [903, 411] width 342 height 18
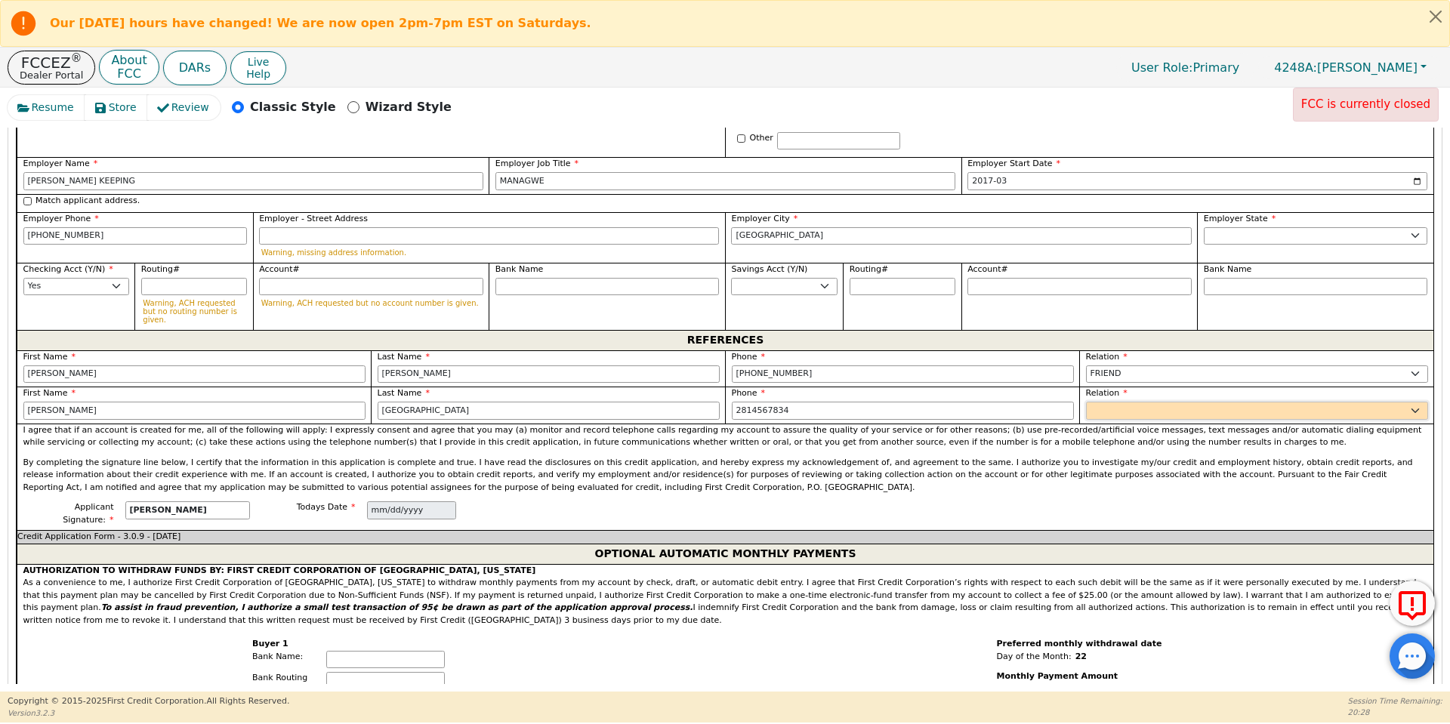
click at [1094, 402] on select "FATHER MOTHER SISTER BROTHER DAUGHTER SON CO-WORKER NEIGHBOR FRIEND COUSIN G-MO…" at bounding box center [1257, 411] width 342 height 18
type input "[PHONE_NUMBER]"
select select "FRIEND"
click at [1086, 402] on select "FATHER MOTHER SISTER BROTHER DAUGHTER SON CO-WORKER NEIGHBOR FRIEND COUSIN G-MO…" at bounding box center [1257, 411] width 342 height 18
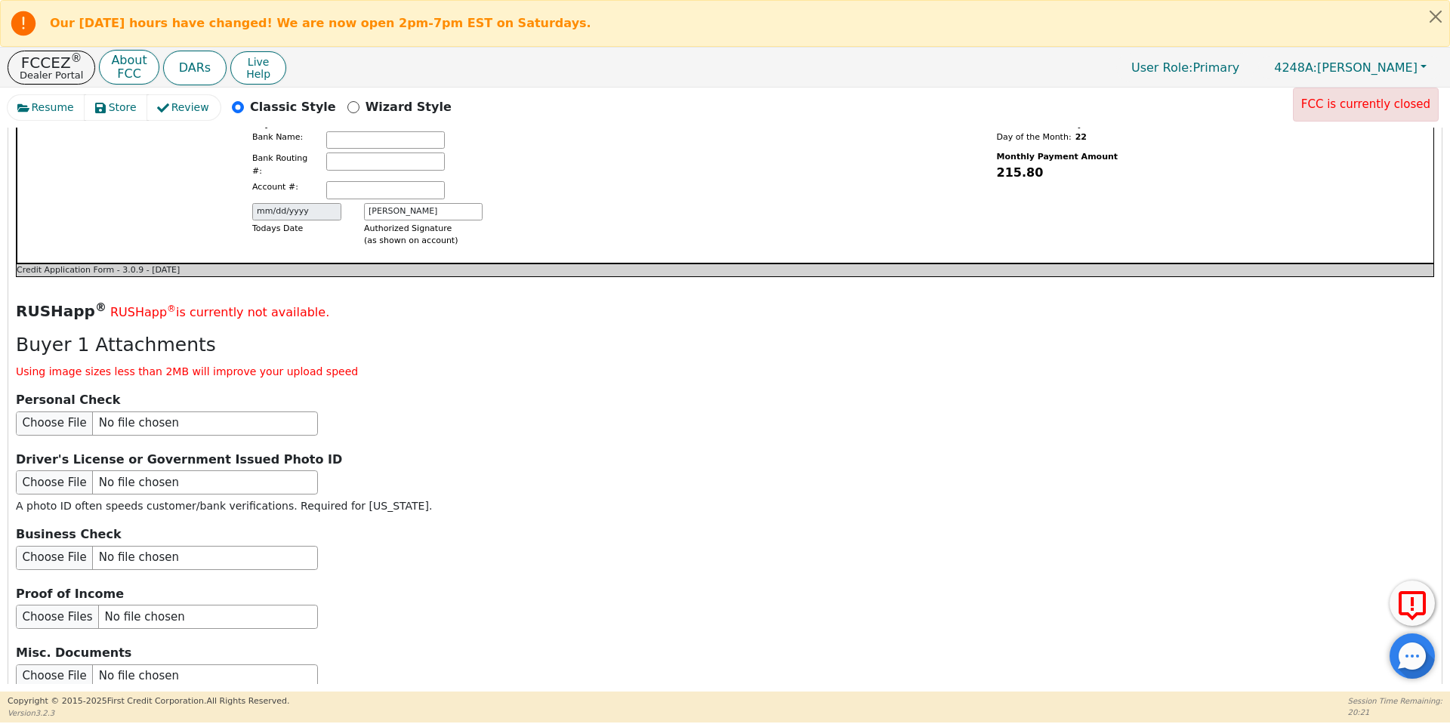
scroll to position [1826, 0]
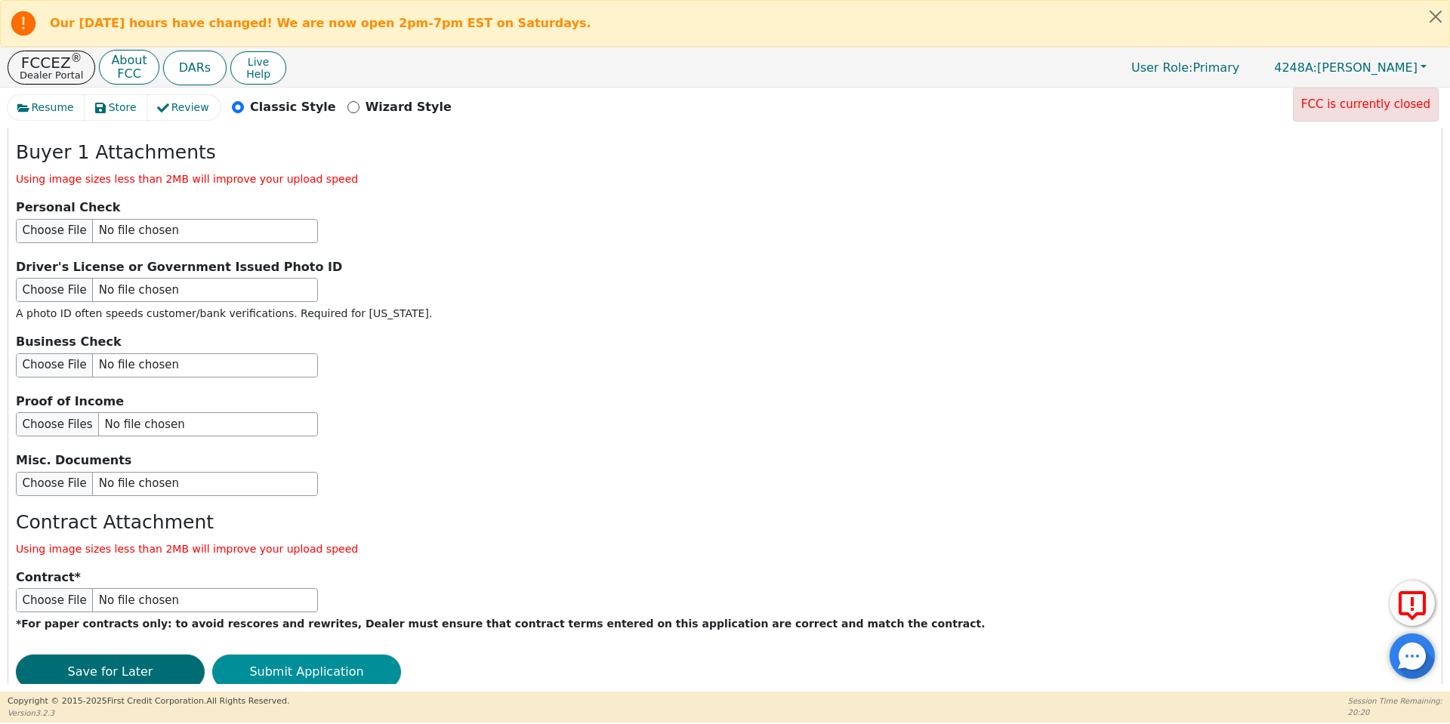
click at [298, 655] on button "Submit Application" at bounding box center [306, 672] width 189 height 35
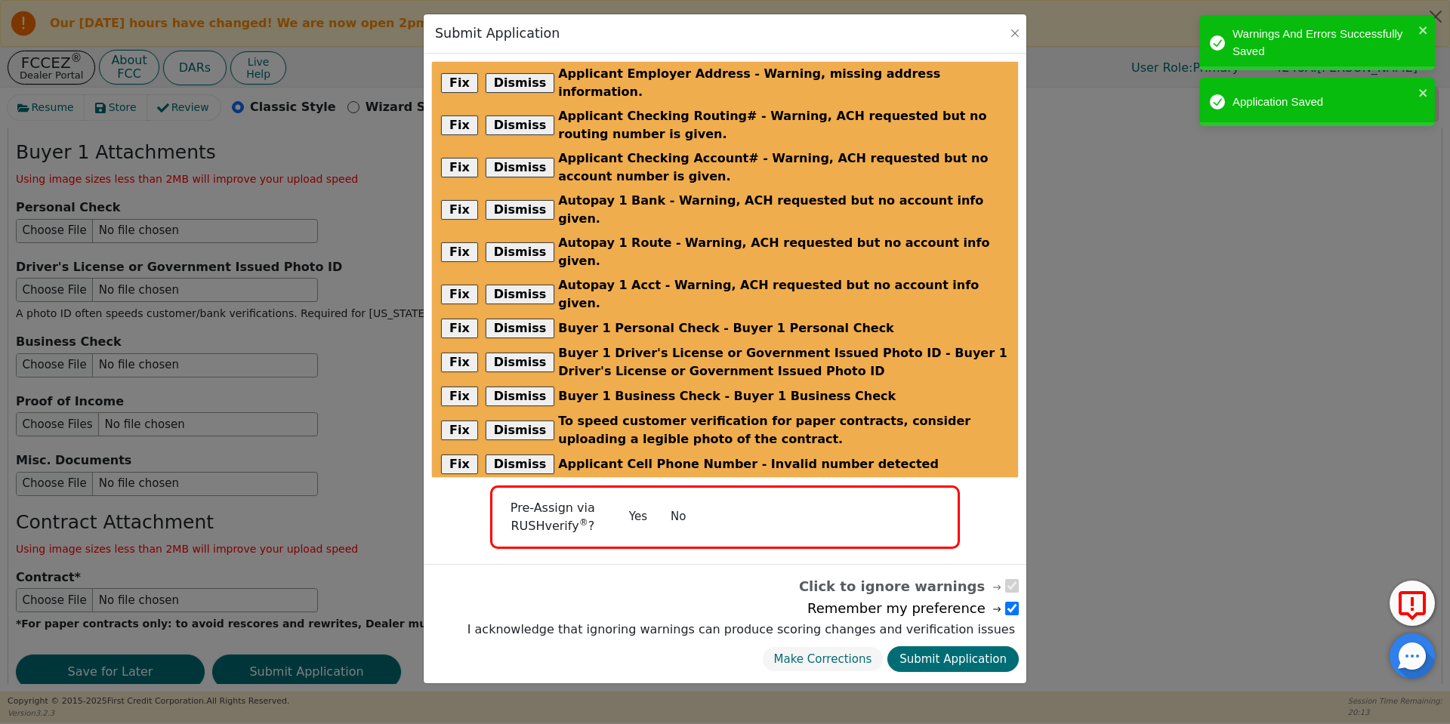
click at [683, 504] on button "No" at bounding box center [677, 517] width 39 height 26
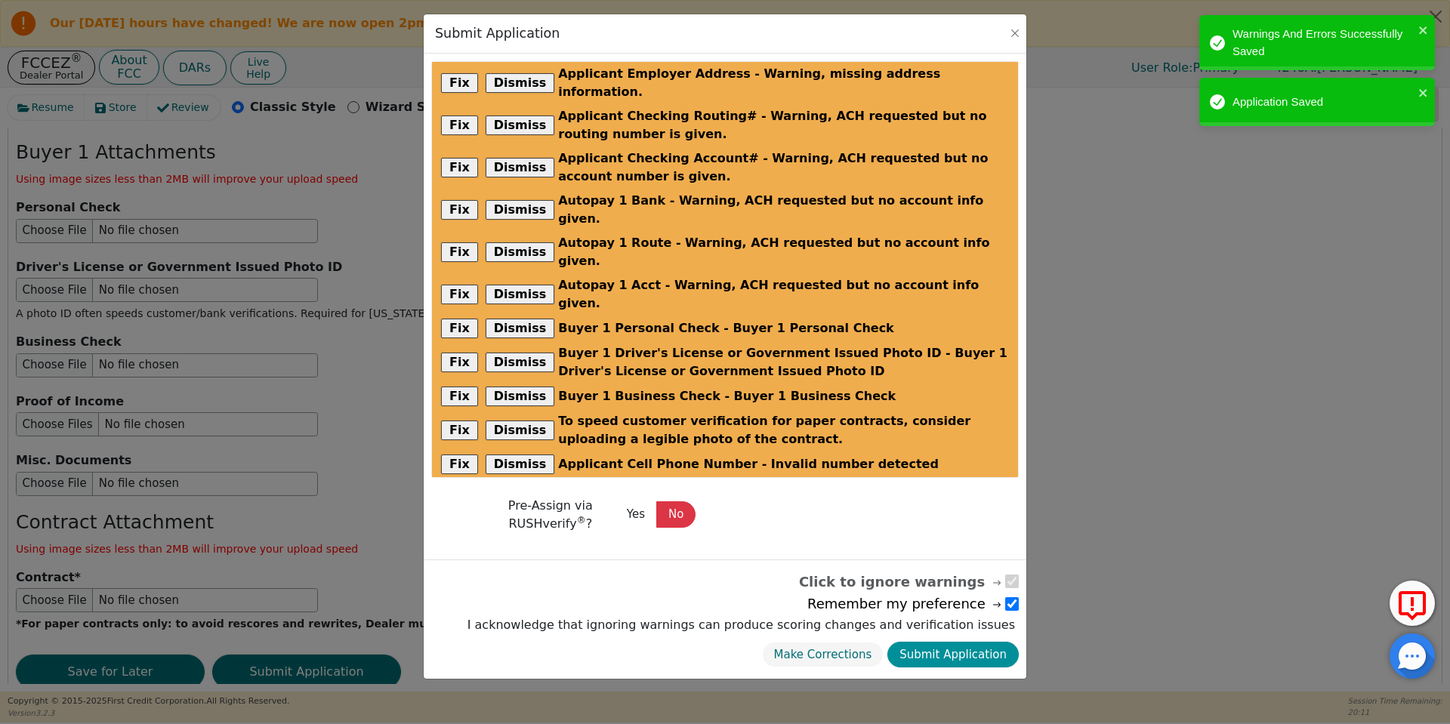
click at [941, 642] on button "Submit Application" at bounding box center [952, 655] width 131 height 26
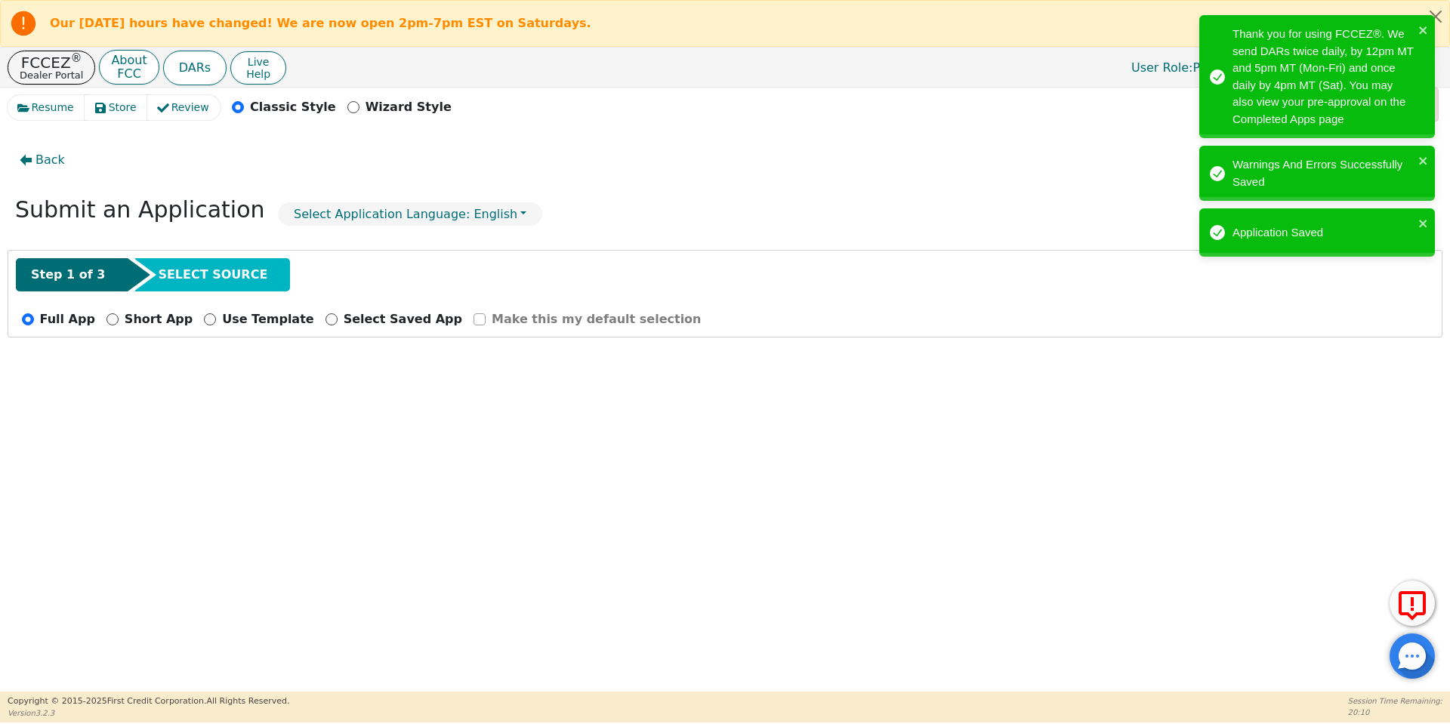
radio input "false"
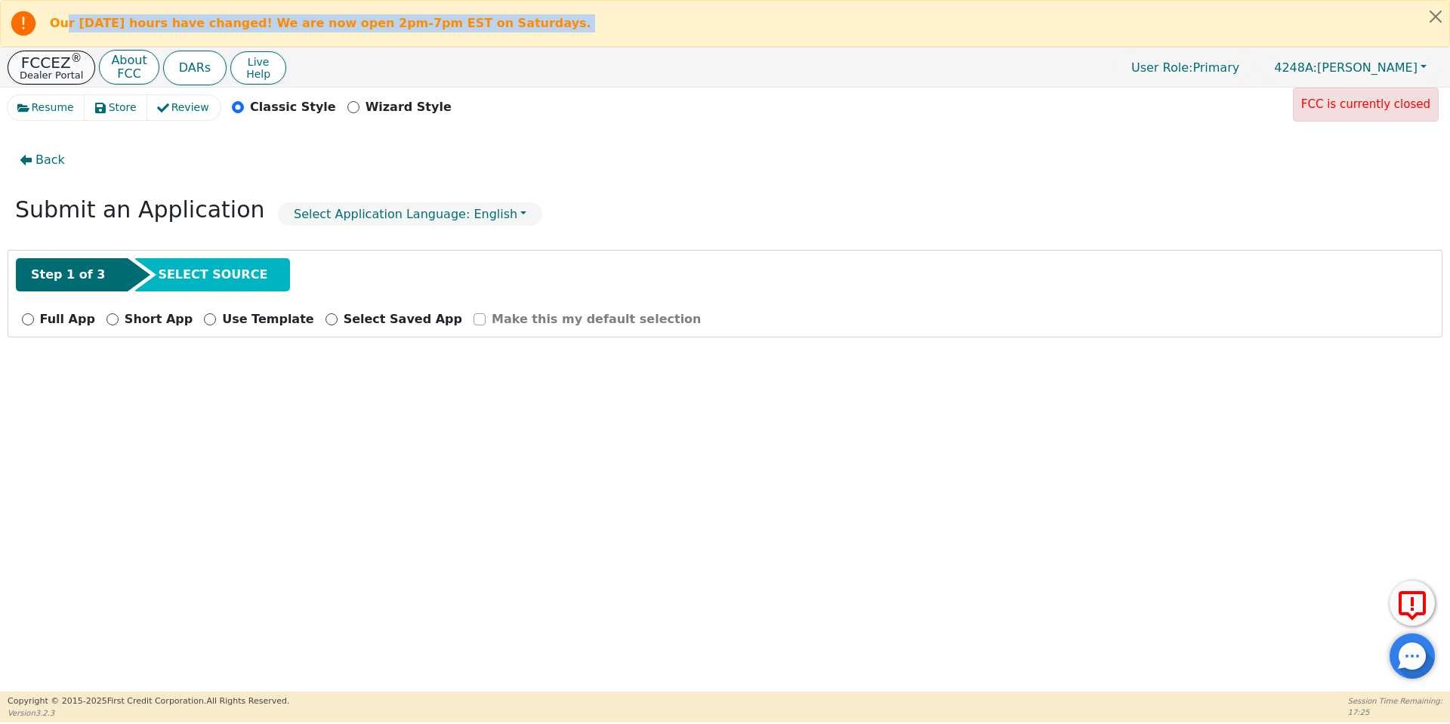
drag, startPoint x: 67, startPoint y: 40, endPoint x: 63, endPoint y: 67, distance: 27.6
click at [63, 67] on div "Our [DATE] hours have changed! We are now open 2pm-7pm EST on Saturdays. FCCEZ …" at bounding box center [725, 44] width 1450 height 88
click at [63, 67] on p "FCCEZ ®" at bounding box center [51, 62] width 63 height 15
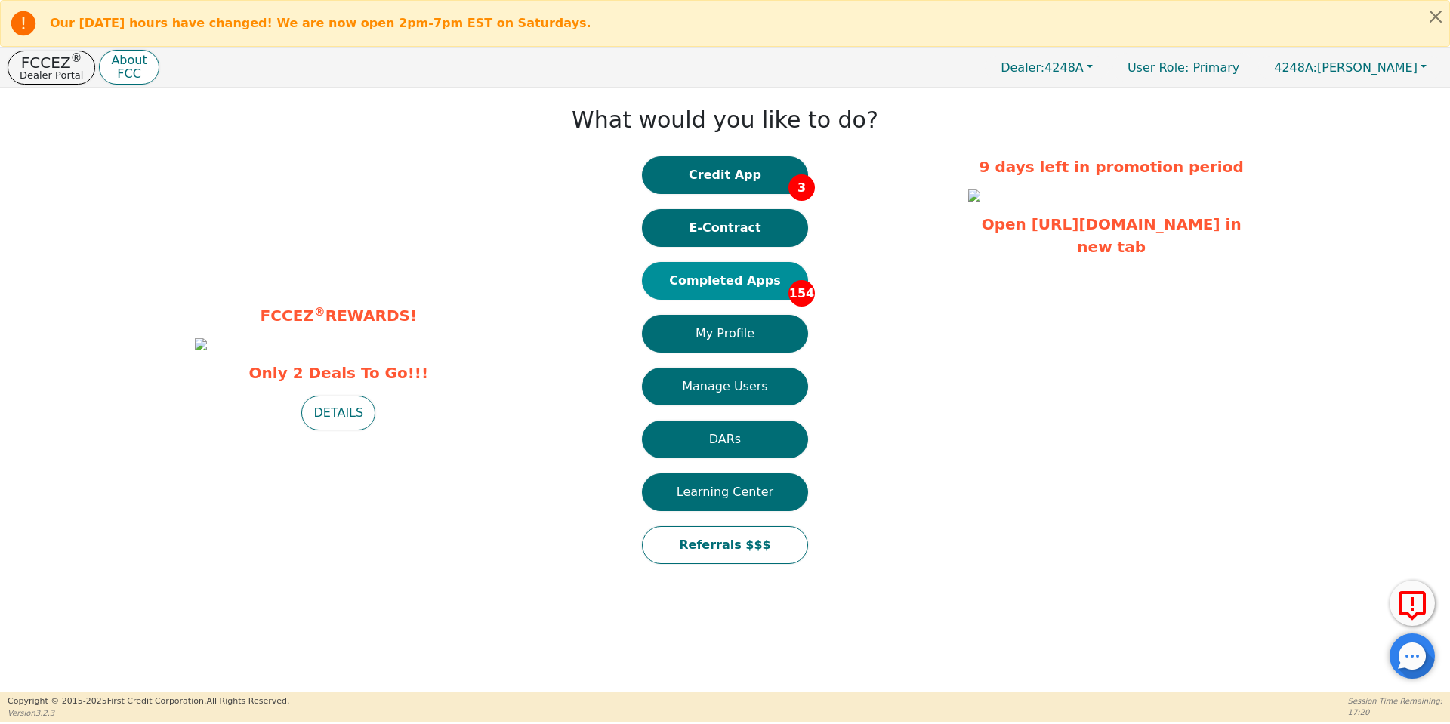
click at [701, 281] on button "Completed Apps 154" at bounding box center [725, 281] width 166 height 38
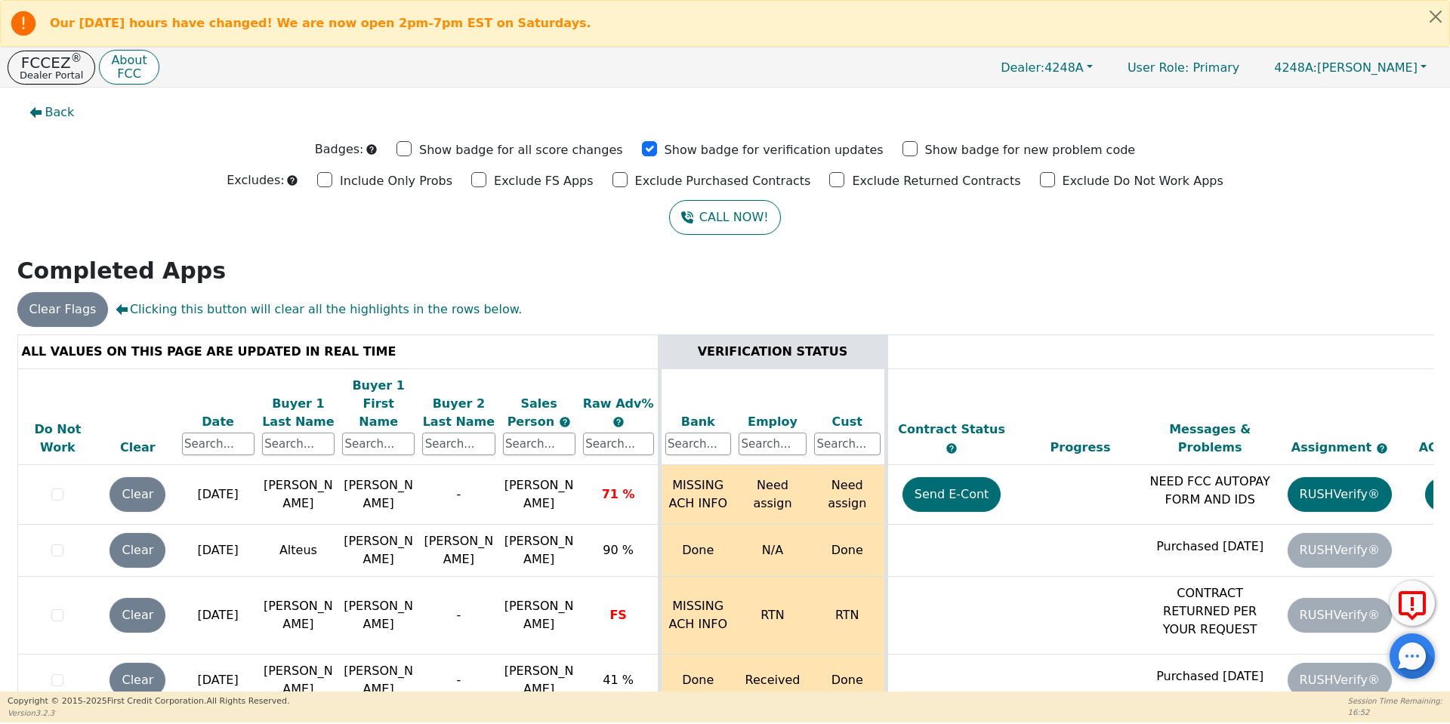
scroll to position [60, 0]
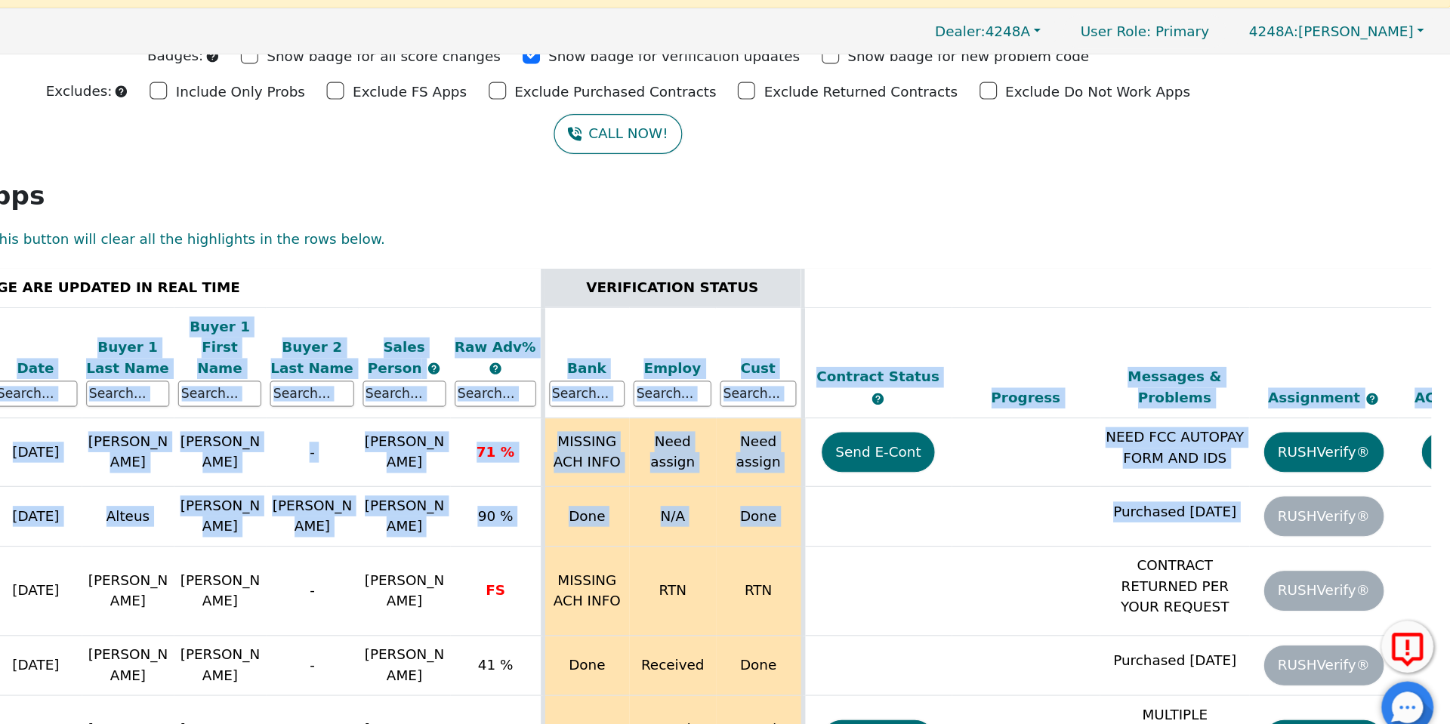
drag, startPoint x: 1429, startPoint y: 279, endPoint x: 1438, endPoint y: 475, distance: 195.7
click at [1438, 475] on div "Back Badges: Show badge for all score changes Show badge for verification updat…" at bounding box center [725, 329] width 1450 height 604
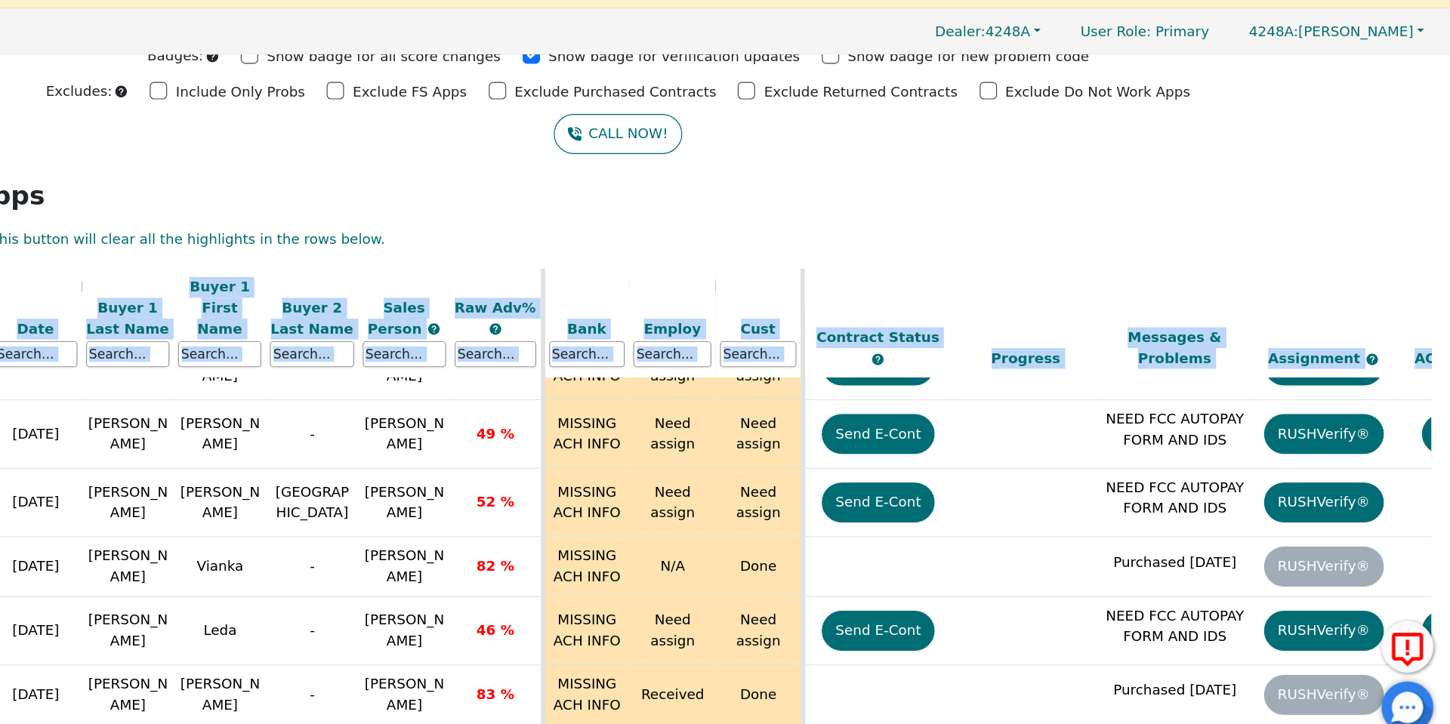
scroll to position [8222, 0]
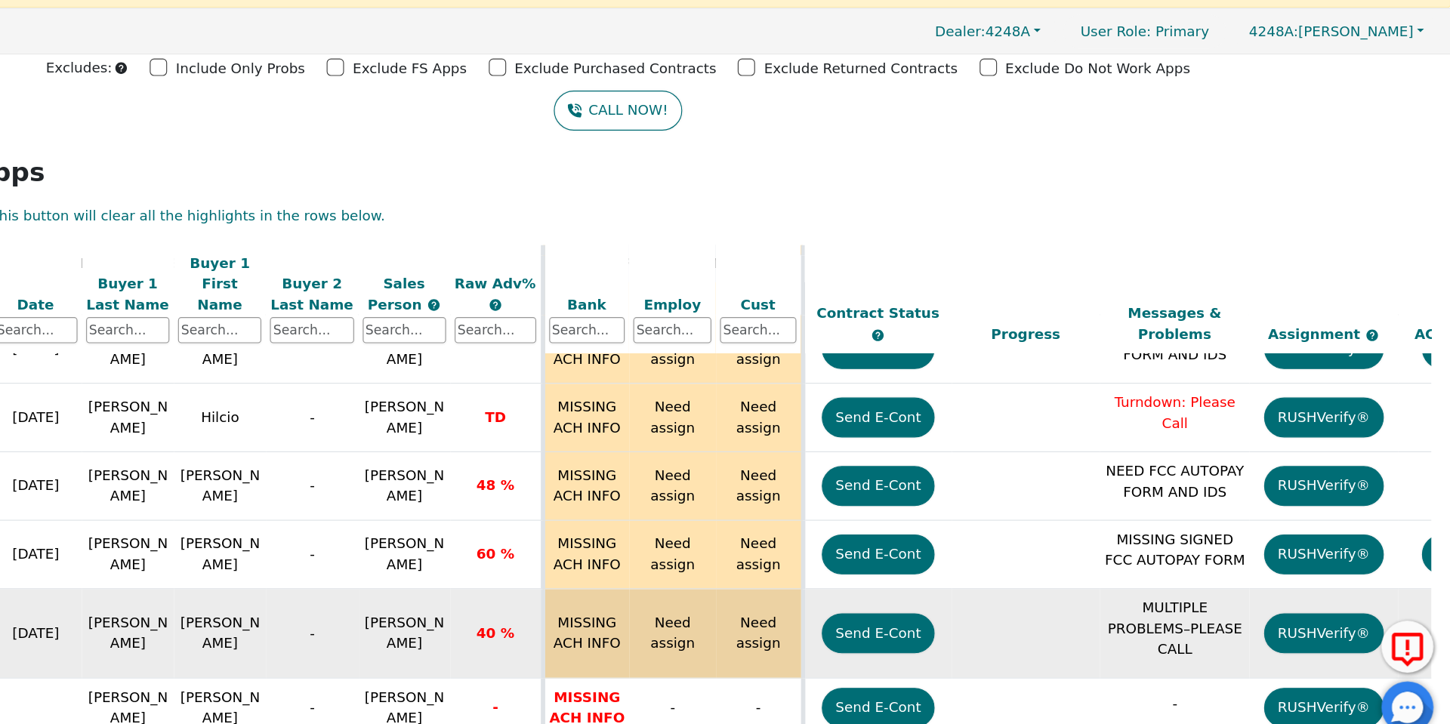
scroll to position [25, 0]
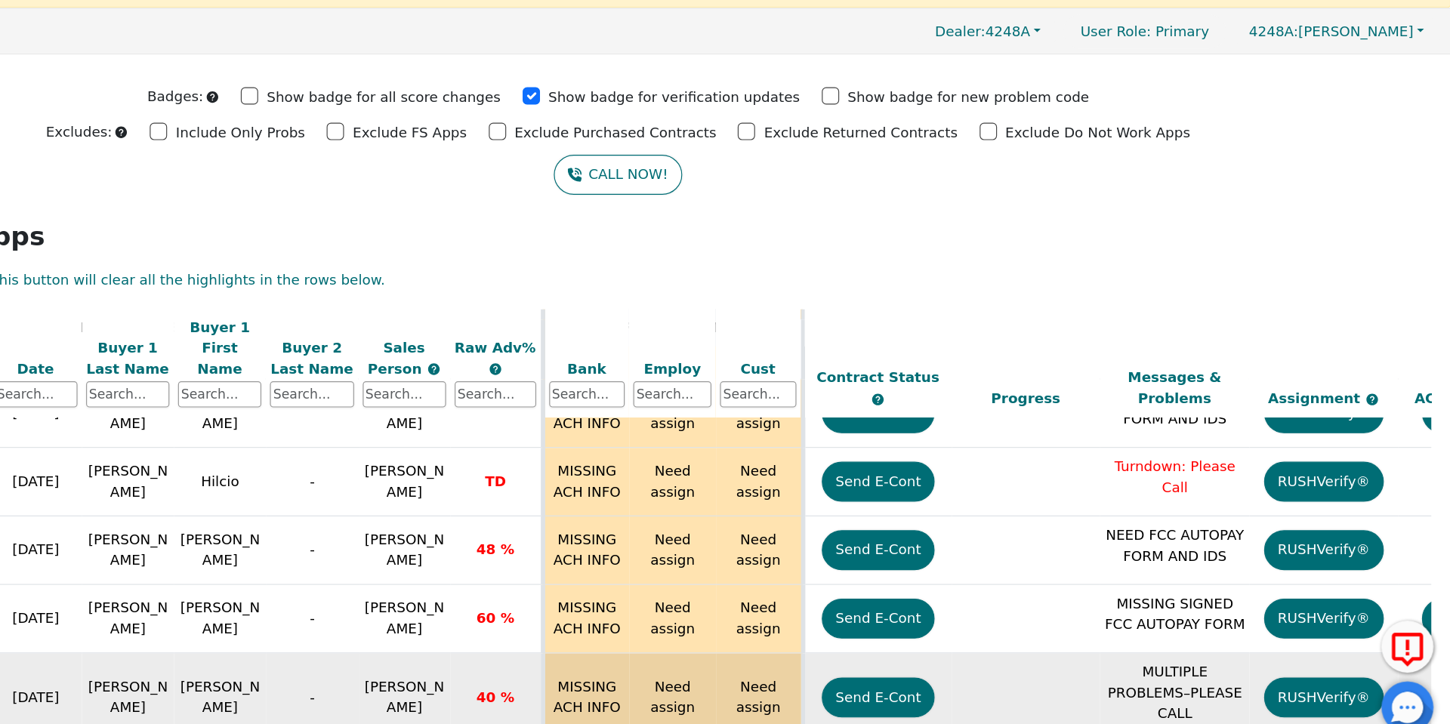
click at [758, 609] on td "Need assign" at bounding box center [773, 648] width 76 height 78
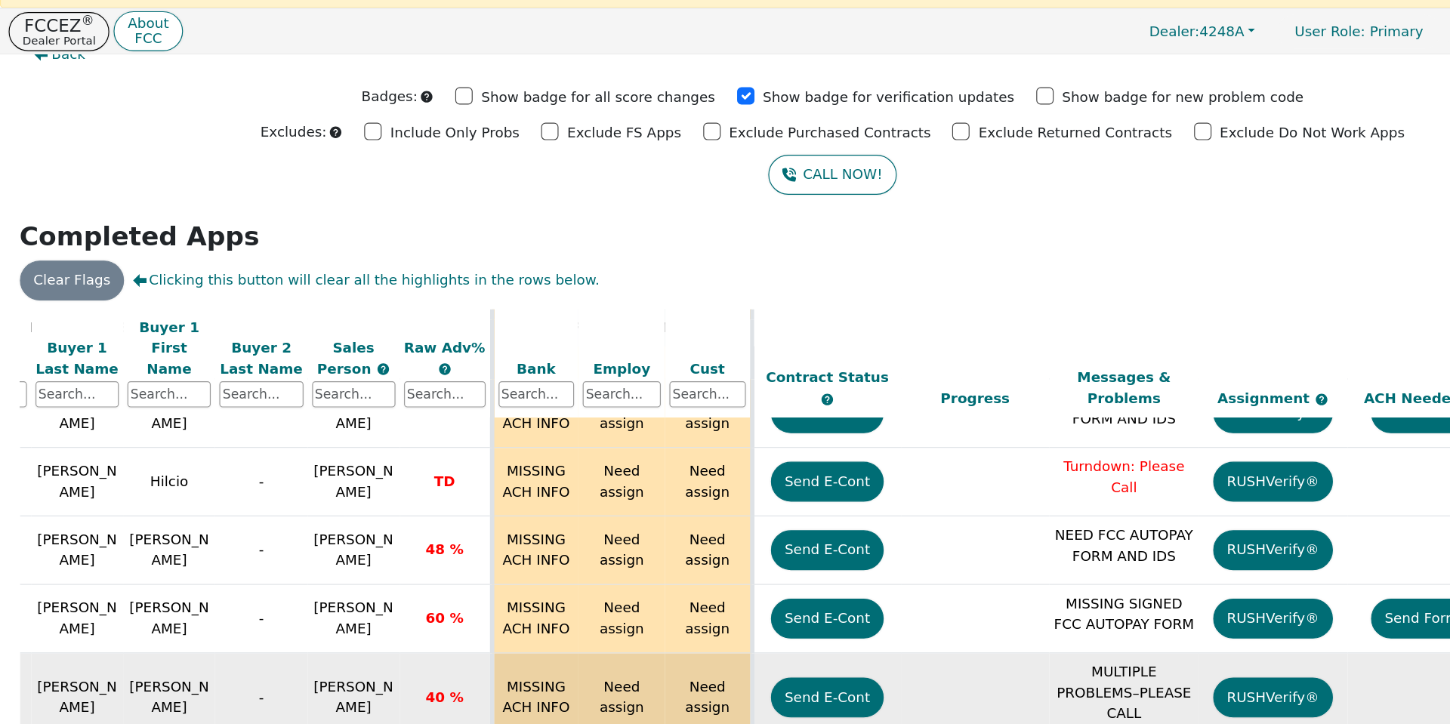
scroll to position [9056, 0]
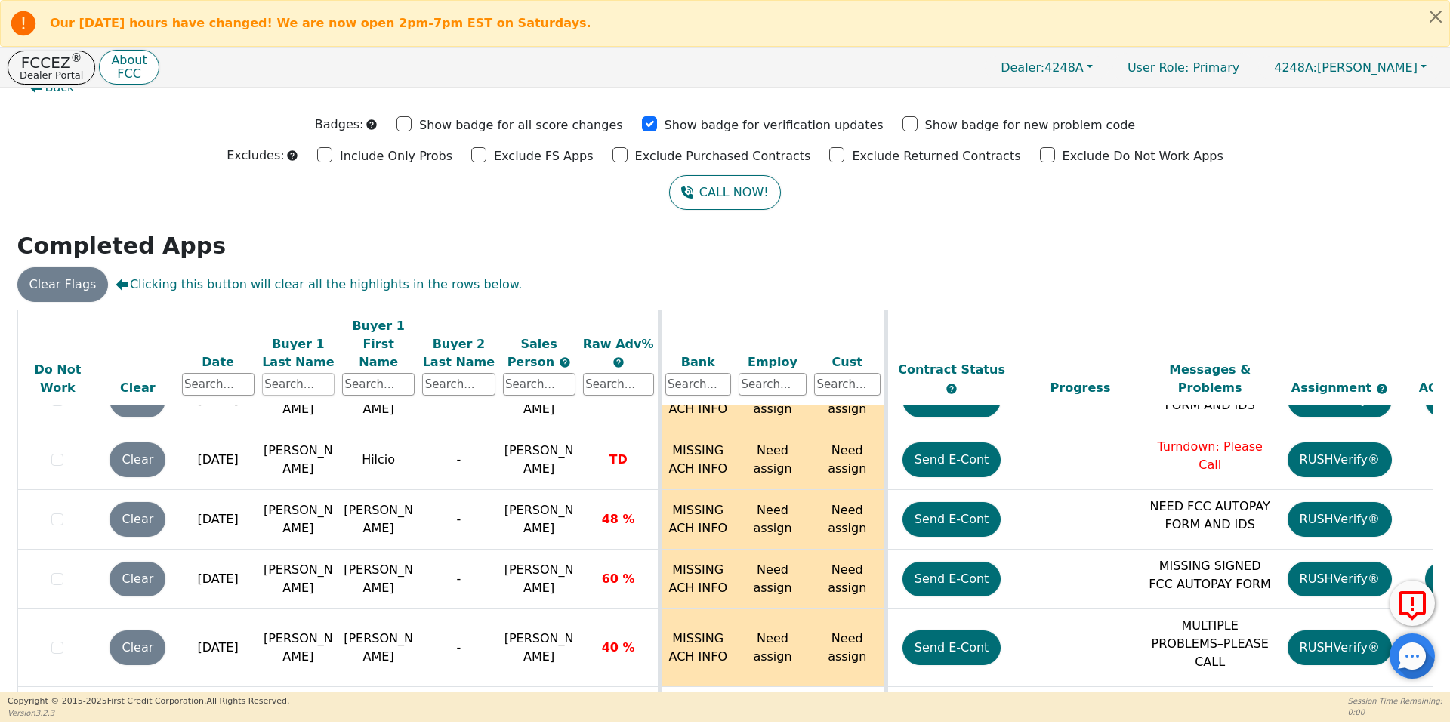
click at [308, 373] on input "text" at bounding box center [298, 384] width 72 height 23
type input "[PERSON_NAME]"
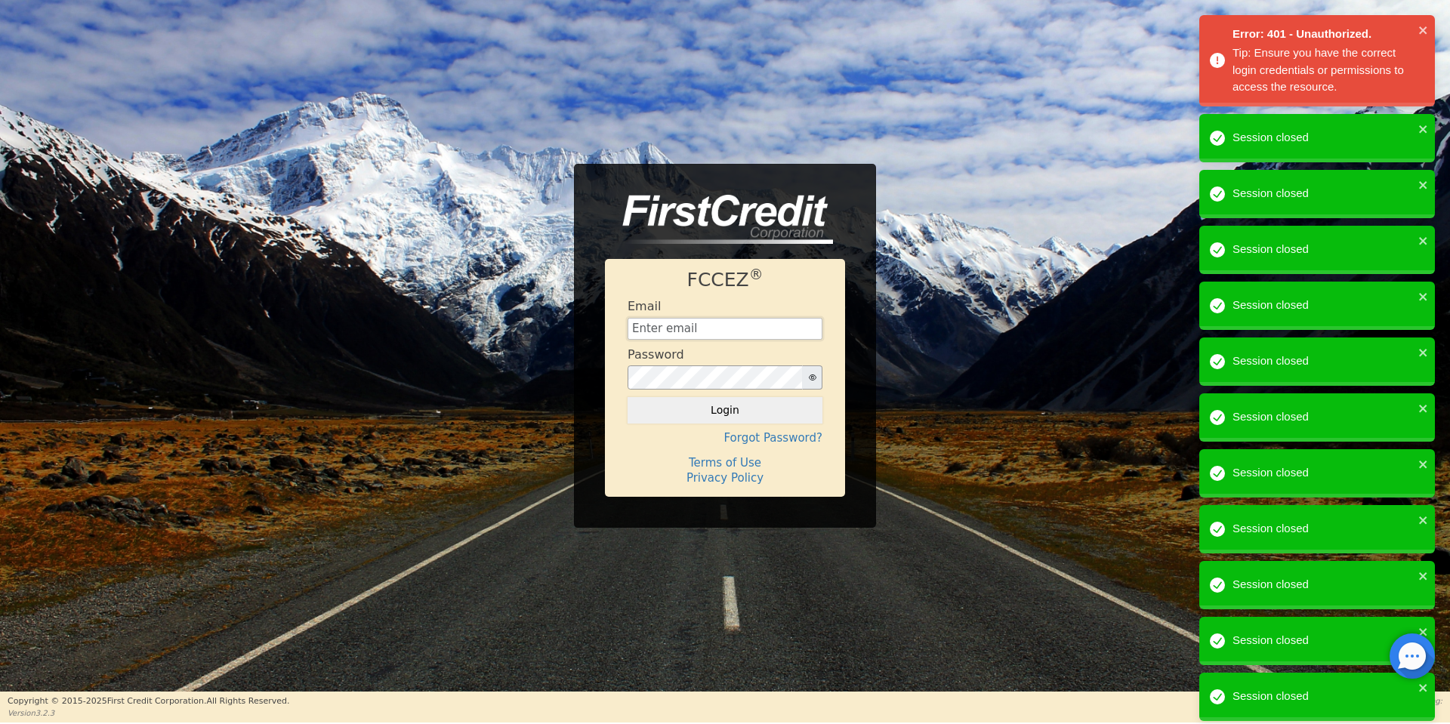
type input "[EMAIL_ADDRESS][DOMAIN_NAME]"
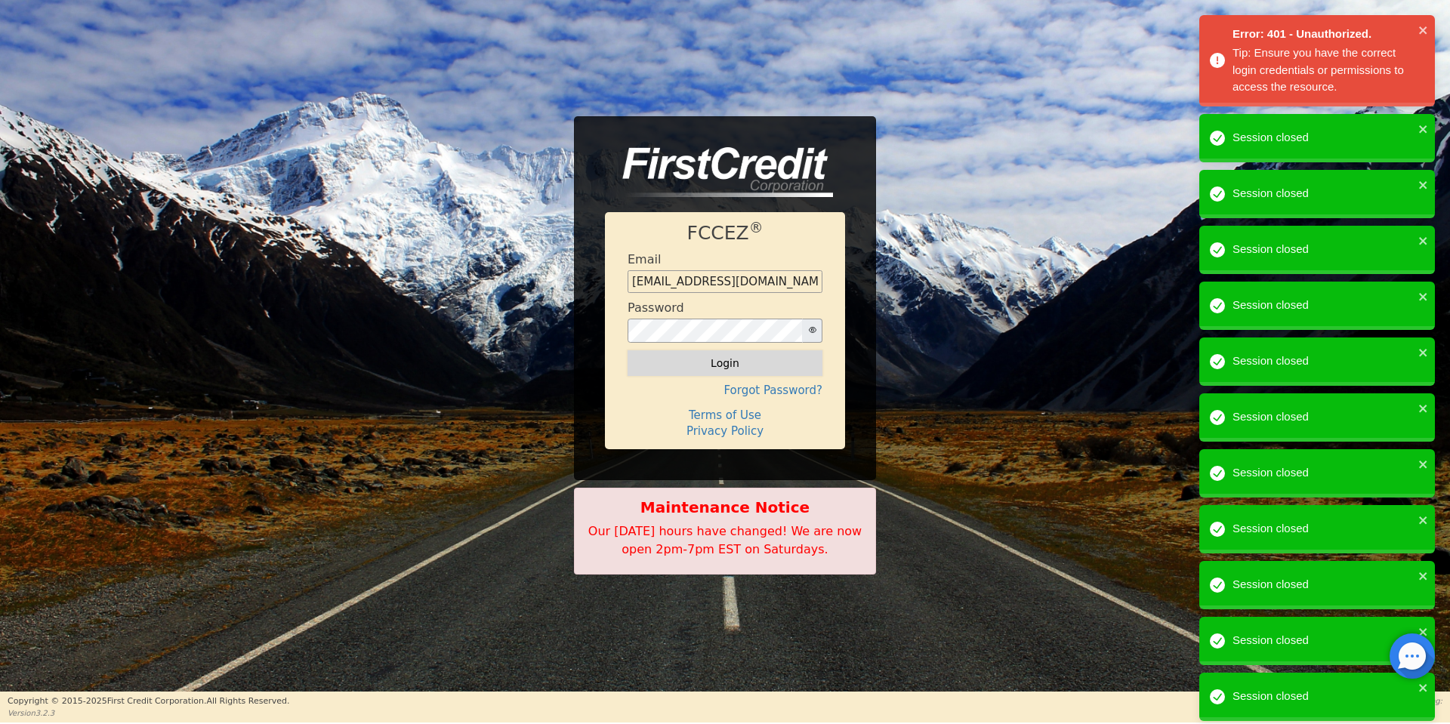
click at [691, 365] on button "Login" at bounding box center [724, 363] width 195 height 26
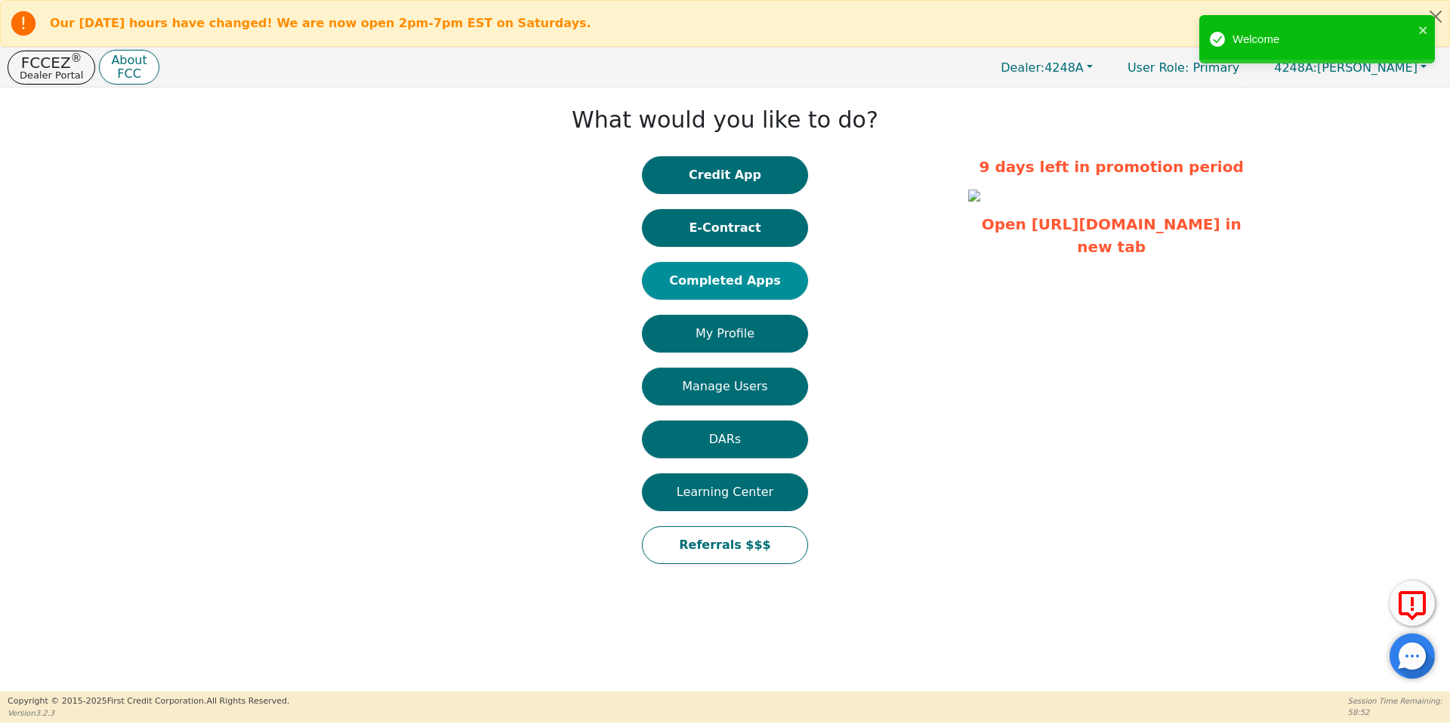
click at [701, 289] on button "Completed Apps" at bounding box center [725, 281] width 166 height 38
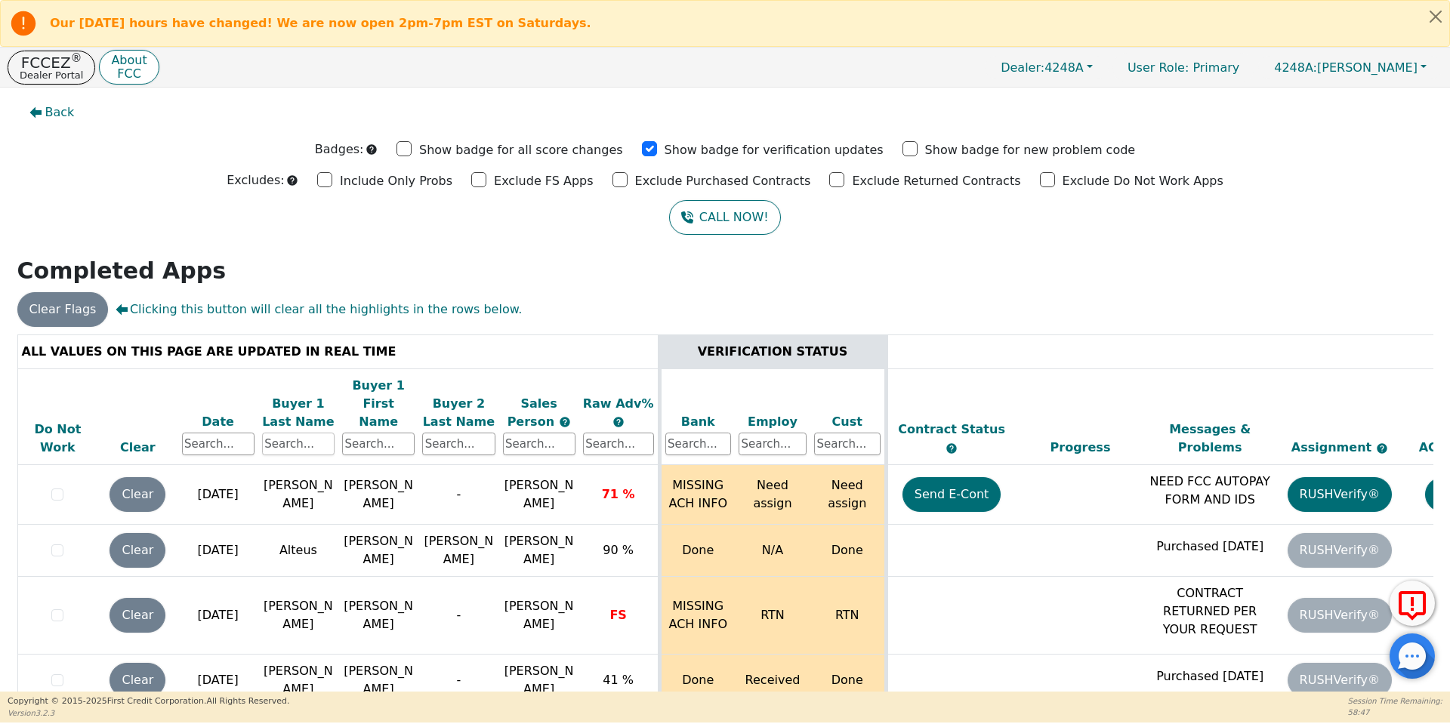
click at [295, 433] on input "text" at bounding box center [298, 444] width 72 height 23
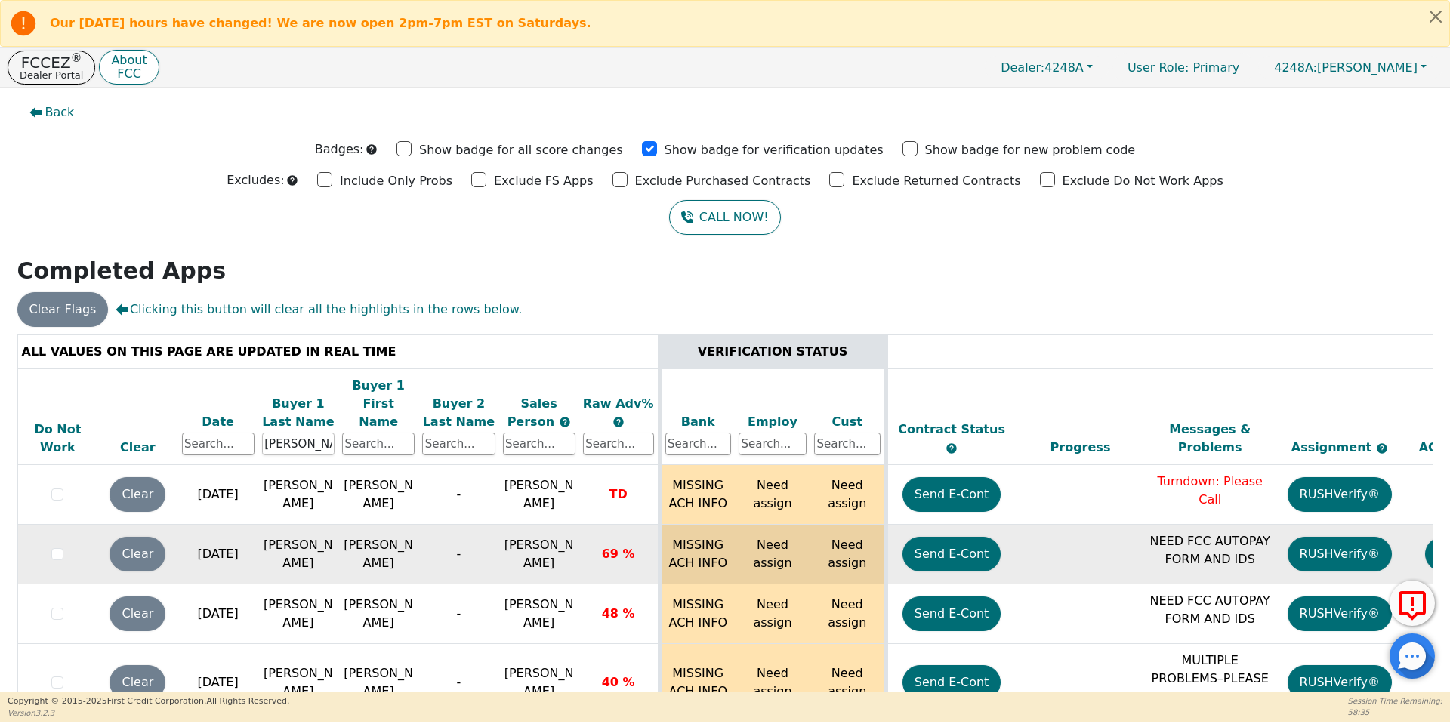
scroll to position [36, 0]
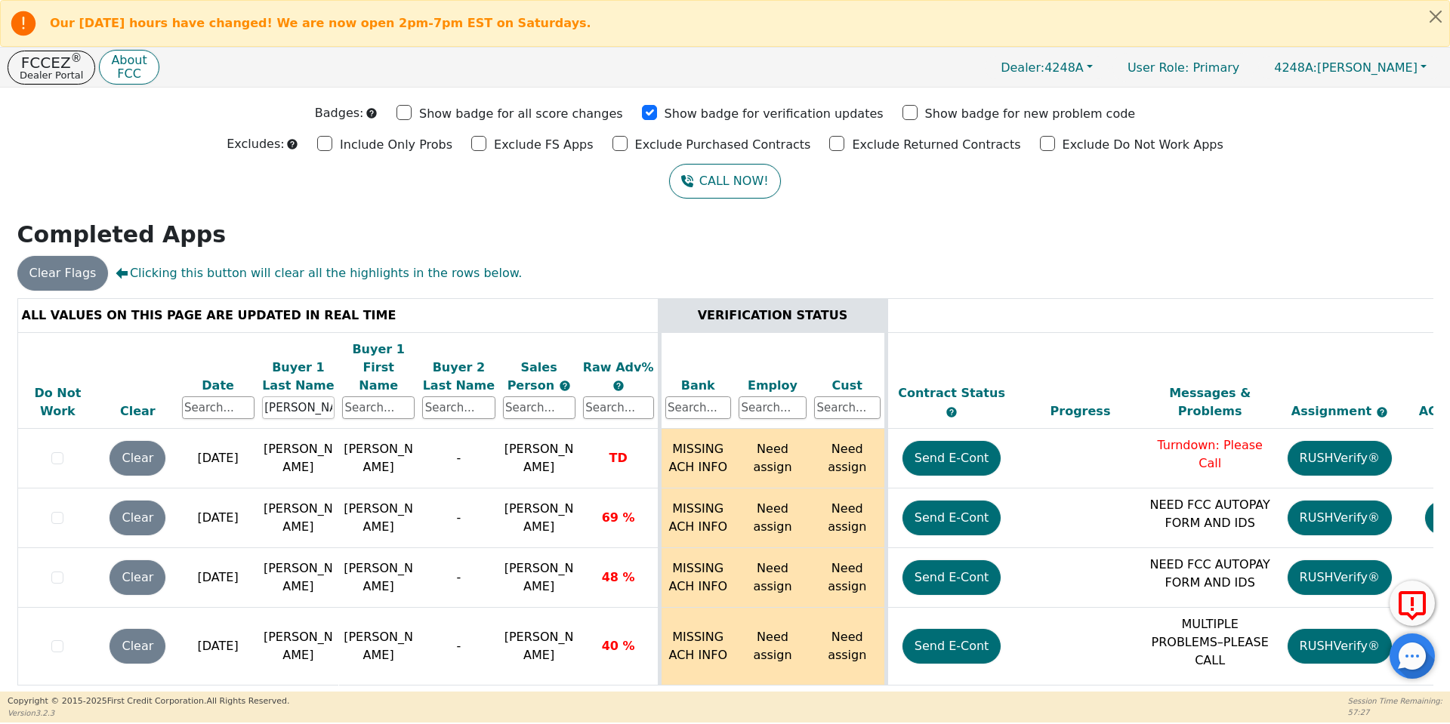
type input "[PERSON_NAME]"
